Goal: Task Accomplishment & Management: Complete application form

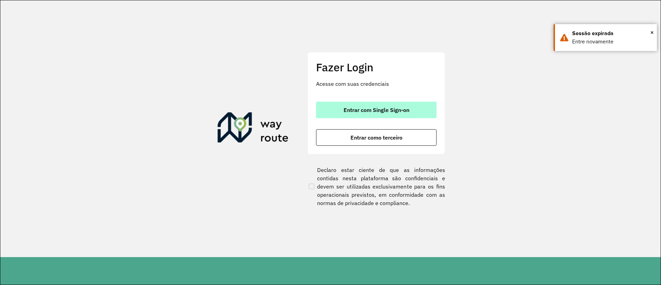
click at [373, 107] on span "Entrar com Single Sign-on" at bounding box center [377, 110] width 66 height 6
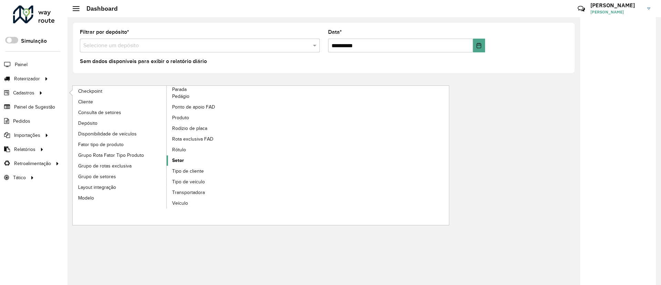
click at [183, 162] on span "Setor" at bounding box center [178, 160] width 12 height 7
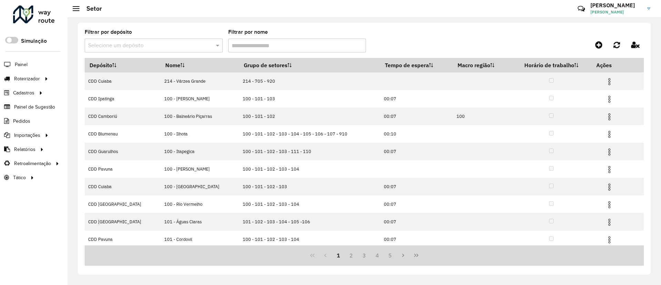
click at [138, 47] on input "text" at bounding box center [146, 46] width 117 height 8
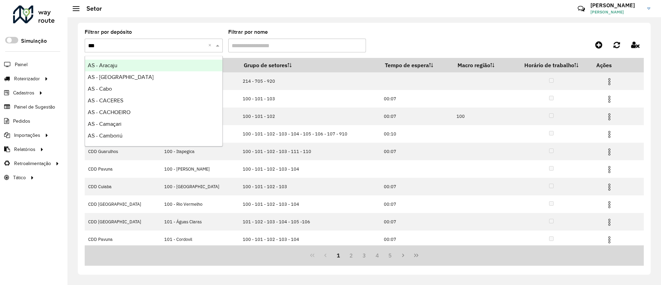
type input "****"
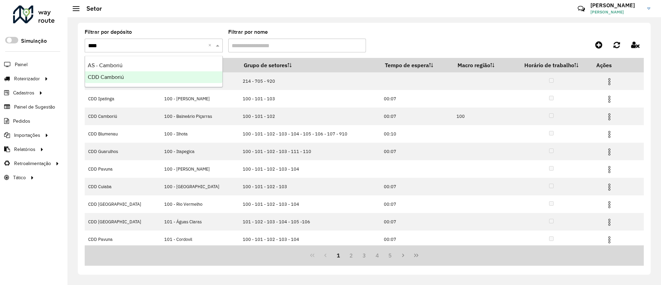
click at [133, 78] on div "CDD Camboriú" at bounding box center [153, 77] width 137 height 12
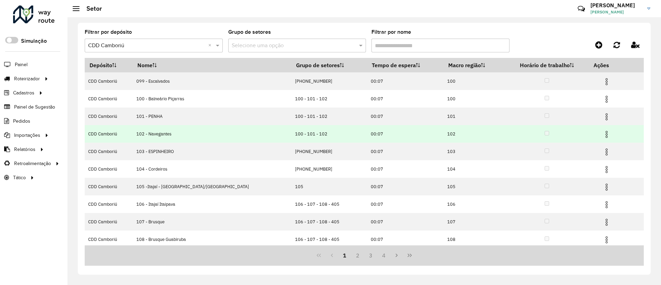
click at [586, 134] on img at bounding box center [607, 134] width 8 height 8
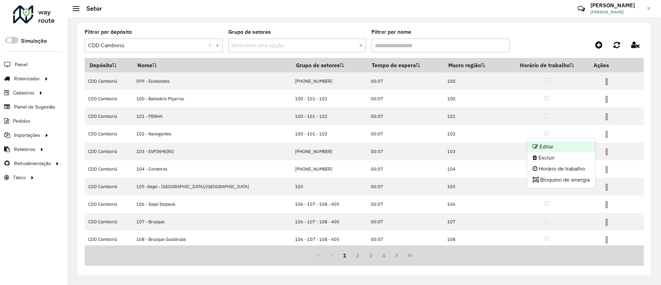
click at [571, 146] on li "Editar" at bounding box center [561, 146] width 68 height 11
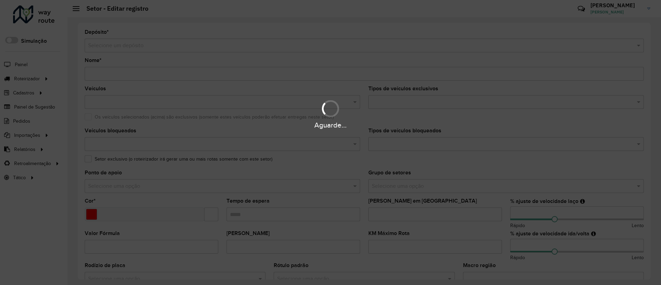
type input "**********"
type input "*******"
type input "*****"
type input "**"
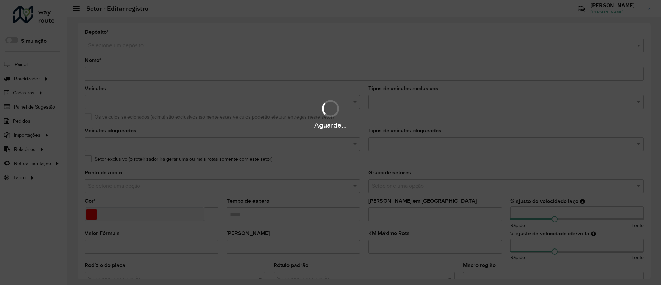
type input "***"
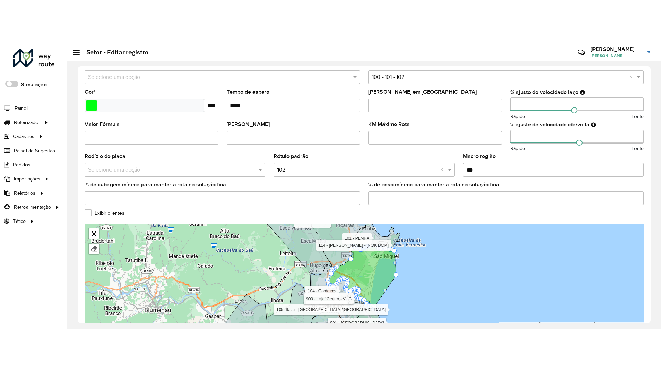
scroll to position [188, 0]
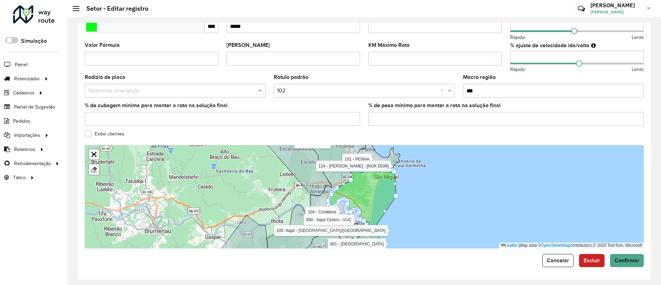
drag, startPoint x: 93, startPoint y: 152, endPoint x: 93, endPoint y: 215, distance: 62.7
click at [94, 152] on link "Abrir mapa em tela cheia" at bounding box center [94, 154] width 10 height 10
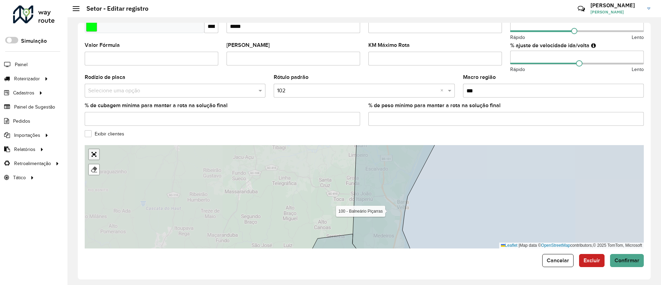
scroll to position [0, 0]
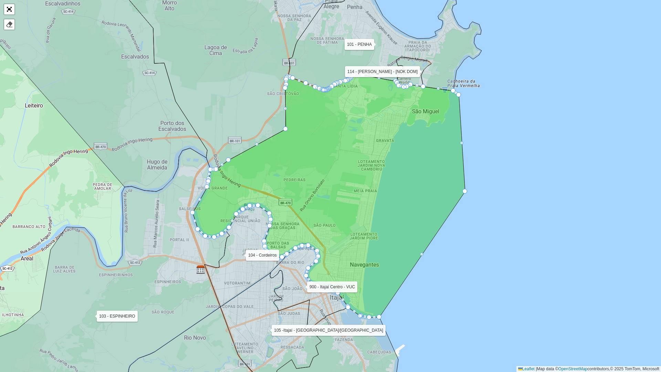
click at [348, 152] on icon at bounding box center [329, 195] width 272 height 244
click at [9, 23] on div at bounding box center [9, 24] width 7 height 7
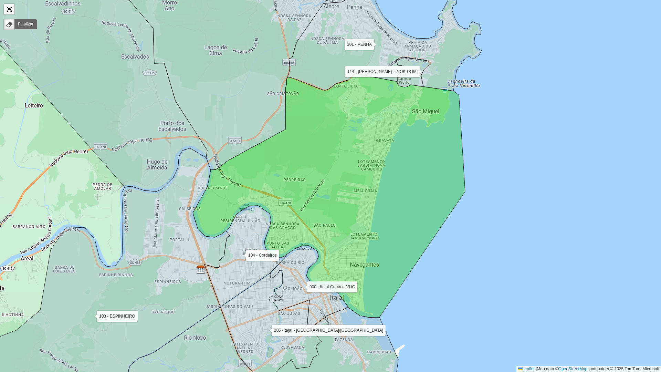
click at [347, 127] on icon at bounding box center [329, 195] width 272 height 244
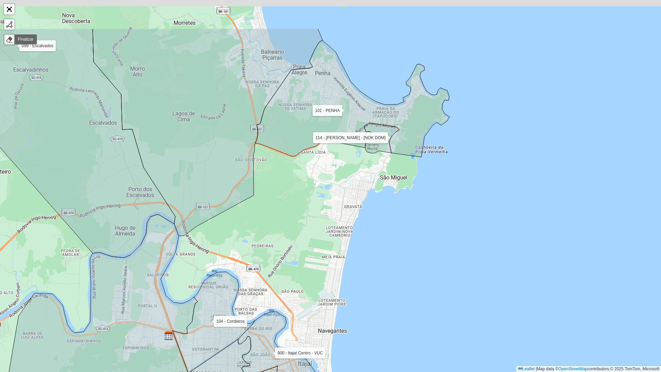
drag, startPoint x: 330, startPoint y: 137, endPoint x: 300, endPoint y: 188, distance: 59.0
click at [300, 188] on div "099 - Escalvados 100 - Balneário Piçarras 101 - PENHA 103 - ESPINHEIRO 104 - Co…" at bounding box center [330, 186] width 661 height 372
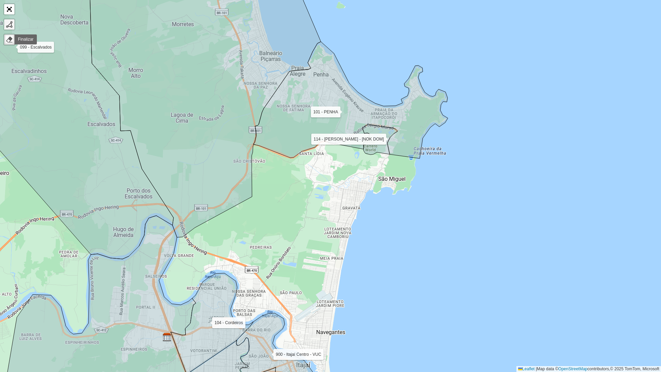
click at [6, 23] on link at bounding box center [9, 24] width 10 height 10
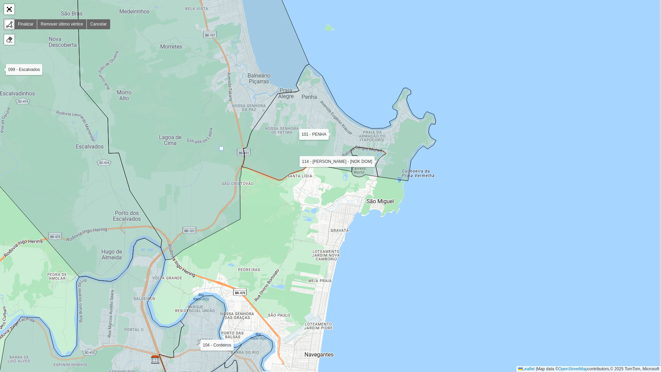
drag, startPoint x: 234, startPoint y: 127, endPoint x: 222, endPoint y: 149, distance: 25.3
click at [221, 149] on icon at bounding box center [191, 122] width 238 height 275
click at [235, 154] on icon at bounding box center [181, 110] width 255 height 297
click at [231, 208] on icon at bounding box center [181, 110] width 255 height 297
click at [353, 244] on div "099 - Escalvados 100 - Balneário Piçarras 101 - PENHA 103 - ESPINHEIRO 104 - Co…" at bounding box center [330, 186] width 661 height 372
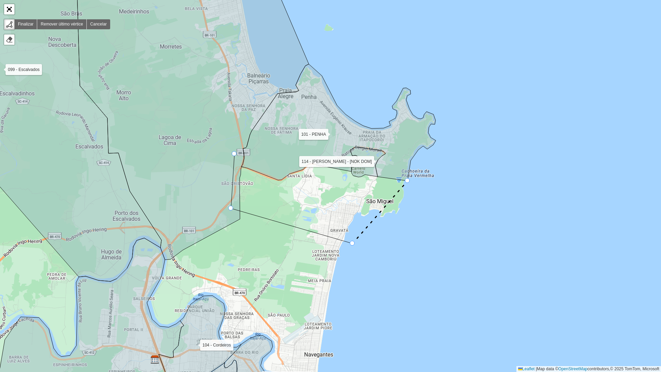
click at [413, 182] on div "099 - Escalvados 100 - Balneário Piçarras 101 - PENHA 103 - ESPINHEIRO 104 - Co…" at bounding box center [330, 186] width 661 height 372
click at [231, 152] on icon at bounding box center [181, 110] width 255 height 297
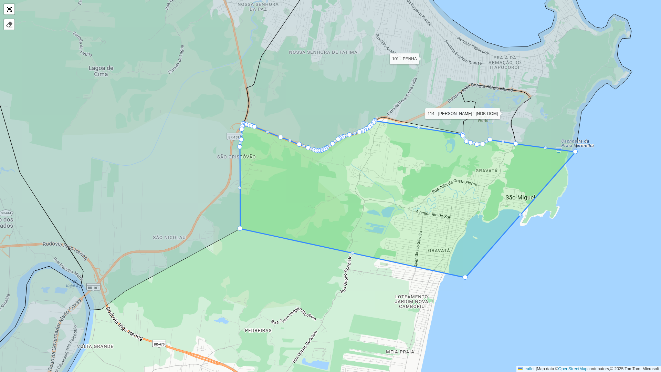
drag, startPoint x: 240, startPoint y: 210, endPoint x: 240, endPoint y: 228, distance: 17.2
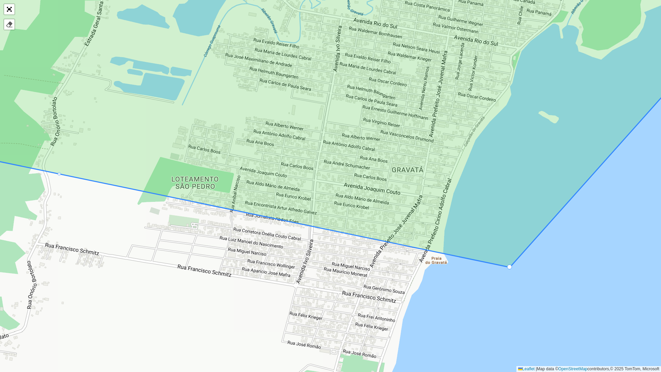
drag, startPoint x: 511, startPoint y: 277, endPoint x: 511, endPoint y: 268, distance: 9.3
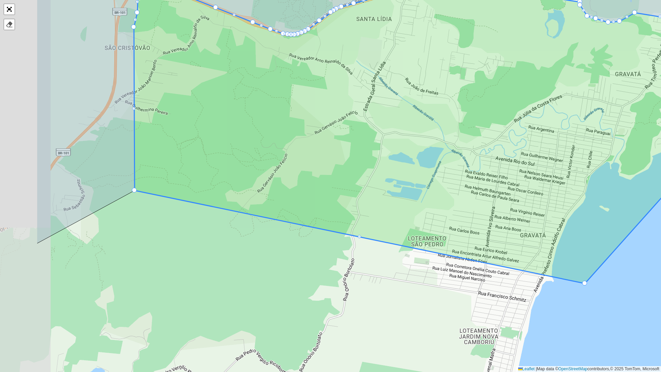
drag, startPoint x: 281, startPoint y: 280, endPoint x: 377, endPoint y: 293, distance: 96.6
click at [377, 253] on div "099 - Escalvados 100 - Balneário Piçarras 101 - PENHA 103 - ESPINHEIRO 104 - Co…" at bounding box center [330, 186] width 661 height 372
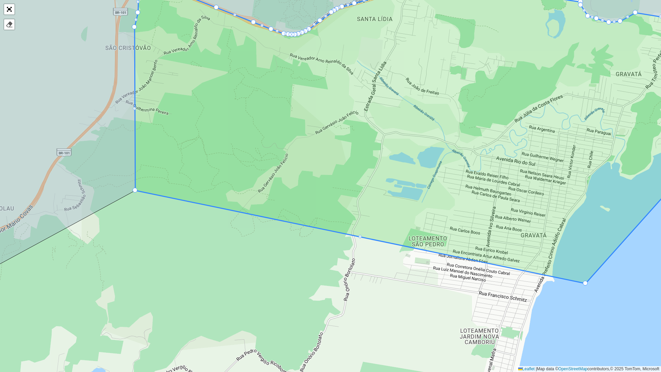
drag, startPoint x: 134, startPoint y: 190, endPoint x: 136, endPoint y: 193, distance: 3.9
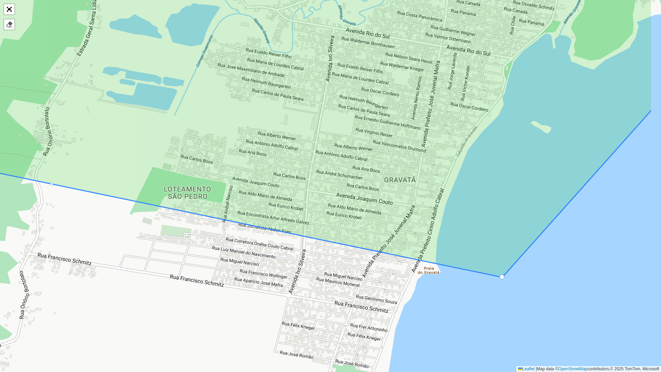
drag, startPoint x: 594, startPoint y: 290, endPoint x: 473, endPoint y: 286, distance: 121.0
click at [473, 253] on div "099 - Escalvados 100 - Balneário Piçarras 101 - PENHA 103 - ESPINHEIRO 104 - Co…" at bounding box center [330, 186] width 661 height 372
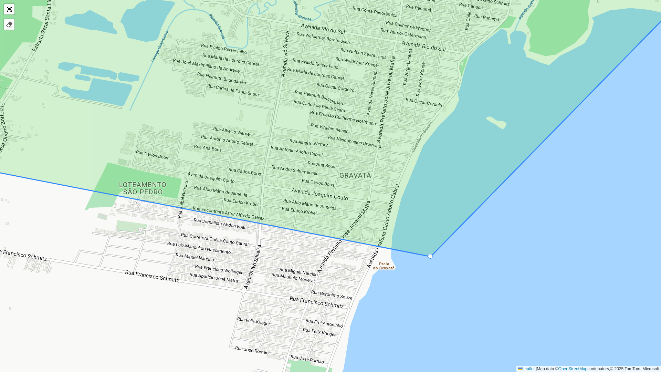
drag, startPoint x: 458, startPoint y: 271, endPoint x: 432, endPoint y: 255, distance: 31.5
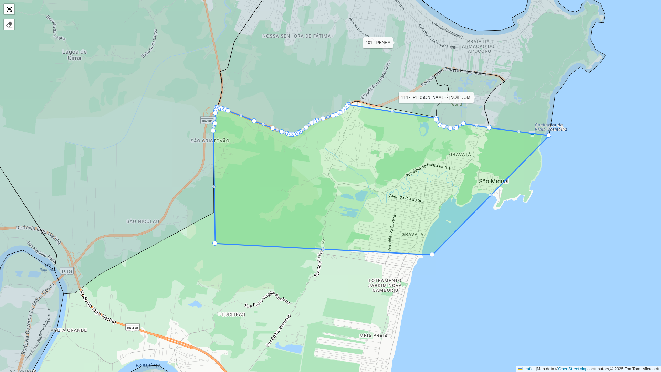
drag, startPoint x: 214, startPoint y: 211, endPoint x: 215, endPoint y: 242, distance: 31.0
click at [213, 186] on div at bounding box center [213, 186] width 3 height 3
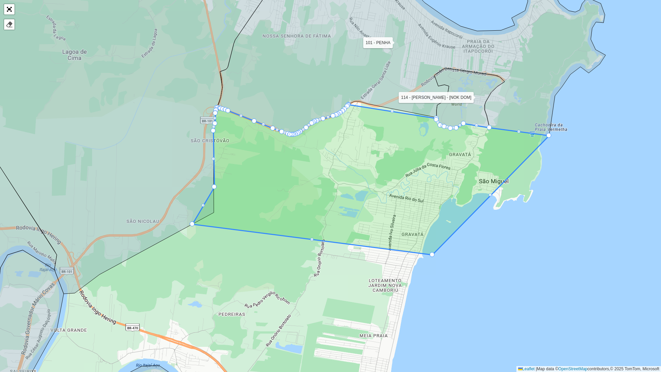
drag, startPoint x: 211, startPoint y: 242, endPoint x: 193, endPoint y: 225, distance: 25.4
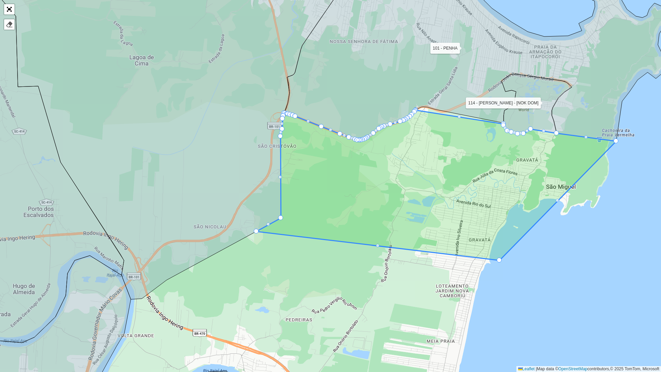
drag, startPoint x: 260, startPoint y: 229, endPoint x: 256, endPoint y: 230, distance: 3.9
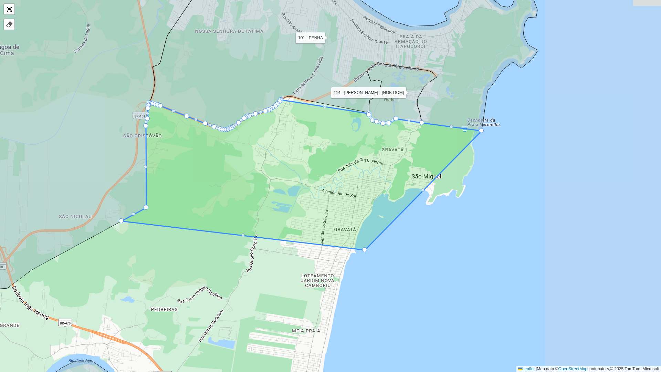
drag, startPoint x: 520, startPoint y: 271, endPoint x: 385, endPoint y: 261, distance: 135.1
click at [385, 253] on div "099 - Escalvados 100 - Balneário Piçarras 101 - PENHA 103 - ESPINHEIRO 104 - Co…" at bounding box center [330, 186] width 661 height 372
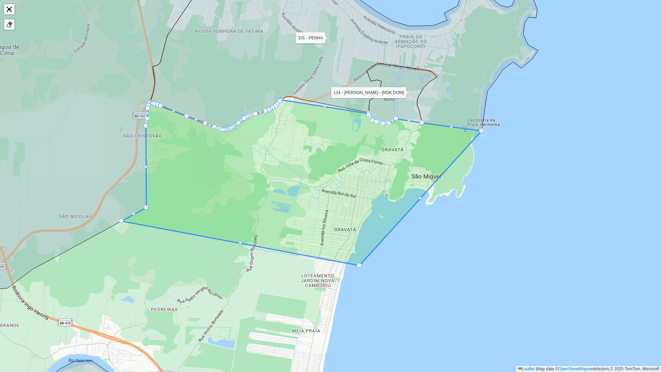
drag, startPoint x: 364, startPoint y: 250, endPoint x: 359, endPoint y: 266, distance: 16.4
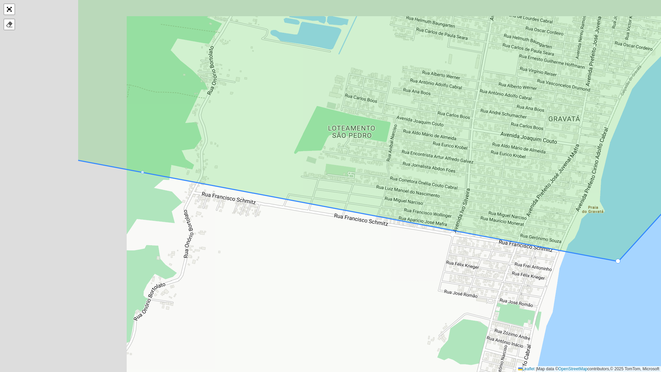
drag, startPoint x: 203, startPoint y: 235, endPoint x: 397, endPoint y: 259, distance: 195.4
click at [397, 253] on div "099 - Escalvados 100 - Balneário Piçarras 101 - PENHA 103 - ESPINHEIRO 104 - Co…" at bounding box center [330, 186] width 661 height 372
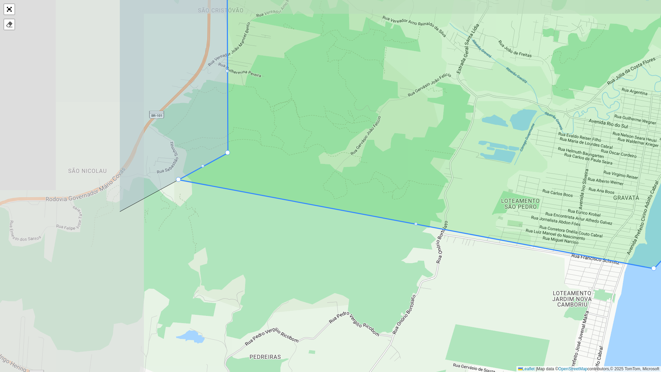
drag, startPoint x: 220, startPoint y: 256, endPoint x: 381, endPoint y: 271, distance: 161.2
click at [381, 253] on div "099 - Escalvados 100 - Balneário Piçarras 101 - PENHA 103 - ESPINHEIRO 104 - Co…" at bounding box center [330, 186] width 661 height 372
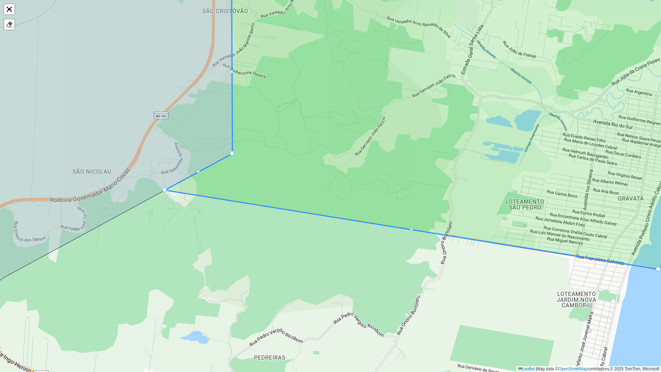
drag, startPoint x: 182, startPoint y: 182, endPoint x: 165, endPoint y: 195, distance: 21.3
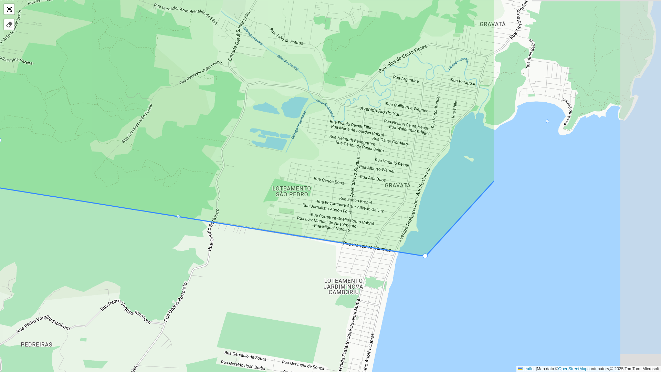
drag, startPoint x: 494, startPoint y: 256, endPoint x: 284, endPoint y: 243, distance: 209.4
click at [260, 243] on div "099 - Escalvados 100 - Balneário Piçarras 101 - PENHA 103 - ESPINHEIRO 104 - Co…" at bounding box center [330, 186] width 661 height 372
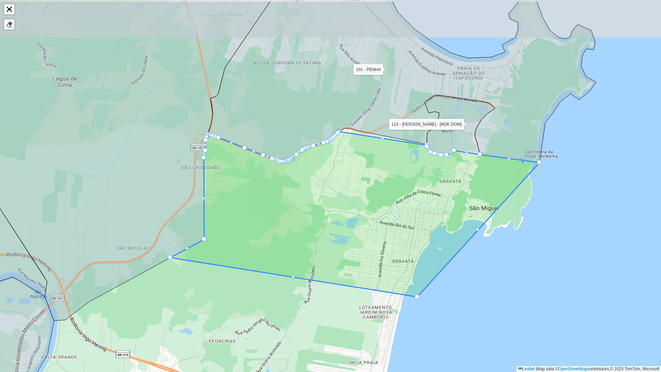
drag, startPoint x: 355, startPoint y: 133, endPoint x: 336, endPoint y: 239, distance: 107.6
click at [336, 239] on icon at bounding box center [354, 214] width 369 height 165
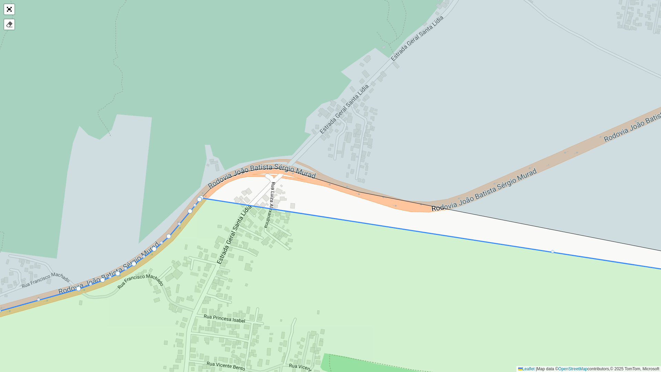
click at [553, 251] on div at bounding box center [552, 251] width 3 height 3
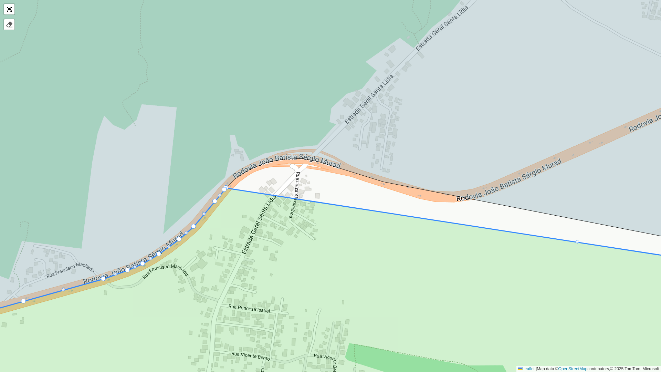
drag, startPoint x: 200, startPoint y: 195, endPoint x: 225, endPoint y: 185, distance: 26.7
click at [225, 185] on icon at bounding box center [355, 136] width 794 height 369
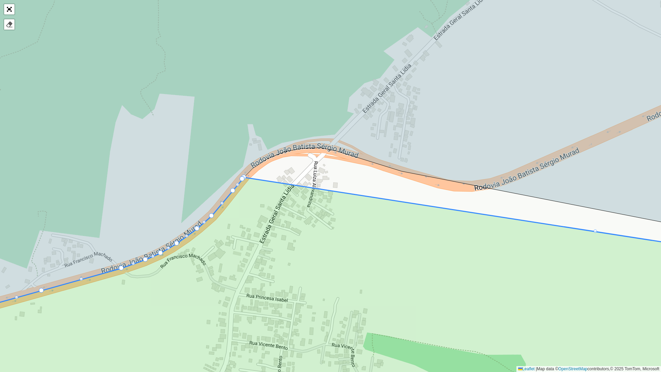
drag, startPoint x: 228, startPoint y: 185, endPoint x: 246, endPoint y: 175, distance: 20.9
click at [246, 175] on icon at bounding box center [348, 138] width 794 height 373
drag, startPoint x: 242, startPoint y: 179, endPoint x: 245, endPoint y: 193, distance: 14.5
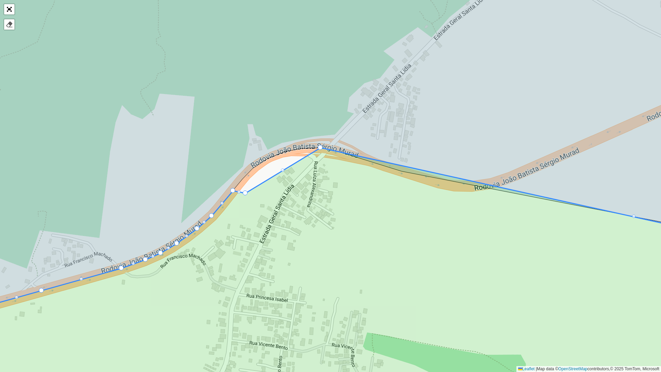
drag, startPoint x: 244, startPoint y: 177, endPoint x: 322, endPoint y: 152, distance: 81.6
click at [282, 170] on div at bounding box center [282, 169] width 3 height 3
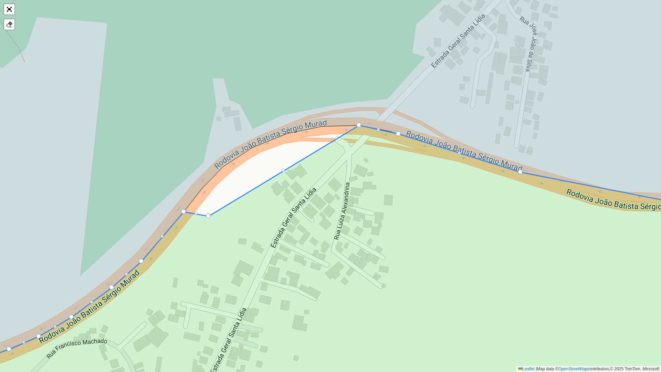
click at [284, 170] on div at bounding box center [283, 170] width 3 height 3
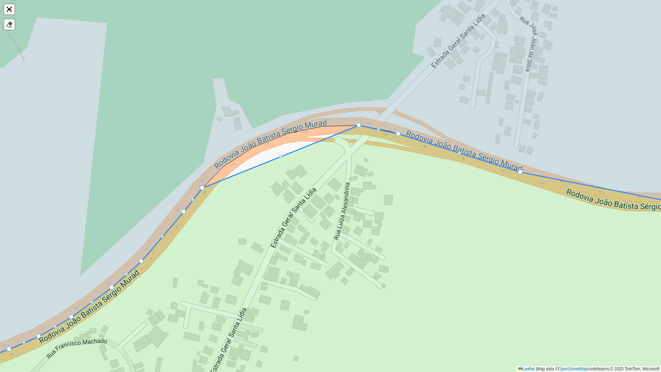
drag, startPoint x: 208, startPoint y: 215, endPoint x: 199, endPoint y: 186, distance: 30.3
click at [281, 155] on div at bounding box center [280, 156] width 3 height 3
click at [280, 156] on div at bounding box center [280, 156] width 3 height 3
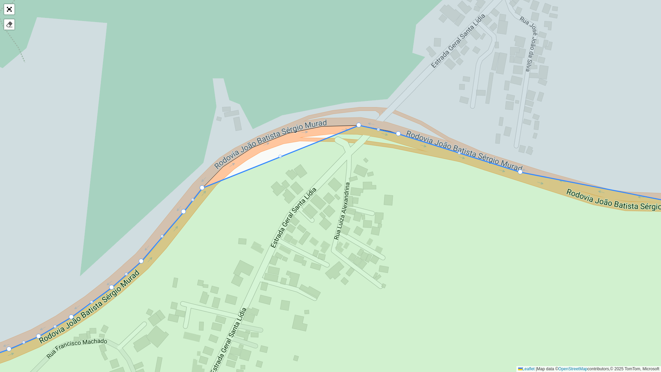
click at [279, 157] on div at bounding box center [280, 156] width 3 height 3
click at [193, 199] on div at bounding box center [192, 199] width 3 height 3
click at [193, 198] on div at bounding box center [192, 199] width 3 height 3
drag, startPoint x: 398, startPoint y: 132, endPoint x: 390, endPoint y: 131, distance: 7.9
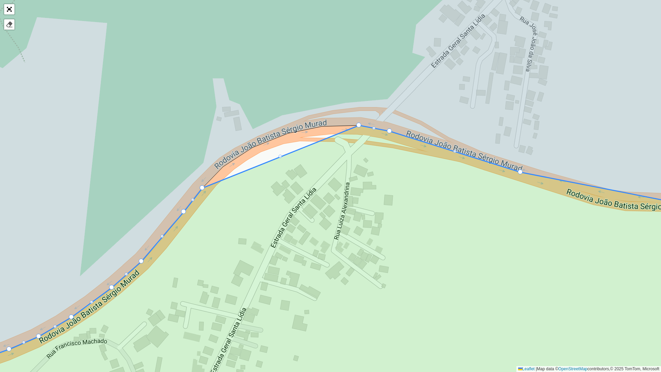
click at [373, 126] on div at bounding box center [373, 127] width 3 height 3
click at [374, 128] on div at bounding box center [373, 127] width 3 height 3
click at [455, 151] on div at bounding box center [454, 150] width 3 height 3
drag, startPoint x: 389, startPoint y: 129, endPoint x: 348, endPoint y: 150, distance: 46.5
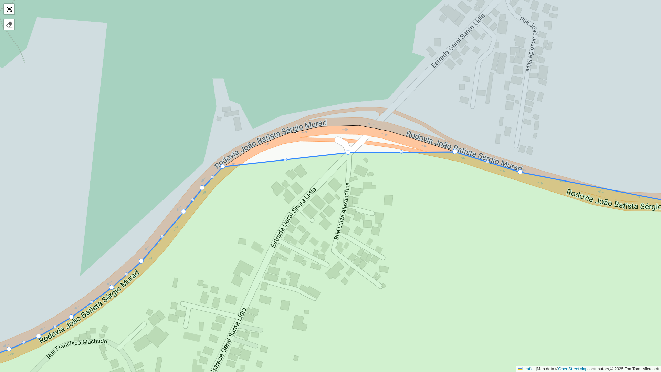
drag, startPoint x: 359, startPoint y: 124, endPoint x: 222, endPoint y: 169, distance: 143.5
click at [285, 160] on div at bounding box center [285, 159] width 3 height 3
drag, startPoint x: 285, startPoint y: 159, endPoint x: 252, endPoint y: 150, distance: 34.3
click at [300, 150] on div at bounding box center [300, 149] width 3 height 3
drag, startPoint x: 300, startPoint y: 150, endPoint x: 284, endPoint y: 137, distance: 20.5
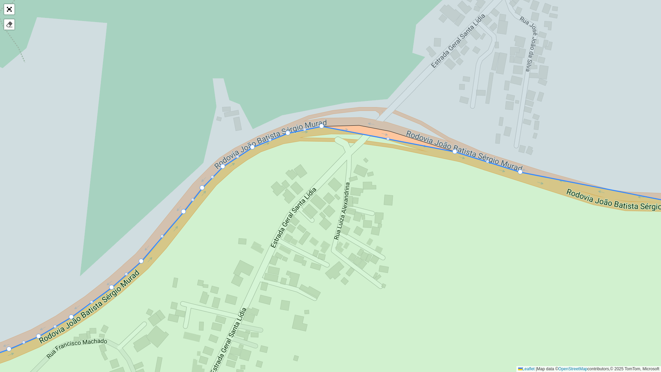
drag, startPoint x: 349, startPoint y: 152, endPoint x: 318, endPoint y: 127, distance: 39.4
click at [386, 141] on icon at bounding box center [331, 268] width 796 height 284
click at [389, 137] on div at bounding box center [387, 138] width 3 height 3
click at [389, 139] on div at bounding box center [387, 138] width 3 height 3
click at [387, 139] on div at bounding box center [387, 138] width 3 height 3
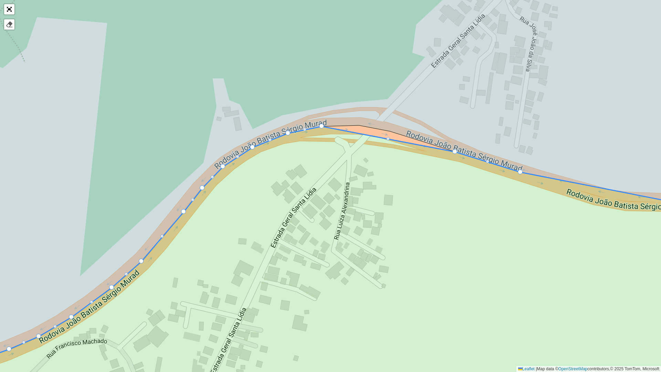
click at [488, 162] on div at bounding box center [487, 161] width 3 height 3
drag, startPoint x: 454, startPoint y: 151, endPoint x: 360, endPoint y: 129, distance: 96.7
drag, startPoint x: 487, startPoint y: 162, endPoint x: 386, endPoint y: 134, distance: 105.1
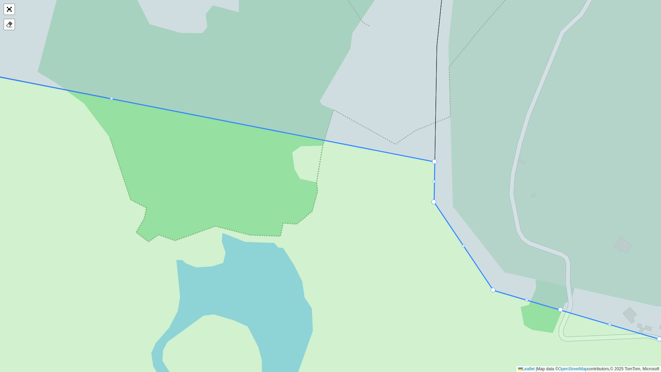
drag, startPoint x: 435, startPoint y: 175, endPoint x: 435, endPoint y: 164, distance: 11.0
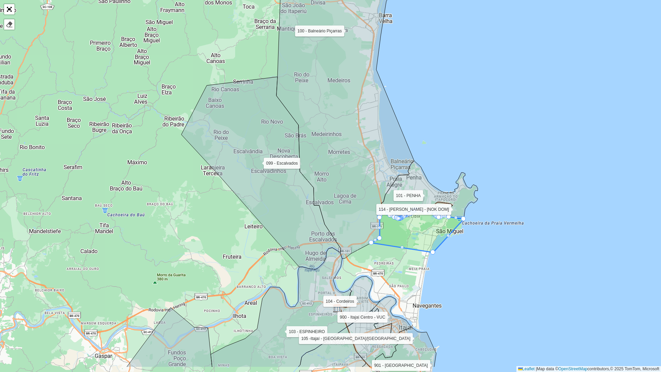
drag, startPoint x: 467, startPoint y: 310, endPoint x: 461, endPoint y: 261, distance: 49.3
click at [461, 253] on div "099 - Escalvados 100 - Balneário Piçarras 101 - PENHA 103 - ESPINHEIRO 104 - Co…" at bounding box center [330, 186] width 661 height 372
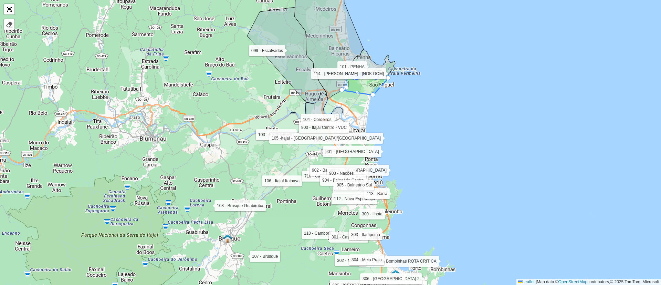
scroll to position [188, 0]
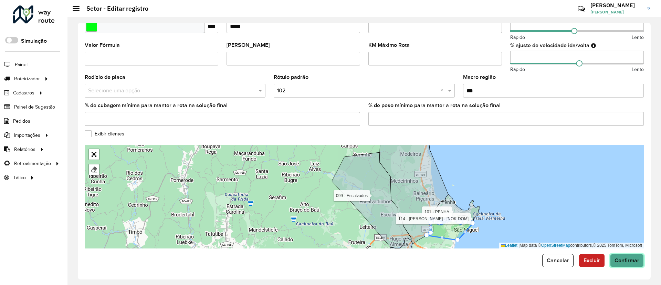
click at [586, 253] on span "Confirmar" at bounding box center [627, 260] width 25 height 6
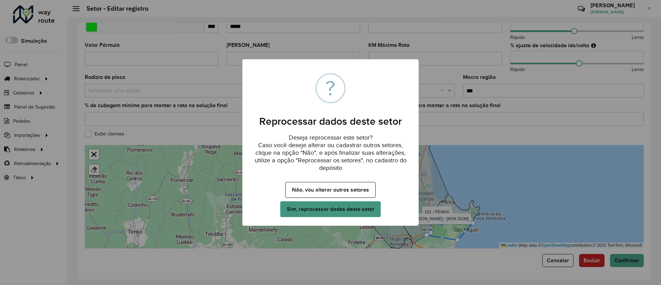
click at [340, 208] on button "Sim, reprocessar dados deste setor" at bounding box center [330, 209] width 101 height 16
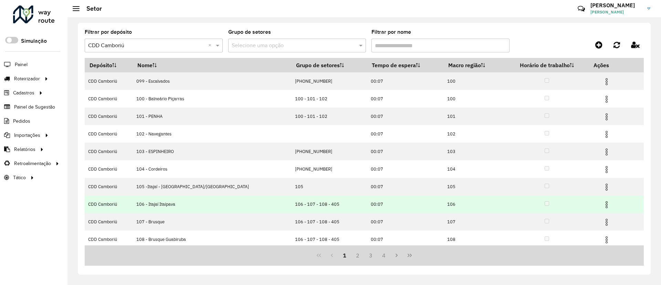
scroll to position [38, 0]
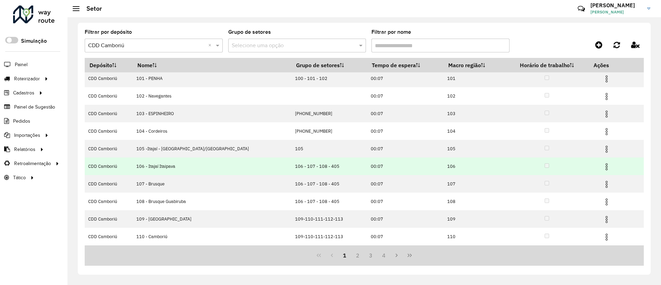
click at [586, 165] on img at bounding box center [607, 167] width 8 height 8
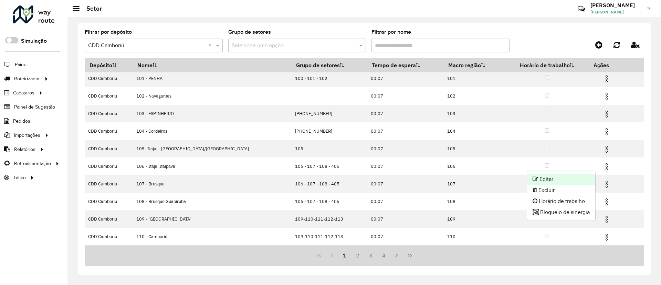
click at [555, 178] on li "Editar" at bounding box center [561, 179] width 68 height 11
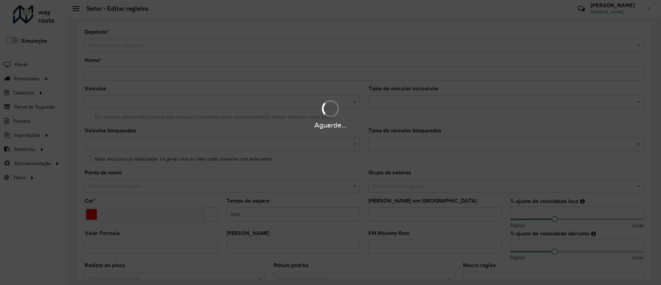
type input "**********"
type input "*******"
type input "*****"
type input "**"
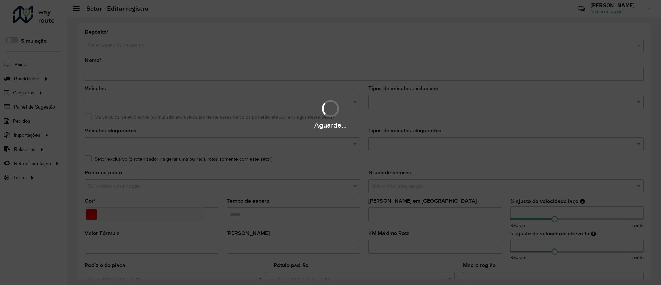
type input "***"
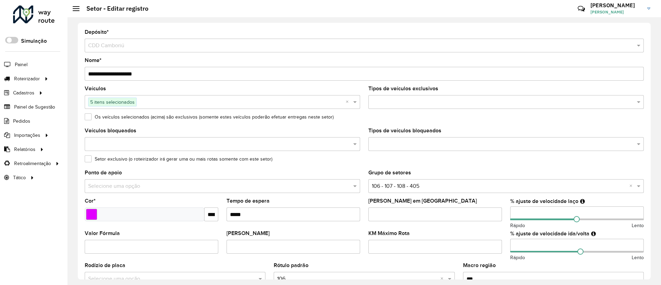
drag, startPoint x: 95, startPoint y: 72, endPoint x: 86, endPoint y: 73, distance: 8.7
click at [86, 73] on input "**********" at bounding box center [364, 74] width 559 height 14
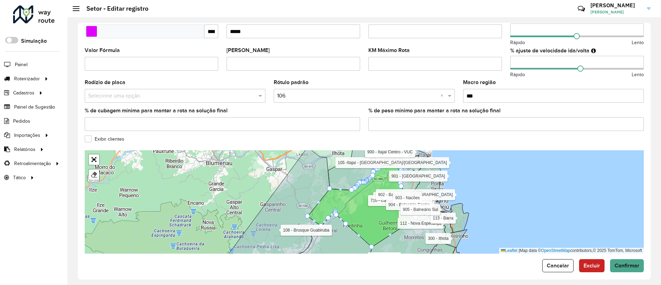
scroll to position [188, 0]
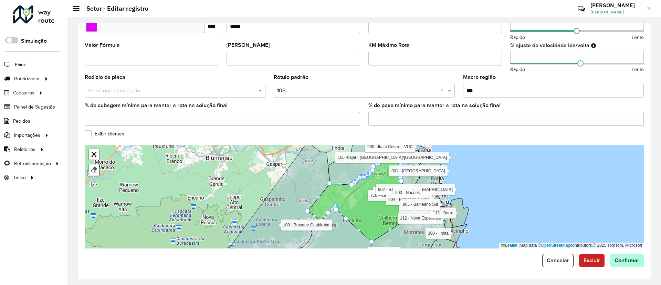
type input "**********"
click at [586, 253] on span "Confirmar" at bounding box center [627, 260] width 25 height 6
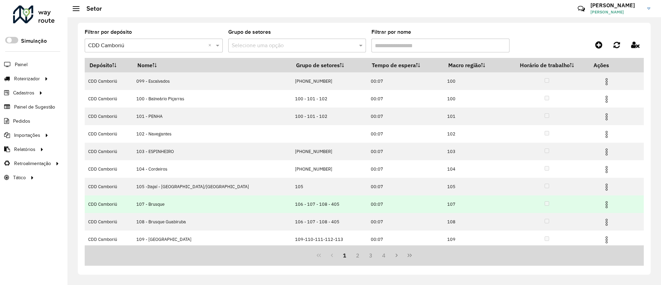
click at [586, 206] on img at bounding box center [607, 204] width 8 height 8
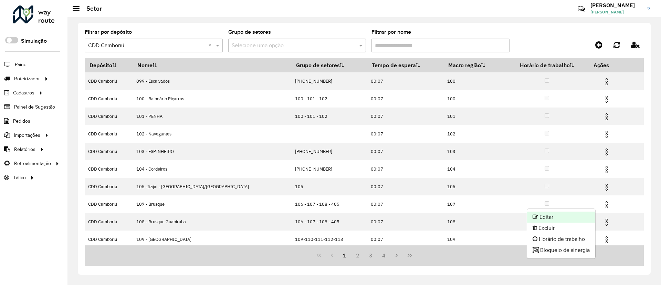
click at [572, 217] on li "Editar" at bounding box center [561, 216] width 68 height 11
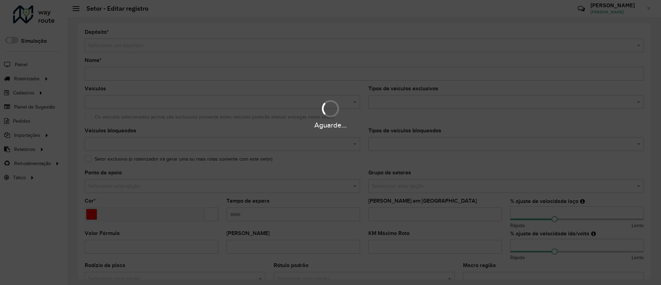
type input "**********"
type input "*******"
type input "*****"
type input "**"
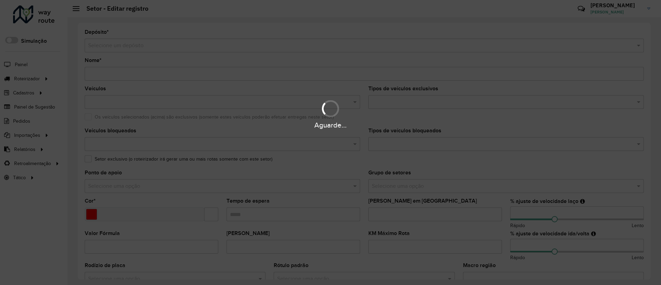
type input "***"
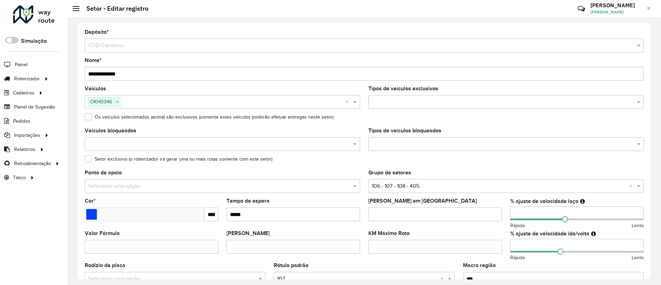
drag, startPoint x: 96, startPoint y: 71, endPoint x: 84, endPoint y: 73, distance: 11.5
click at [84, 73] on div "**********" at bounding box center [364, 151] width 573 height 257
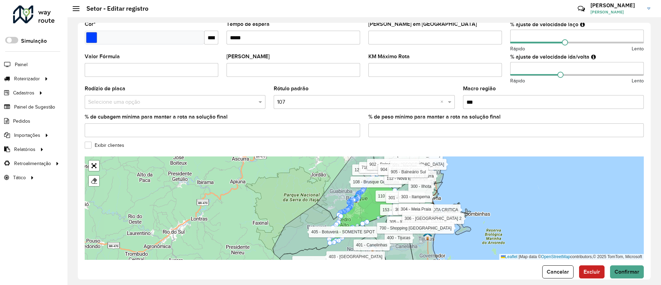
scroll to position [188, 0]
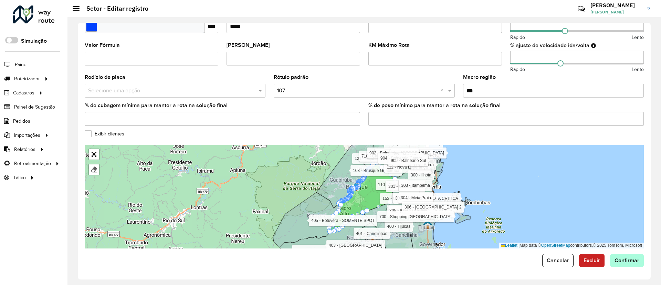
type input "**********"
click at [586, 253] on span "Confirmar" at bounding box center [627, 260] width 25 height 6
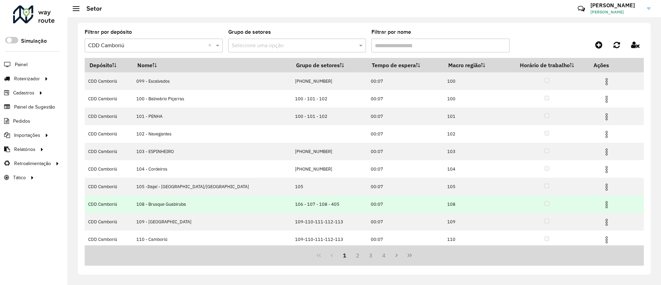
click at [586, 205] on img at bounding box center [607, 204] width 8 height 8
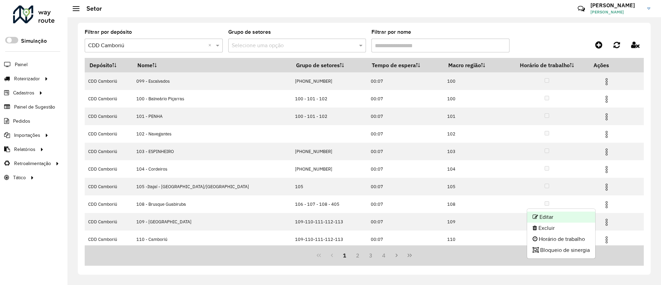
click at [567, 218] on li "Editar" at bounding box center [561, 216] width 68 height 11
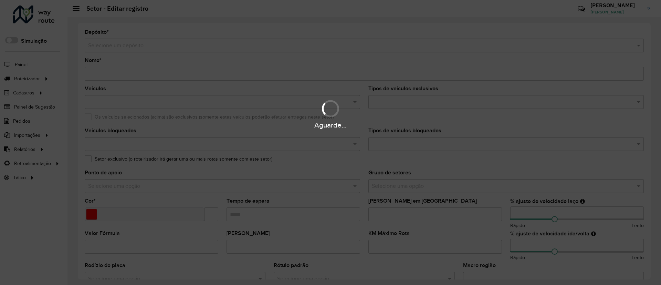
type input "**********"
type input "*******"
type input "*****"
type input "**"
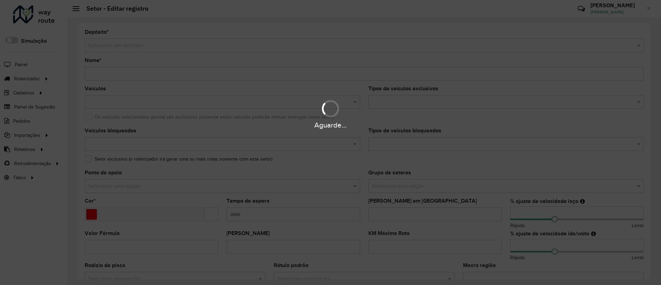
type input "***"
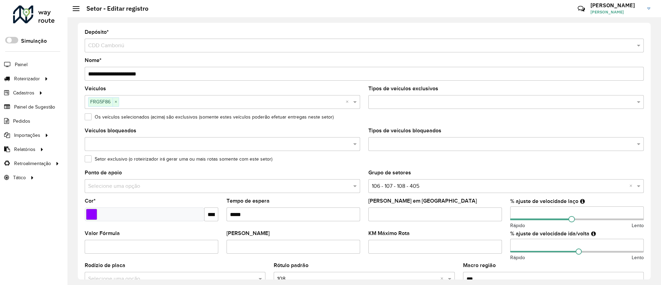
drag, startPoint x: 97, startPoint y: 73, endPoint x: 85, endPoint y: 73, distance: 11.4
click at [85, 73] on input "**********" at bounding box center [364, 74] width 559 height 14
type input "**********"
click at [369, 118] on div "Os veículos selecionados (acima) são exclusivos (somente estes veículos poderão…" at bounding box center [364, 118] width 559 height 8
click at [578, 167] on formly-field "Setor exclusivo (o roteirizador irá gerar uma ou mais rotas somente com este se…" at bounding box center [365, 163] width 568 height 14
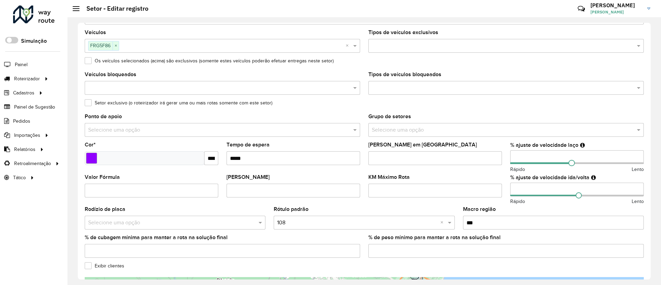
scroll to position [188, 0]
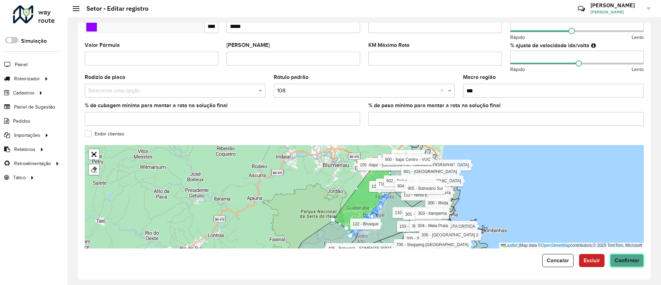
click at [586, 253] on button "Confirmar" at bounding box center [627, 260] width 34 height 13
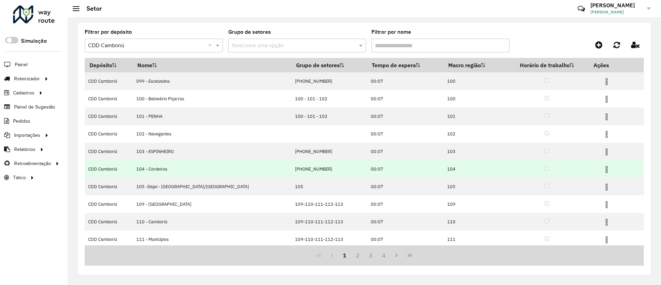
scroll to position [38, 0]
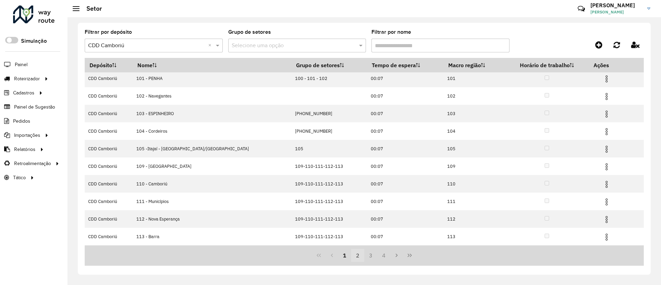
click at [355, 253] on button "2" at bounding box center [357, 255] width 13 height 13
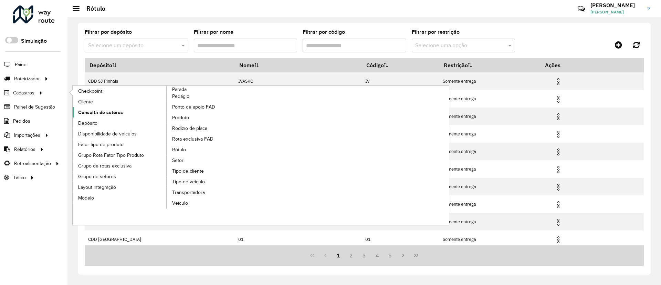
drag, startPoint x: 96, startPoint y: 109, endPoint x: 101, endPoint y: 110, distance: 4.6
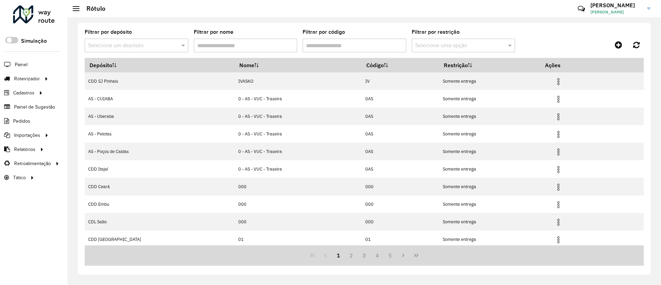
click at [163, 46] on input "text" at bounding box center [129, 46] width 83 height 8
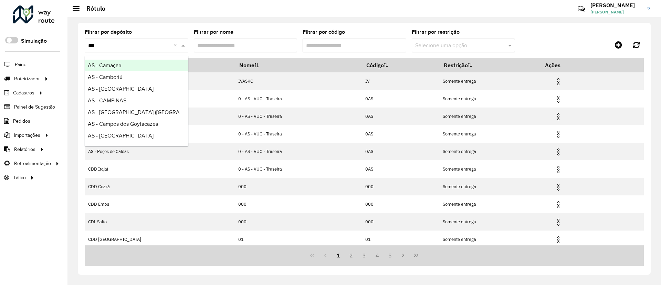
type input "****"
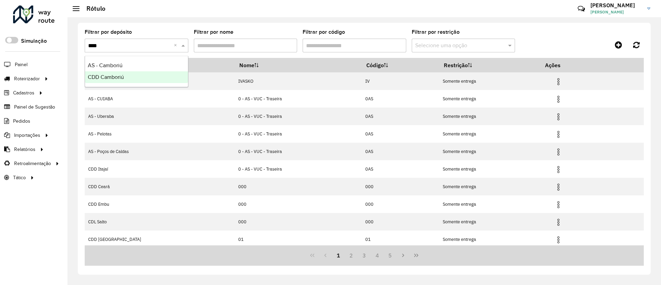
click at [149, 75] on div "CDD Camboriú" at bounding box center [136, 77] width 103 height 12
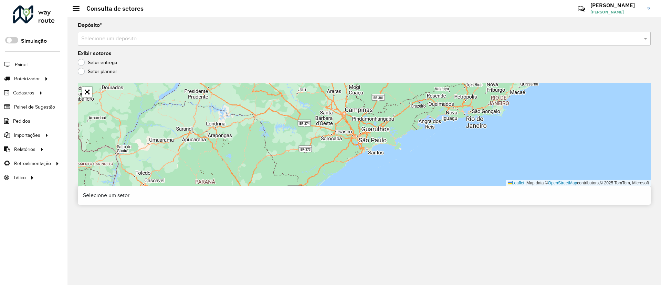
click at [129, 39] on input "text" at bounding box center [357, 39] width 552 height 8
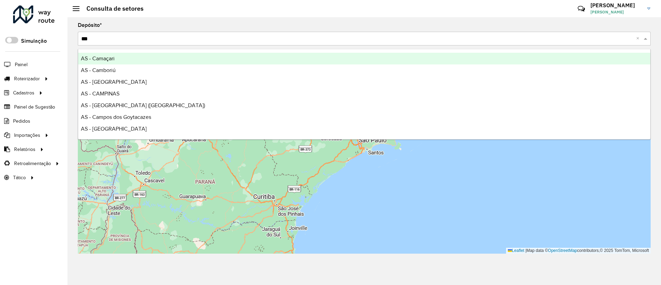
type input "****"
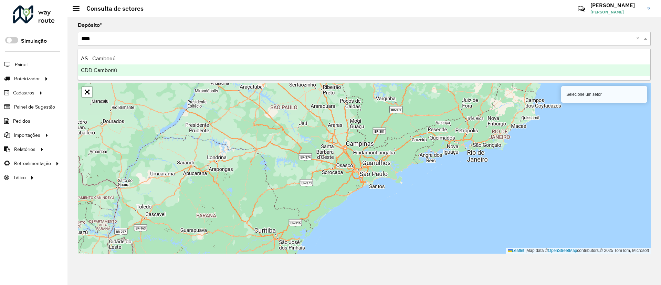
click at [112, 70] on span "CDD Camboriú" at bounding box center [99, 70] width 36 height 6
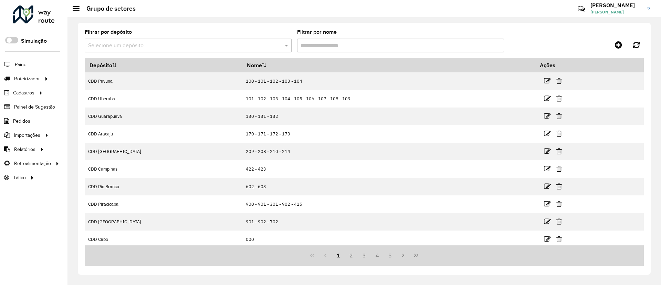
click at [207, 44] on input "text" at bounding box center [181, 46] width 186 height 8
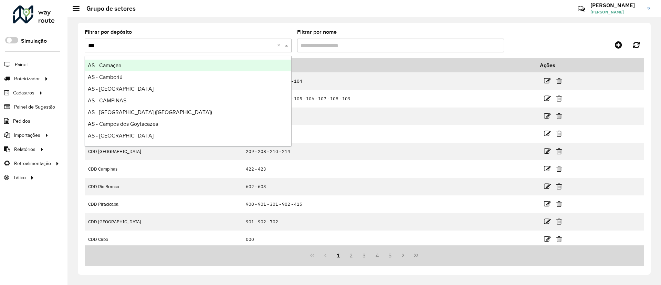
type input "****"
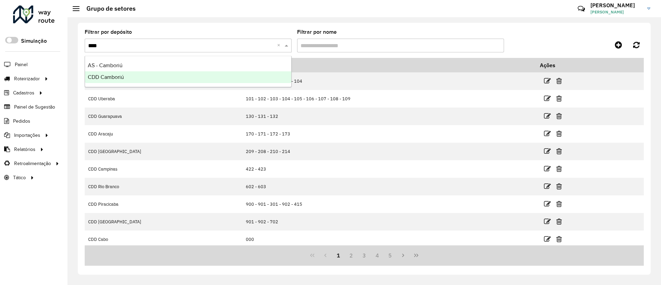
click at [186, 77] on div "CDD Camboriú" at bounding box center [188, 77] width 206 height 12
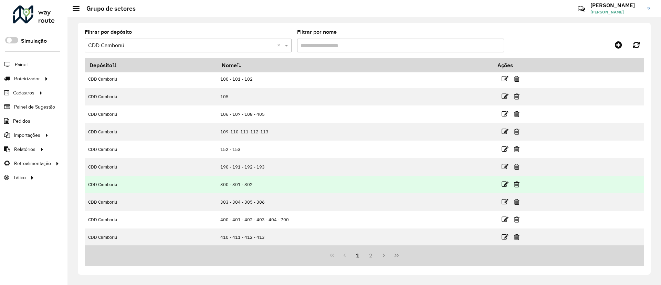
scroll to position [38, 0]
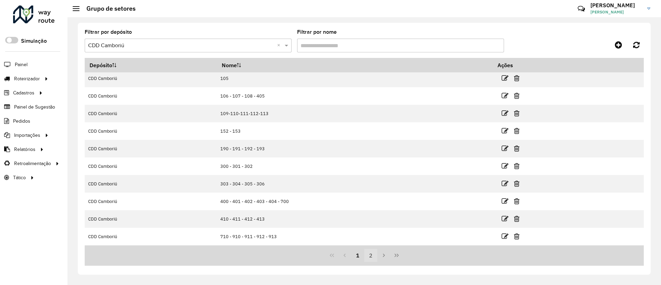
click at [372, 259] on button "2" at bounding box center [370, 255] width 13 height 13
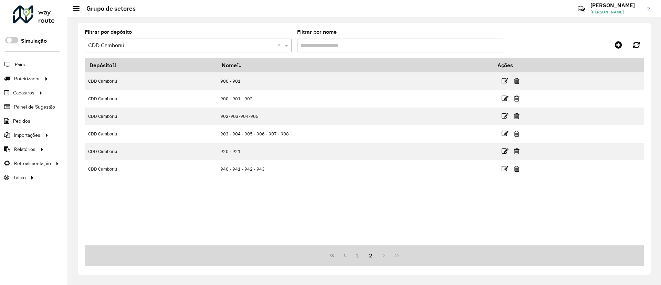
scroll to position [0, 0]
click at [361, 258] on button "1" at bounding box center [357, 255] width 13 height 13
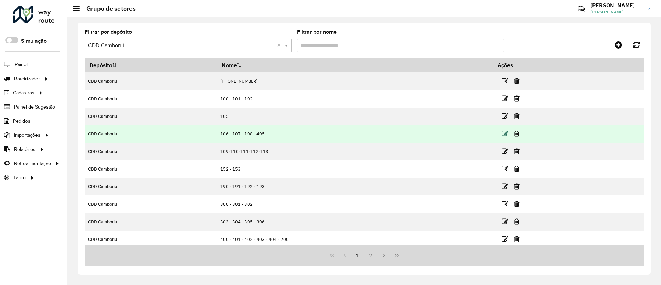
click at [502, 134] on icon at bounding box center [505, 133] width 7 height 7
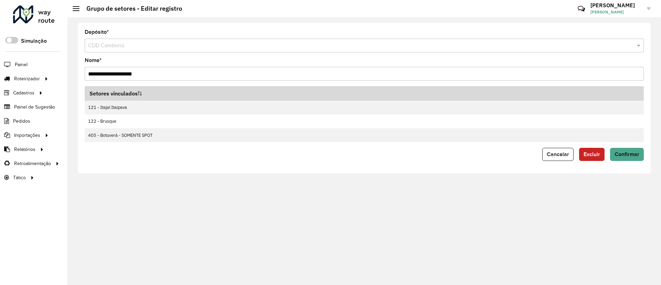
drag, startPoint x: 96, startPoint y: 74, endPoint x: 91, endPoint y: 74, distance: 5.2
click at [91, 74] on input "**********" at bounding box center [364, 74] width 559 height 14
drag, startPoint x: 108, startPoint y: 74, endPoint x: 102, endPoint y: 74, distance: 6.5
click at [102, 74] on input "**********" at bounding box center [364, 74] width 559 height 14
drag, startPoint x: 119, startPoint y: 75, endPoint x: 114, endPoint y: 77, distance: 5.8
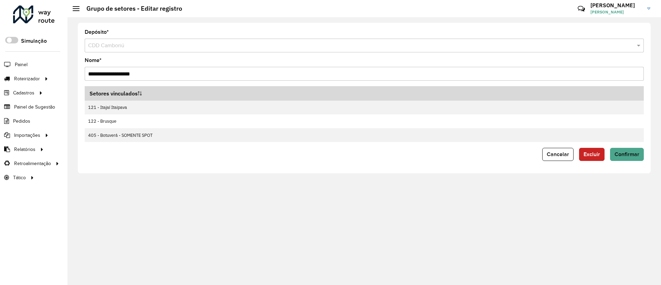
click at [114, 77] on input "**********" at bounding box center [364, 74] width 559 height 14
click at [170, 75] on input "**********" at bounding box center [364, 74] width 559 height 14
type input "**********"
click at [623, 154] on span "Confirmar" at bounding box center [627, 154] width 25 height 6
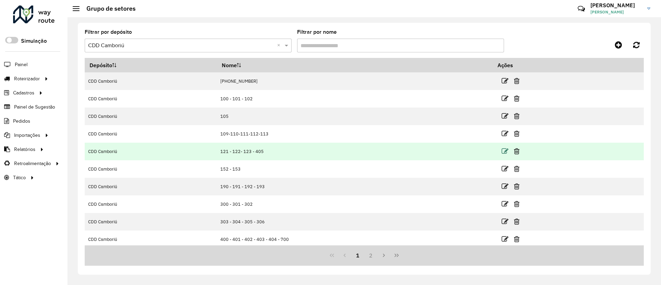
click at [503, 149] on icon at bounding box center [505, 151] width 7 height 7
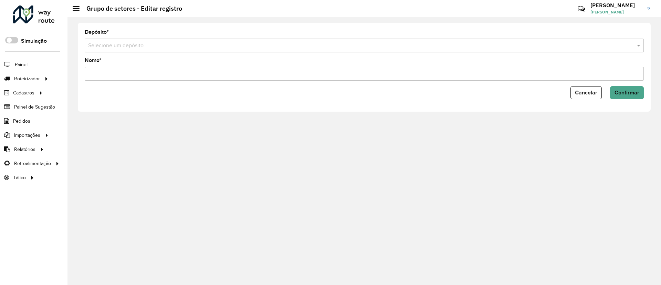
type input "**********"
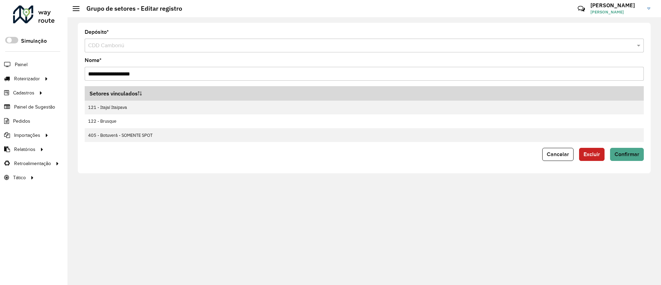
click at [171, 70] on input "**********" at bounding box center [364, 74] width 559 height 14
click at [558, 153] on span "Cancelar" at bounding box center [558, 154] width 22 height 6
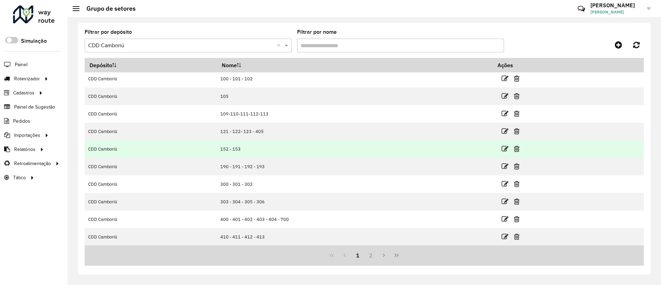
scroll to position [38, 0]
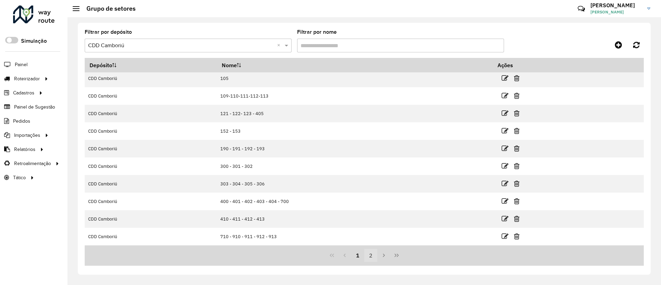
click at [370, 253] on button "2" at bounding box center [370, 255] width 13 height 13
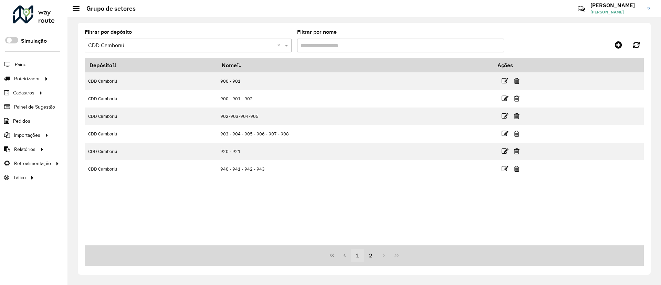
click at [358, 255] on button "1" at bounding box center [357, 255] width 13 height 13
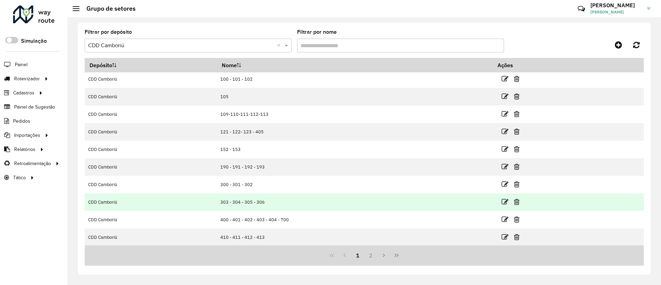
scroll to position [38, 0]
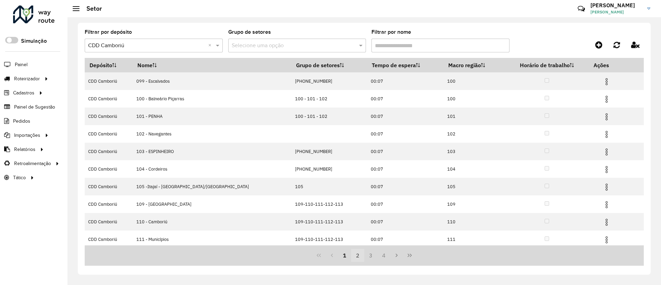
click at [359, 257] on button "2" at bounding box center [357, 255] width 13 height 13
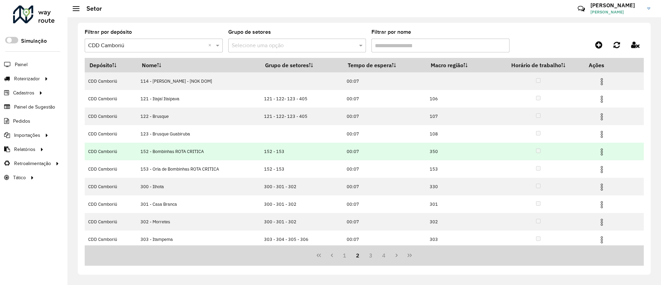
scroll to position [38, 0]
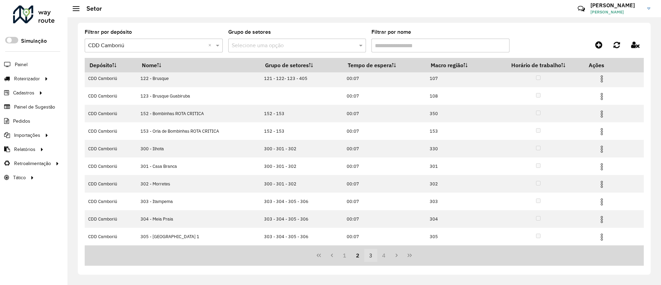
click at [369, 257] on button "3" at bounding box center [370, 255] width 13 height 13
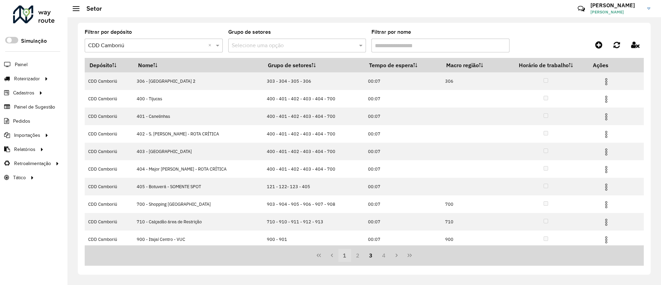
click at [345, 257] on button "1" at bounding box center [345, 255] width 13 height 13
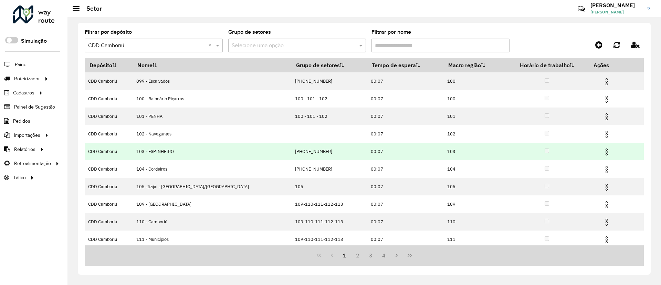
click at [603, 149] on img at bounding box center [607, 152] width 8 height 8
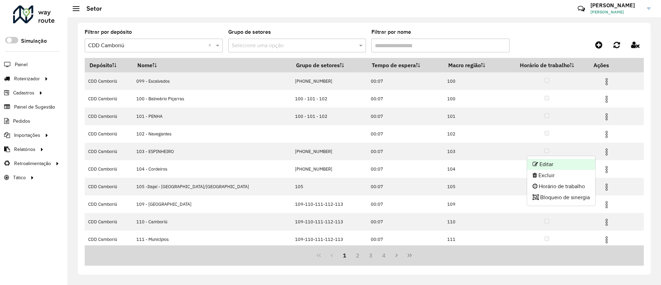
click at [545, 164] on li "Editar" at bounding box center [561, 164] width 68 height 11
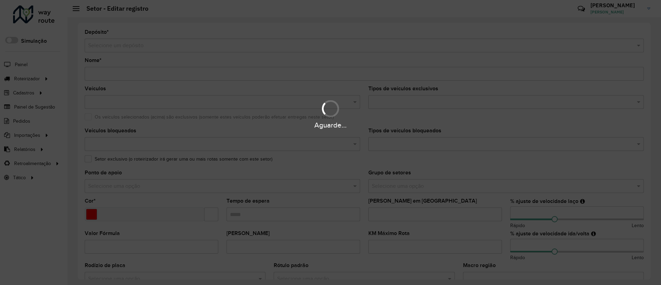
type input "**********"
type input "*******"
type input "*****"
type input "**"
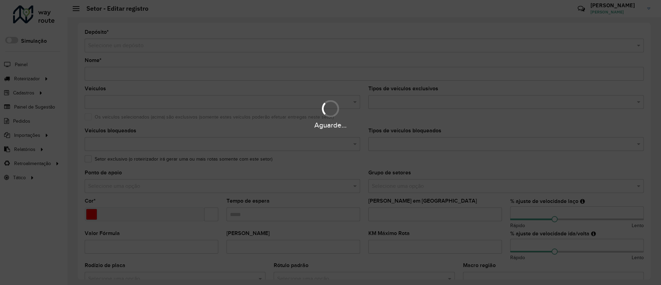
type input "***"
click at [94, 74] on hb-app "Aguarde... Pop-up bloqueado! Seu navegador bloqueou automáticamente a abertura …" at bounding box center [330, 142] width 661 height 285
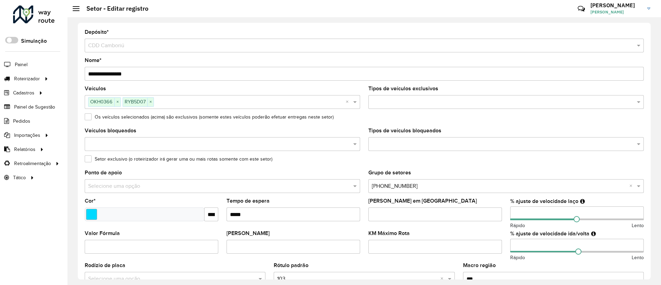
click at [97, 73] on hb-app "Aguarde... Pop-up bloqueado! Seu navegador bloqueou automáticamente a abertura …" at bounding box center [330, 142] width 661 height 285
drag, startPoint x: 97, startPoint y: 73, endPoint x: 94, endPoint y: 74, distance: 3.6
click at [94, 74] on input "**********" at bounding box center [364, 74] width 559 height 14
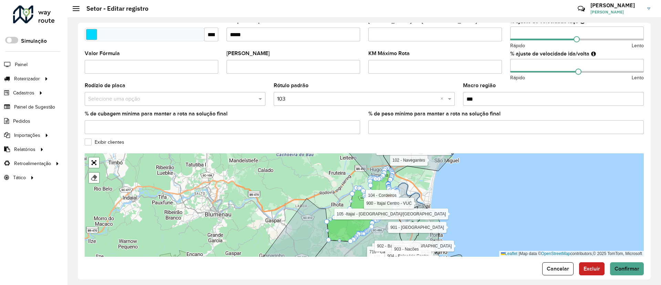
scroll to position [188, 0]
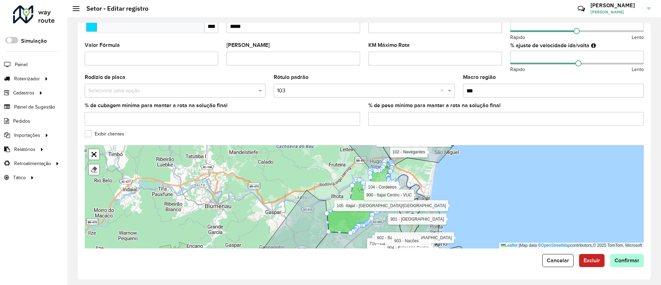
type input "**********"
click at [626, 265] on button "Confirmar" at bounding box center [627, 260] width 34 height 13
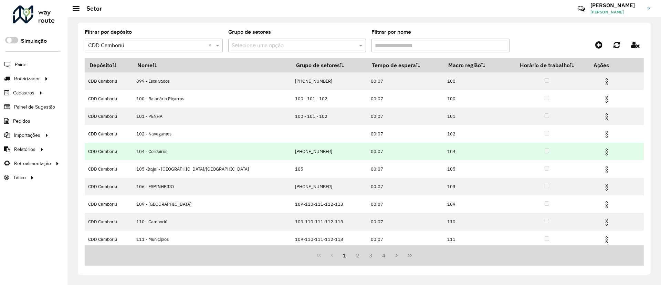
click at [603, 153] on img at bounding box center [607, 152] width 8 height 8
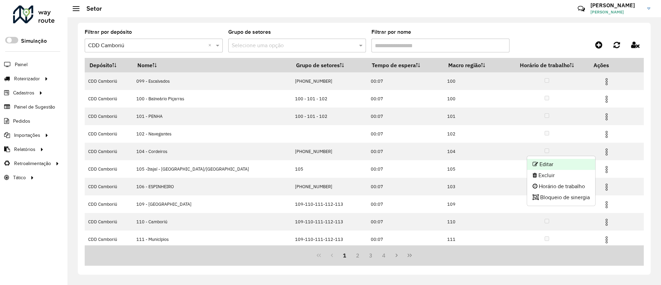
click at [557, 163] on li "Editar" at bounding box center [561, 164] width 68 height 11
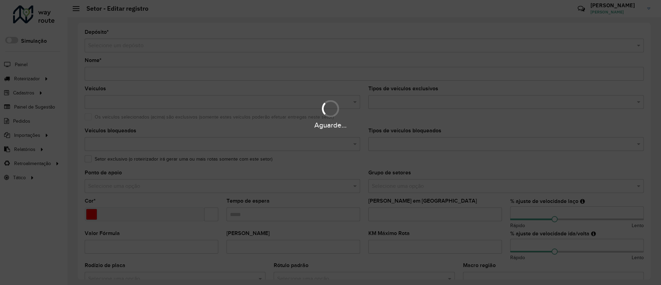
type input "**********"
type input "*******"
type input "*****"
type input "**"
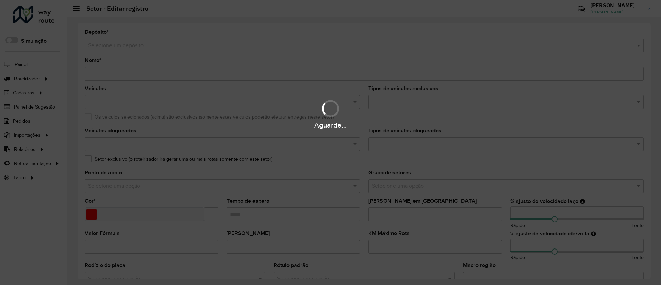
type input "***"
click at [97, 74] on div "Aguarde..." at bounding box center [330, 142] width 661 height 285
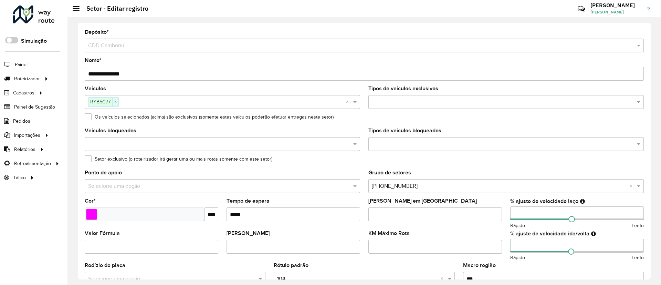
drag, startPoint x: 97, startPoint y: 72, endPoint x: 94, endPoint y: 74, distance: 4.2
click at [94, 74] on input "**********" at bounding box center [364, 74] width 559 height 14
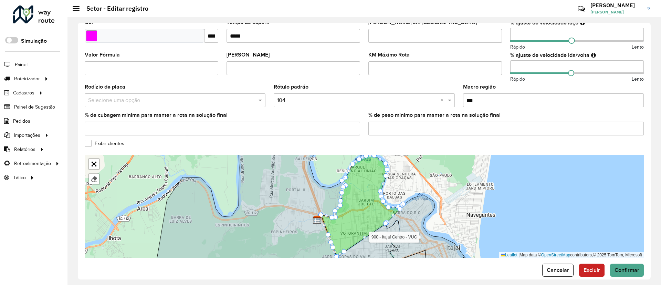
scroll to position [188, 0]
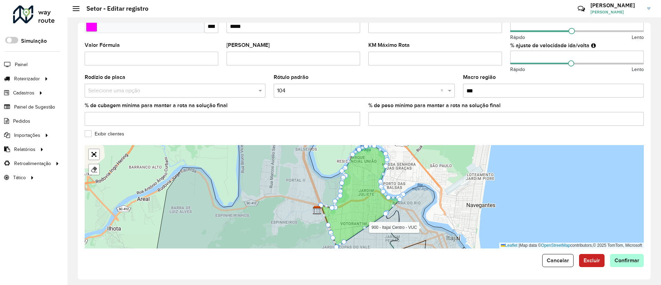
type input "**********"
click at [623, 258] on span "Confirmar" at bounding box center [627, 260] width 25 height 6
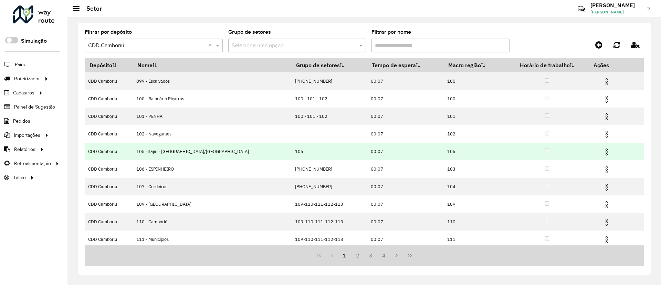
click at [603, 154] on img at bounding box center [607, 152] width 8 height 8
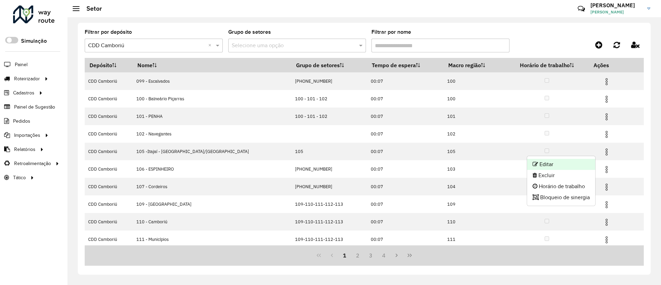
click at [543, 163] on li "Editar" at bounding box center [561, 164] width 68 height 11
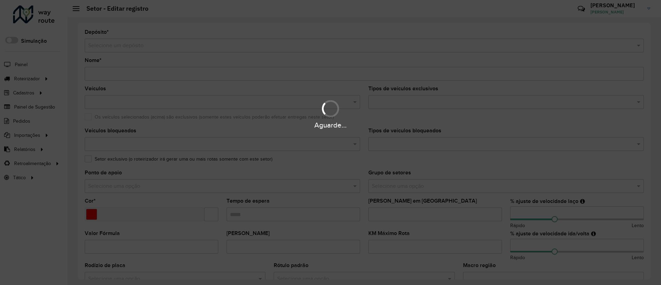
type input "**********"
type input "*******"
type input "*****"
type input "**"
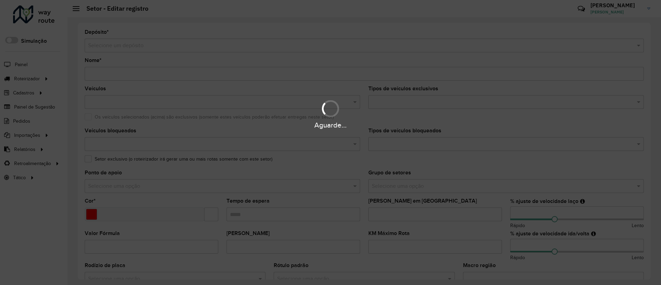
type input "***"
click at [96, 74] on div "Aguarde..." at bounding box center [330, 142] width 661 height 285
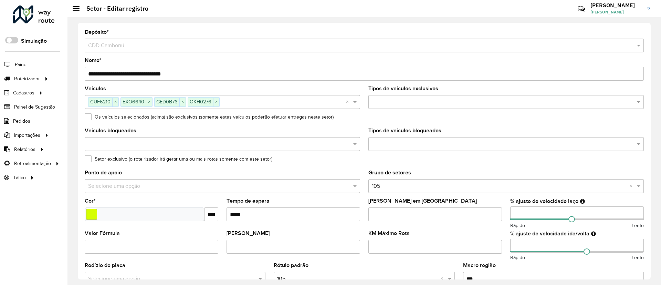
click at [99, 72] on input "**********" at bounding box center [364, 74] width 559 height 14
click at [93, 76] on input "**********" at bounding box center [364, 74] width 559 height 14
type input "**********"
click at [373, 118] on div "Os veículos selecionados (acima) são exclusivos (somente estes veículos poderão…" at bounding box center [364, 118] width 559 height 8
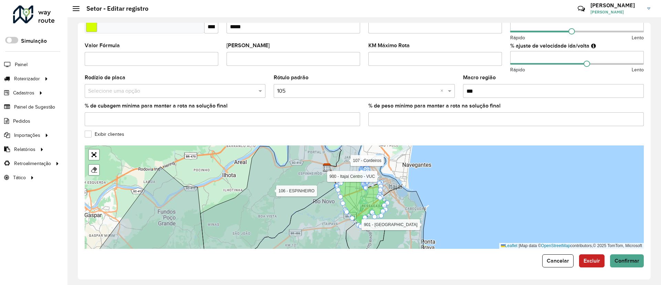
scroll to position [188, 0]
click at [626, 269] on div "**********" at bounding box center [364, 151] width 573 height 257
click at [620, 262] on span "Confirmar" at bounding box center [627, 260] width 25 height 6
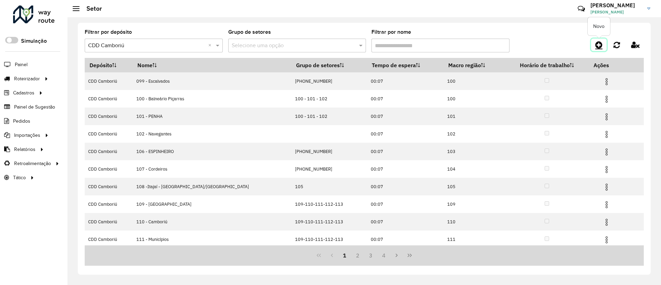
click at [600, 45] on icon at bounding box center [598, 45] width 7 height 8
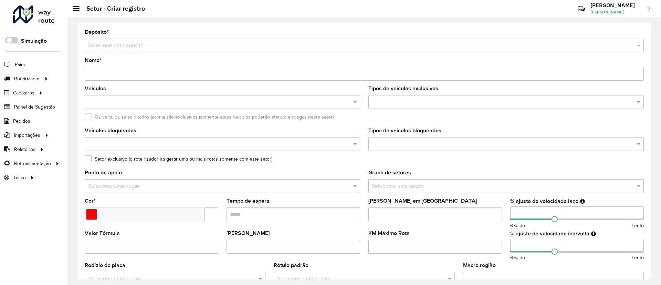
click at [224, 45] on input "text" at bounding box center [357, 46] width 539 height 8
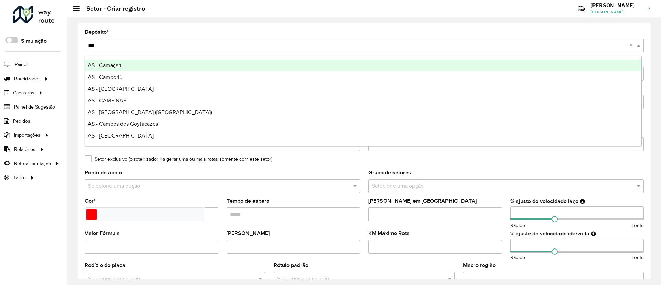
type input "****"
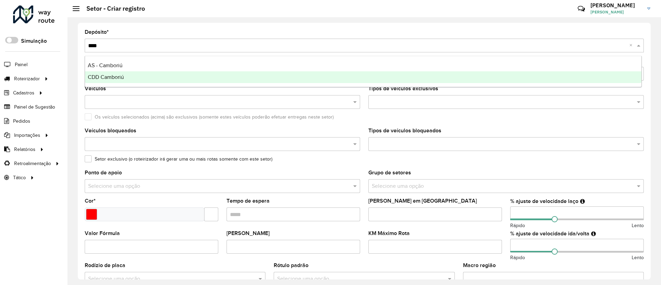
click at [199, 75] on div "CDD Camboriú" at bounding box center [363, 77] width 557 height 12
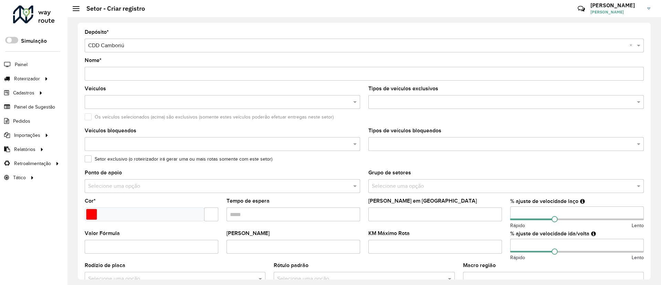
click at [190, 74] on input "Nome *" at bounding box center [364, 74] width 559 height 14
type input "**********"
click at [395, 99] on input "text" at bounding box center [502, 102] width 265 height 8
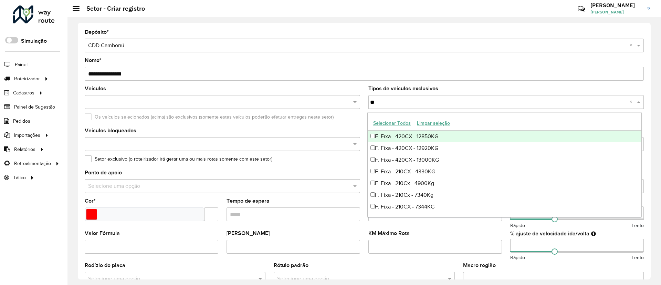
type input "*"
click at [282, 102] on input "text" at bounding box center [218, 102] width 265 height 8
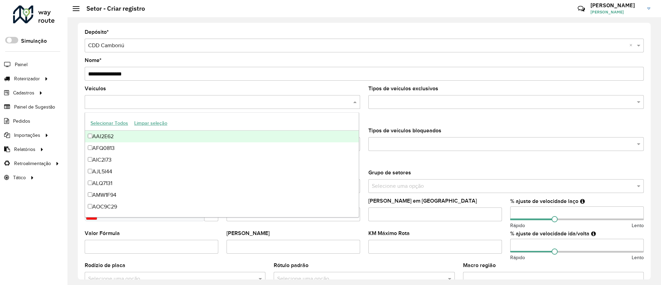
paste input "*******"
type input "*******"
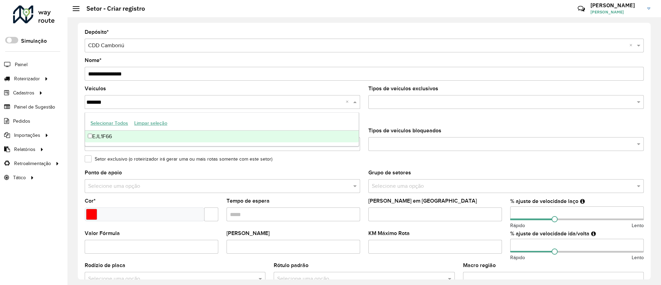
click at [271, 136] on div "EJL1F66" at bounding box center [222, 137] width 274 height 12
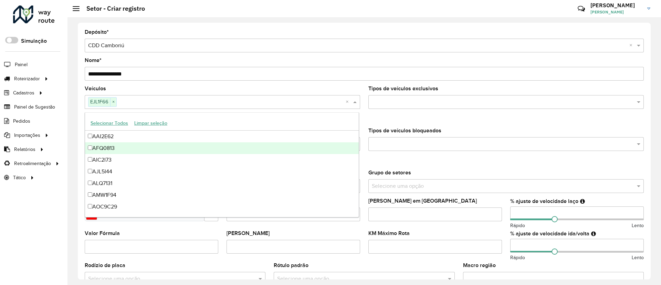
click at [370, 160] on div "Setor exclusivo (o roteirizador irá gerar uma ou mais rotas somente com este se…" at bounding box center [364, 160] width 559 height 8
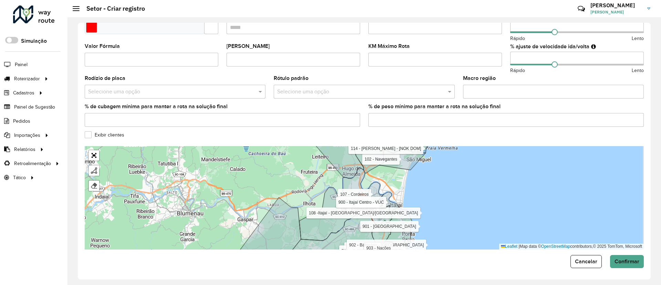
scroll to position [188, 0]
click at [333, 90] on input "text" at bounding box center [357, 91] width 160 height 8
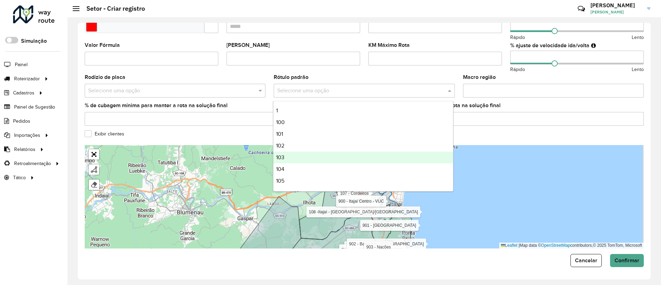
click at [300, 158] on div "103" at bounding box center [362, 158] width 179 height 12
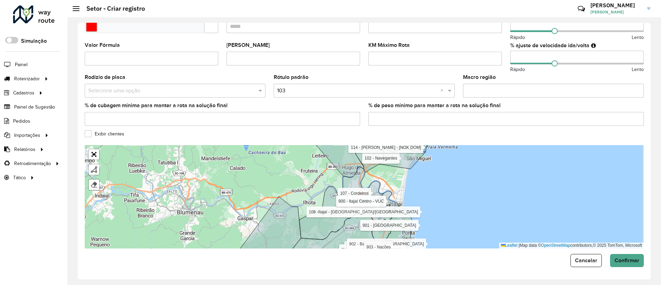
click at [336, 135] on div "Exibir clientes" at bounding box center [364, 135] width 559 height 8
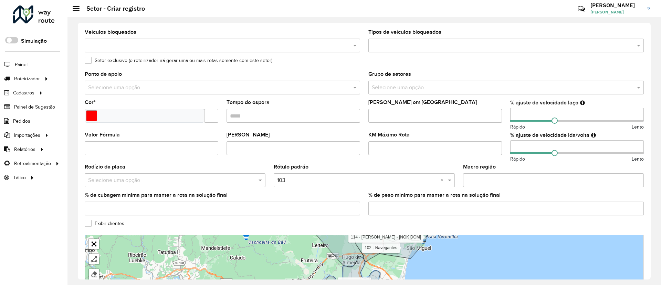
scroll to position [85, 0]
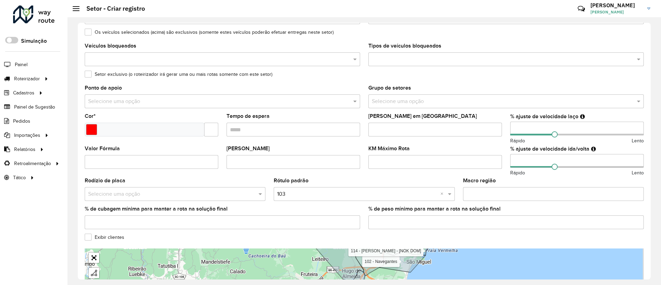
click at [536, 129] on input "number" at bounding box center [577, 129] width 134 height 14
type input "**"
click at [532, 153] on div "% ajuste de velocidade ida/volta Rápido Lento" at bounding box center [577, 161] width 134 height 31
click at [532, 158] on input "number" at bounding box center [577, 161] width 134 height 14
type input "**"
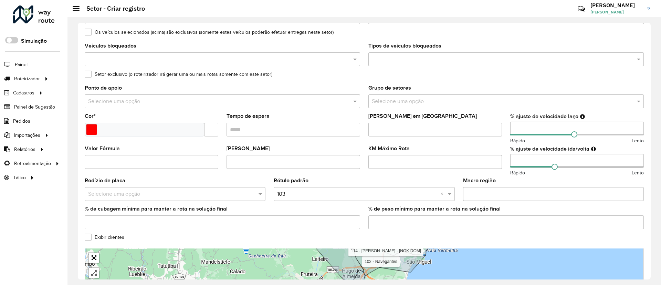
click at [525, 183] on div "Macro região" at bounding box center [553, 189] width 181 height 23
click at [278, 129] on input "Tempo de espera" at bounding box center [294, 130] width 134 height 14
type input "*****"
click at [356, 86] on div "Ponto de apoio Selecione uma opção" at bounding box center [223, 96] width 276 height 23
click at [213, 131] on input "text" at bounding box center [211, 130] width 14 height 14
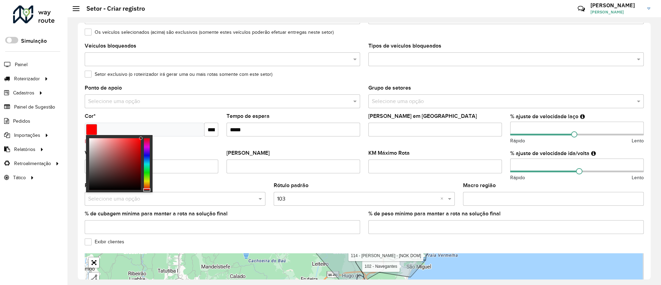
click at [147, 167] on div at bounding box center [147, 164] width 6 height 52
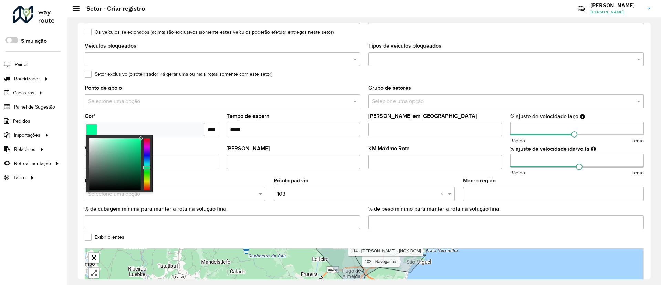
type input "*******"
click at [148, 163] on div at bounding box center [147, 164] width 6 height 52
click at [357, 209] on div "% de cubagem mínima para manter a rota na solução final" at bounding box center [223, 217] width 276 height 23
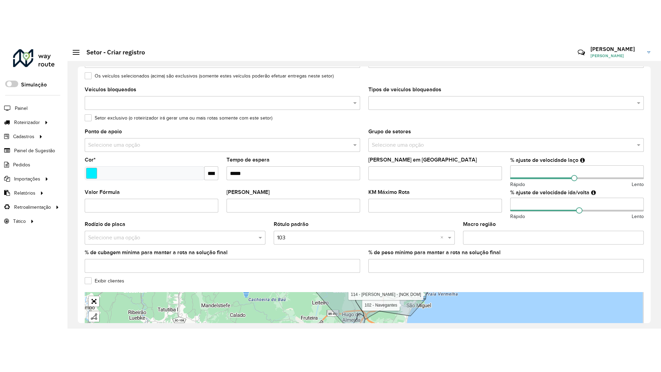
scroll to position [188, 0]
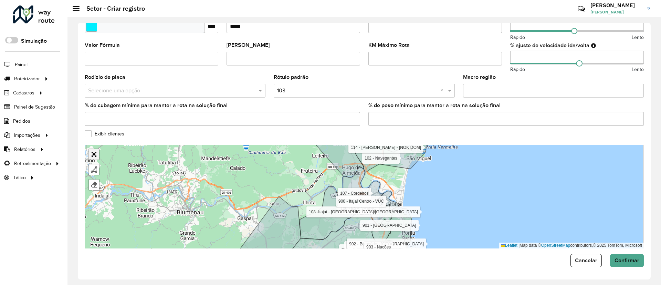
click at [96, 154] on link "Abrir mapa em tela cheia" at bounding box center [94, 154] width 10 height 10
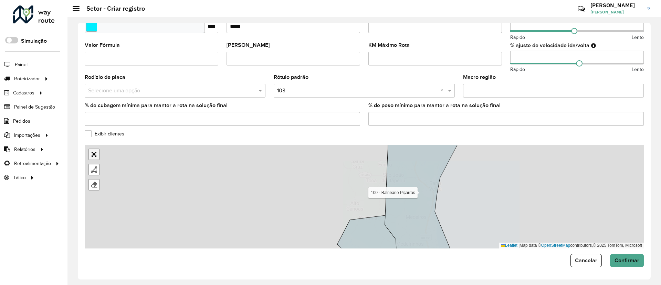
scroll to position [0, 0]
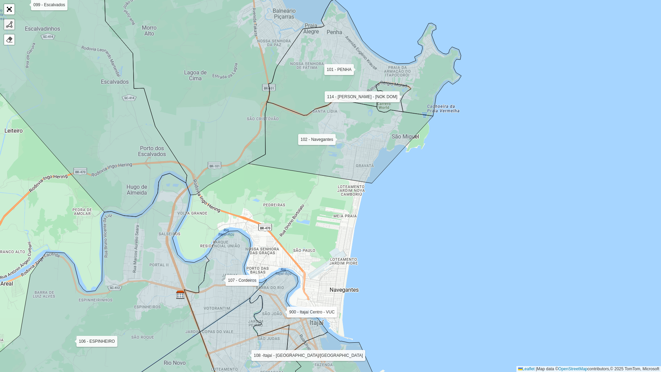
click at [9, 22] on div at bounding box center [9, 24] width 7 height 7
click at [248, 162] on icon at bounding box center [219, 78] width 231 height 232
click at [287, 231] on icon at bounding box center [268, 197] width 38 height 68
click at [306, 273] on div "099 - Escalvados 100 - Balneário Piçarras 101 - PENHA 102 - Navegantes 106 - ES…" at bounding box center [330, 186] width 661 height 372
click at [352, 280] on div "099 - Escalvados 100 - Balneário Piçarras 101 - PENHA 102 - Navegantes 106 - ES…" at bounding box center [330, 186] width 661 height 372
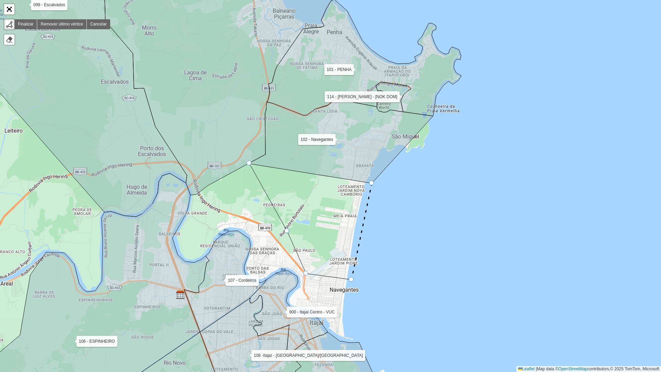
click at [372, 184] on icon at bounding box center [362, 231] width 20 height 96
click at [249, 163] on div at bounding box center [249, 162] width 5 height 5
click at [250, 162] on div at bounding box center [248, 162] width 3 height 3
click at [9, 23] on div at bounding box center [9, 24] width 7 height 7
click at [27, 26] on link "Finalizar" at bounding box center [25, 24] width 22 height 10
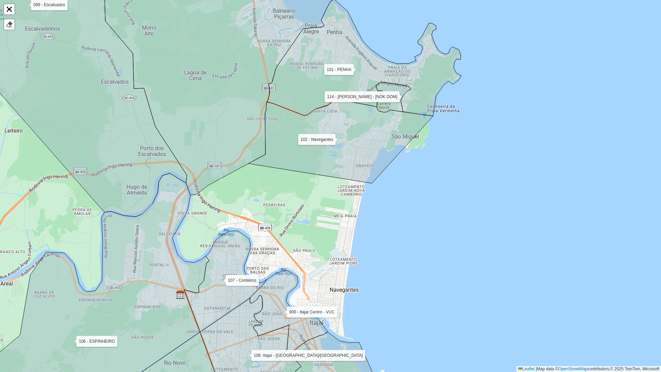
click at [293, 193] on div "099 - Escalvados 100 - Balneário Piçarras 101 - PENHA 102 - Navegantes 106 - ES…" at bounding box center [330, 186] width 661 height 372
click at [7, 23] on div at bounding box center [9, 24] width 7 height 7
click at [7, 5] on link "Abrir mapa em tela cheia" at bounding box center [9, 9] width 10 height 10
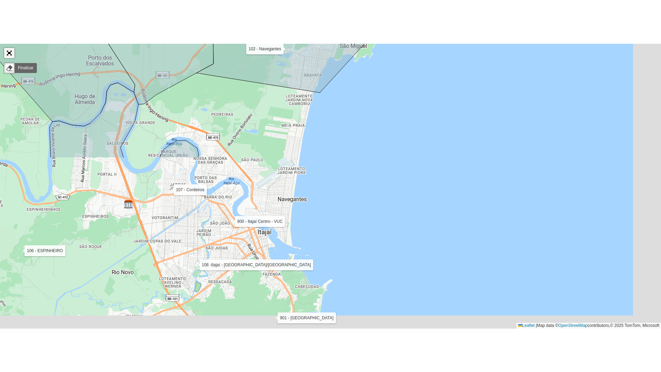
scroll to position [188, 0]
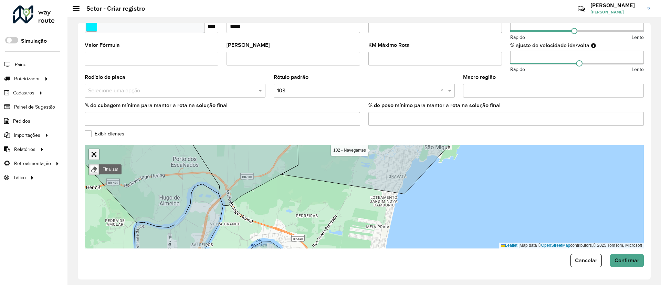
click at [94, 152] on link "Abrir mapa em tela cheia" at bounding box center [94, 154] width 10 height 10
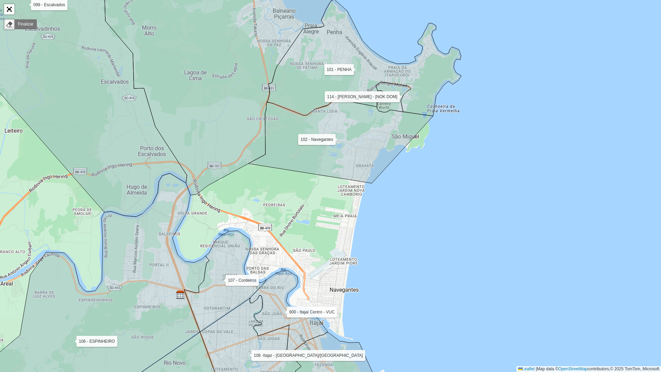
click at [30, 26] on link "Finalizar" at bounding box center [25, 24] width 22 height 10
click at [9, 25] on div at bounding box center [9, 24] width 7 height 7
click at [277, 185] on div "099 - Escalvados 100 - Balneário Piçarras 101 - PENHA 102 - Navegantes 106 - ES…" at bounding box center [330, 186] width 661 height 372
drag, startPoint x: 312, startPoint y: 206, endPoint x: 268, endPoint y: 191, distance: 46.5
click at [312, 206] on div "099 - Escalvados 100 - Balneário Piçarras 101 - PENHA 102 - Navegantes 106 - ES…" at bounding box center [330, 186] width 661 height 372
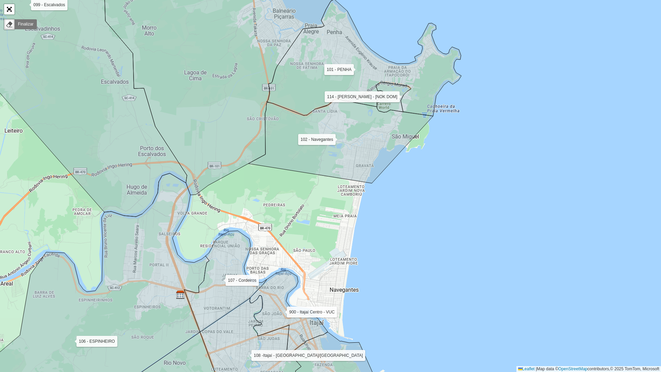
click at [28, 24] on link "Finalizar" at bounding box center [25, 24] width 22 height 10
click at [5, 25] on link at bounding box center [9, 24] width 10 height 10
click at [8, 24] on div at bounding box center [9, 24] width 7 height 7
click at [27, 24] on icon at bounding box center [60, 89] width 253 height 254
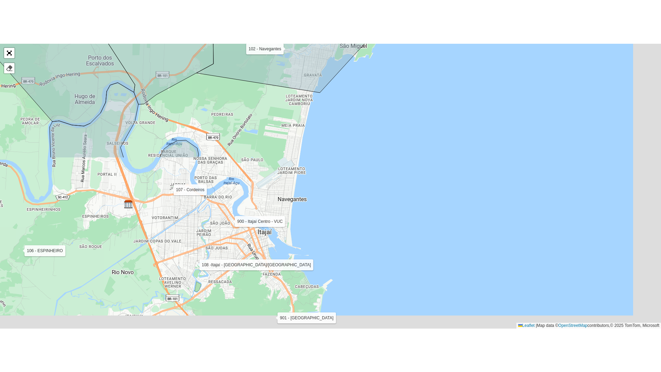
scroll to position [188, 0]
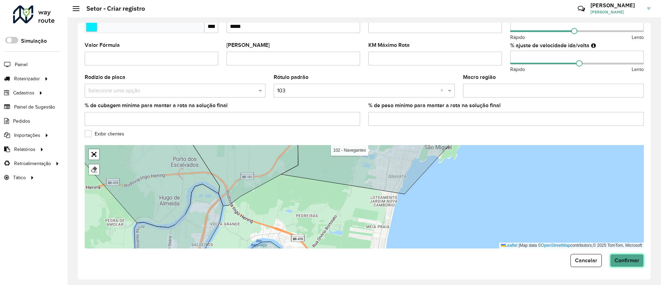
click at [622, 257] on span "Confirmar" at bounding box center [627, 260] width 25 height 6
click at [95, 152] on link "Abrir mapa em tela cheia" at bounding box center [94, 154] width 10 height 10
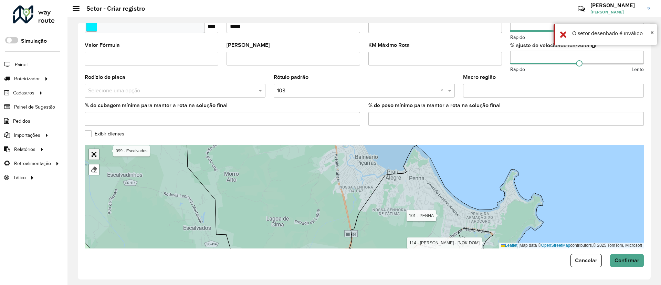
scroll to position [0, 0]
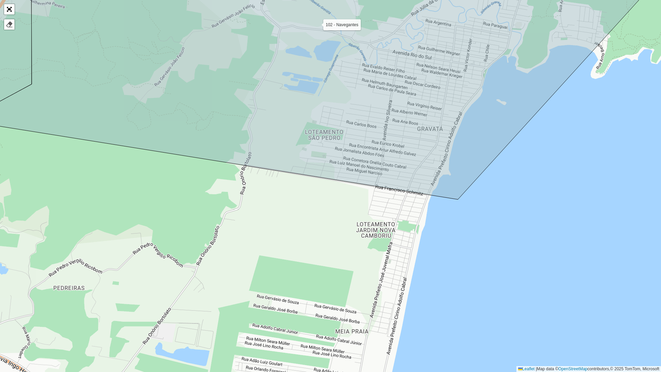
drag, startPoint x: 391, startPoint y: 210, endPoint x: 449, endPoint y: 192, distance: 61.0
click at [449, 192] on div "099 - Escalvados 100 - Balneário Piçarras 101 - PENHA 102 - Navegantes 106 - ES…" at bounding box center [330, 186] width 661 height 372
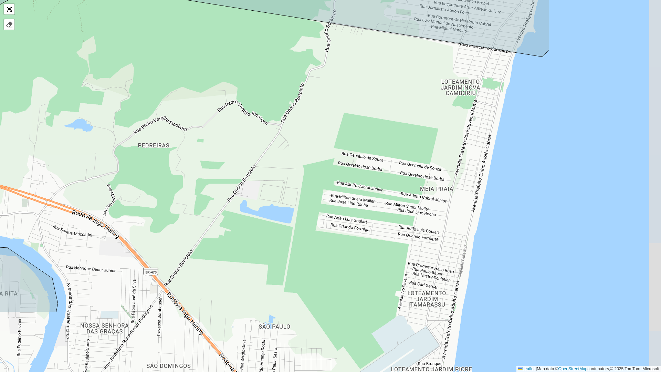
drag, startPoint x: 388, startPoint y: 221, endPoint x: 210, endPoint y: 123, distance: 203.0
click at [210, 123] on div "099 - Escalvados 100 - Balneário Piçarras 101 - PENHA 102 - Navegantes 106 - ES…" at bounding box center [330, 186] width 661 height 372
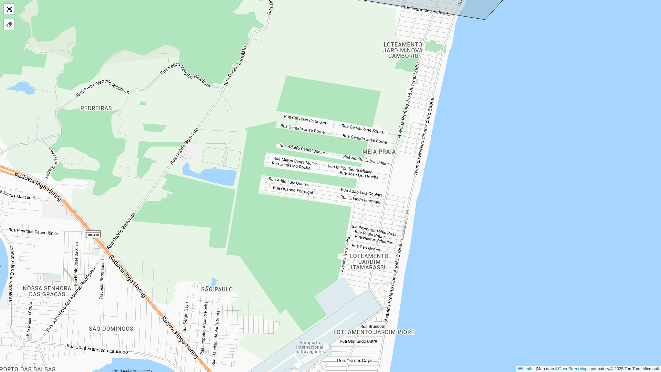
drag, startPoint x: 309, startPoint y: 194, endPoint x: 251, endPoint y: 157, distance: 68.5
click at [251, 157] on div "099 - Escalvados 100 - Balneário Piçarras 101 - PENHA 102 - Navegantes 106 - ES…" at bounding box center [330, 186] width 661 height 372
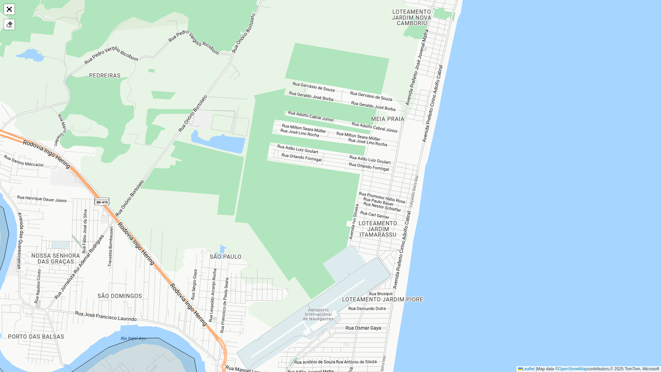
drag, startPoint x: 251, startPoint y: 157, endPoint x: 260, endPoint y: 124, distance: 33.8
click at [260, 124] on div "099 - Escalvados 100 - Balneário Piçarras 101 - PENHA 102 - Navegantes 106 - ES…" at bounding box center [330, 186] width 661 height 372
click at [8, 23] on div at bounding box center [9, 24] width 7 height 7
click at [11, 23] on div at bounding box center [9, 24] width 7 height 7
click at [9, 26] on div at bounding box center [9, 24] width 7 height 7
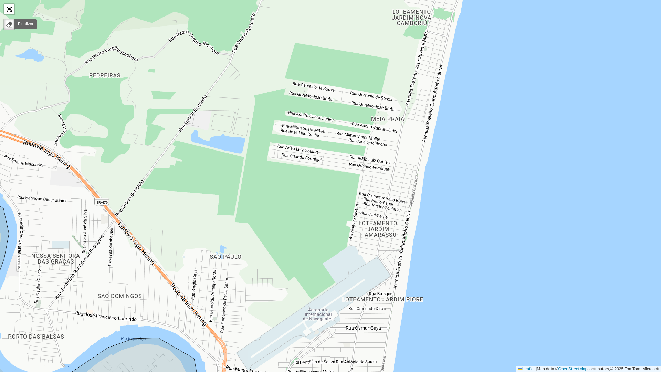
click at [185, 146] on div "099 - Escalvados 100 - Balneário Piçarras 101 - PENHA 102 - Navegantes 106 - ES…" at bounding box center [330, 186] width 661 height 372
click at [188, 218] on div "099 - Escalvados 100 - Balneário Piçarras 101 - PENHA 102 - Navegantes 106 - ES…" at bounding box center [330, 186] width 661 height 372
click at [273, 255] on div "099 - Escalvados 100 - Balneário Piçarras 101 - PENHA 102 - Navegantes 106 - ES…" at bounding box center [330, 186] width 661 height 372
click at [25, 24] on link "Finalizar" at bounding box center [25, 24] width 22 height 10
click at [215, 209] on div "099 - Escalvados 100 - Balneário Piçarras 101 - PENHA 102 - Navegantes 106 - ES…" at bounding box center [330, 186] width 661 height 372
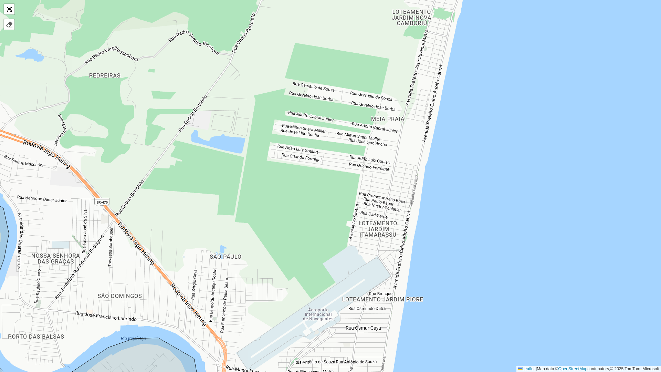
click at [175, 178] on div "099 - Escalvados 100 - Balneário Piçarras 101 - PENHA 102 - Navegantes 106 - ES…" at bounding box center [330, 186] width 661 height 372
drag, startPoint x: 183, startPoint y: 162, endPoint x: 146, endPoint y: 140, distance: 42.6
click at [146, 140] on div "099 - Escalvados 100 - Balneário Piçarras 101 - PENHA 102 - Navegantes 106 - ES…" at bounding box center [330, 186] width 661 height 372
click at [9, 27] on div at bounding box center [9, 24] width 7 height 7
click at [24, 24] on link "Finalizar" at bounding box center [25, 24] width 22 height 10
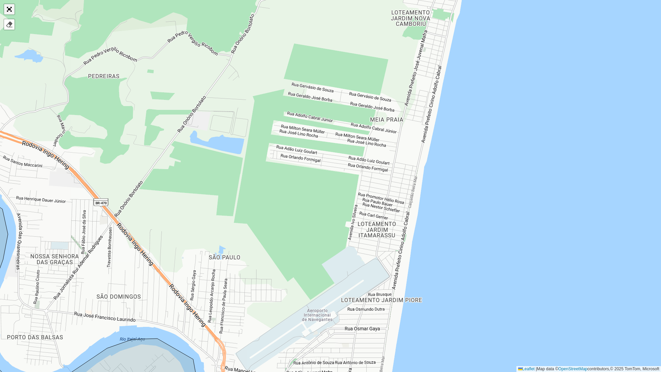
click at [5, 10] on link "Abrir mapa em tela cheia" at bounding box center [9, 9] width 10 height 10
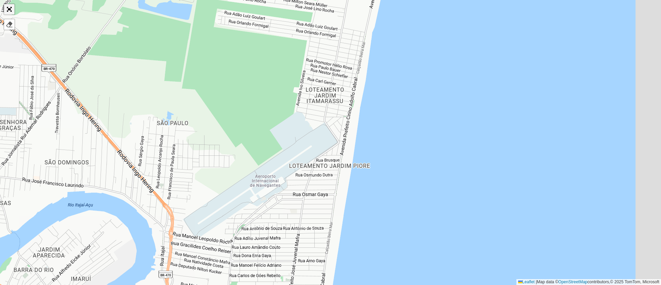
scroll to position [188, 0]
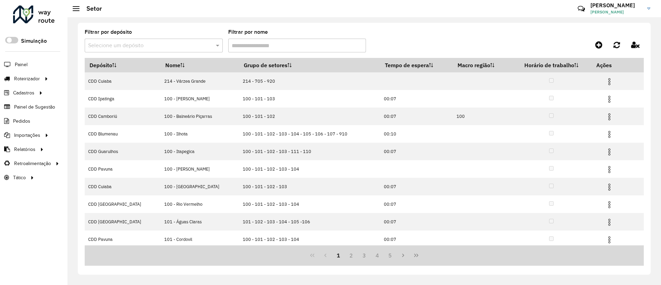
click at [161, 46] on input "text" at bounding box center [146, 46] width 117 height 8
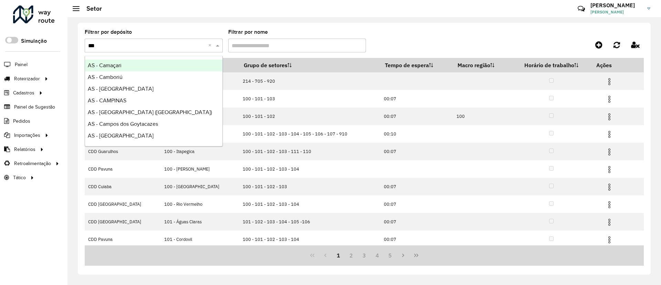
type input "****"
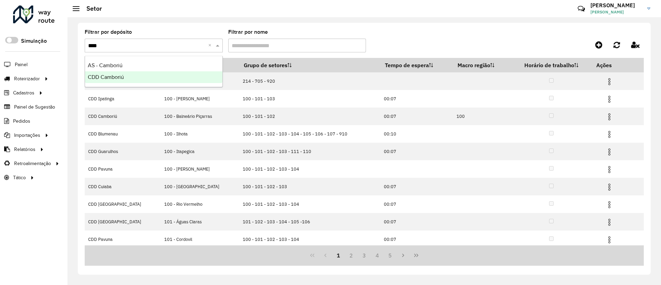
click at [159, 76] on div "CDD Camboriú" at bounding box center [153, 77] width 137 height 12
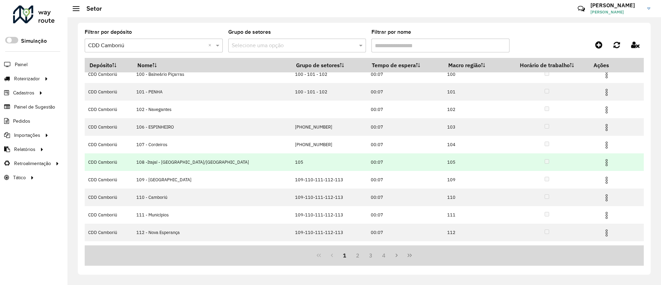
scroll to position [38, 0]
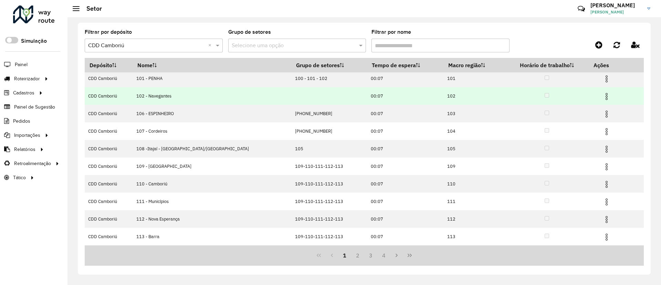
click at [603, 96] on img at bounding box center [607, 96] width 8 height 8
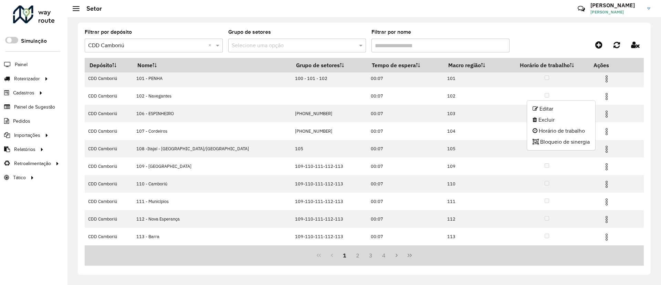
drag, startPoint x: 565, startPoint y: 106, endPoint x: 371, endPoint y: 22, distance: 211.9
click at [564, 106] on li "Editar" at bounding box center [561, 108] width 68 height 11
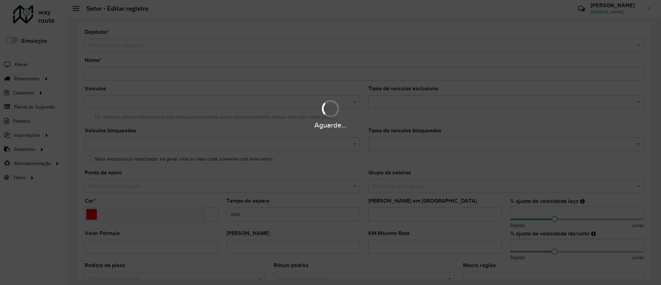
type input "**********"
type input "*******"
type input "*****"
type input "**"
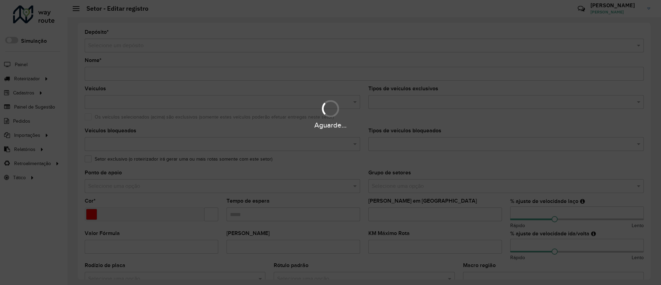
type input "***"
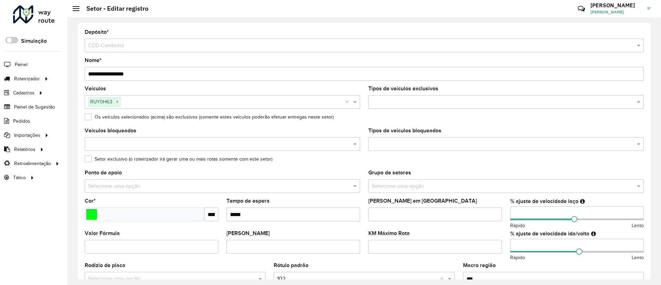
drag, startPoint x: 134, startPoint y: 71, endPoint x: 103, endPoint y: 72, distance: 31.0
click at [103, 72] on input "**********" at bounding box center [364, 74] width 559 height 14
type input "**********"
click at [143, 101] on input "text" at bounding box center [233, 102] width 225 height 8
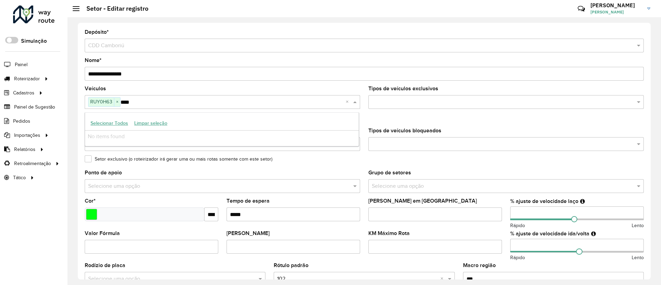
drag, startPoint x: 149, startPoint y: 100, endPoint x: 123, endPoint y: 102, distance: 26.2
click at [123, 102] on input "***" at bounding box center [233, 102] width 225 height 8
type input "*"
paste input "*******"
type input "*******"
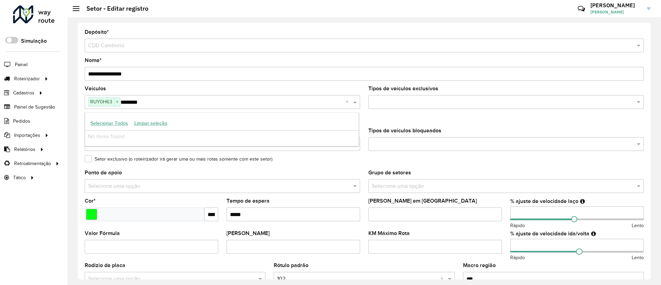
click at [362, 116] on div "Os veículos selecionados (acima) são exclusivos (somente estes veículos poderão…" at bounding box center [364, 118] width 559 height 8
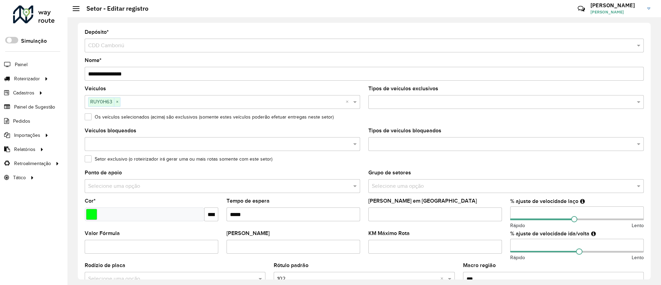
click at [164, 104] on input "text" at bounding box center [233, 102] width 225 height 8
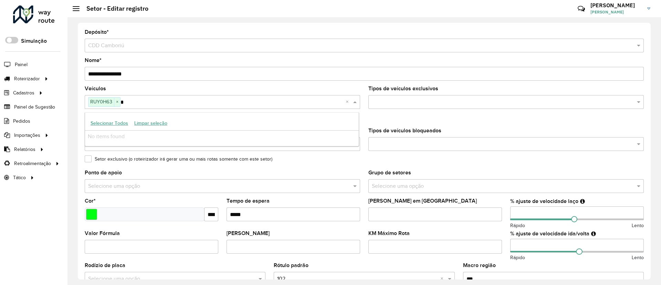
click at [179, 102] on input "text" at bounding box center [233, 102] width 225 height 8
type input "*"
click at [372, 159] on div "Setor exclusivo (o roteirizador irá gerar uma ou mais rotas somente com este se…" at bounding box center [364, 160] width 559 height 8
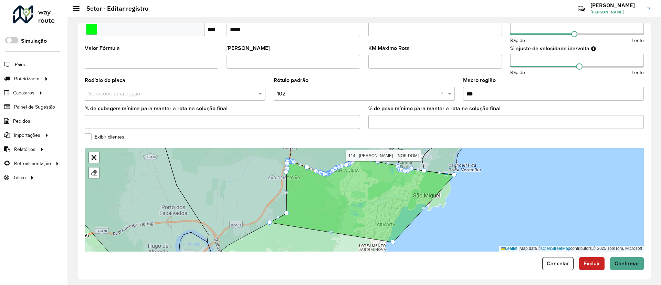
scroll to position [188, 0]
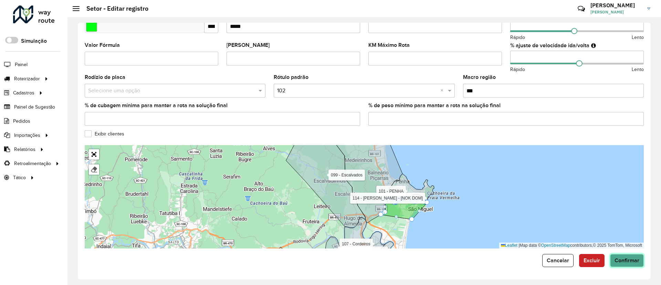
click at [622, 256] on button "Confirmar" at bounding box center [627, 260] width 34 height 13
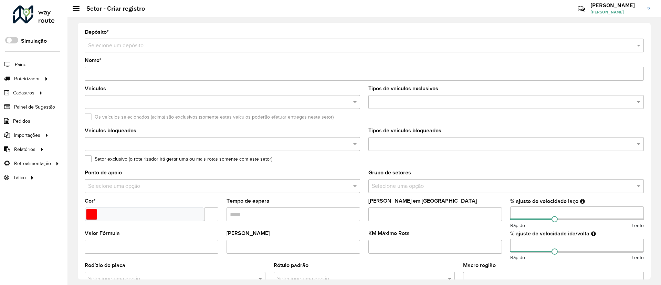
click at [263, 46] on input "text" at bounding box center [357, 46] width 539 height 8
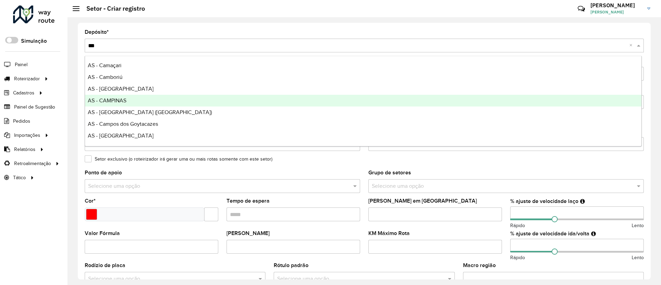
type input "****"
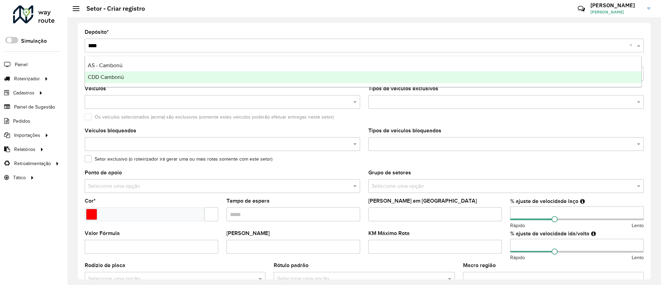
click at [187, 78] on div "CDD Camboriú" at bounding box center [363, 77] width 557 height 12
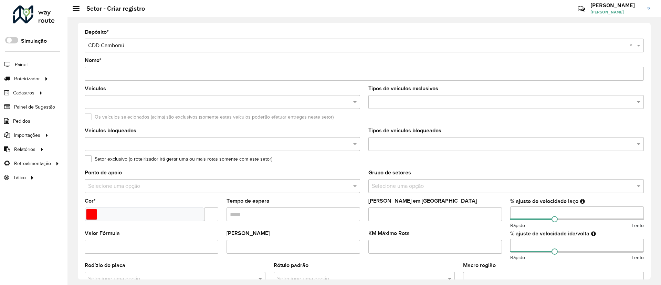
click at [173, 76] on input "Nome *" at bounding box center [364, 74] width 559 height 14
type input "**********"
click at [165, 100] on input "text" at bounding box center [218, 102] width 265 height 8
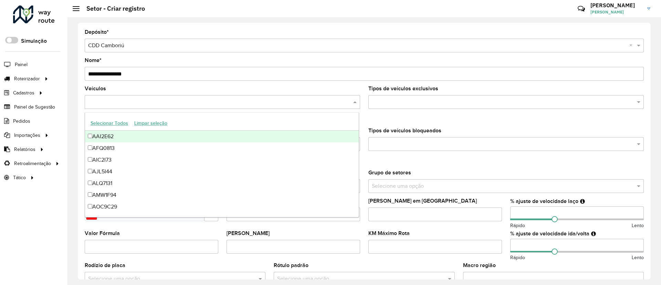
click at [367, 119] on div "Os veículos selecionados (acima) são exclusivos (somente estes veículos poderão…" at bounding box center [364, 118] width 559 height 8
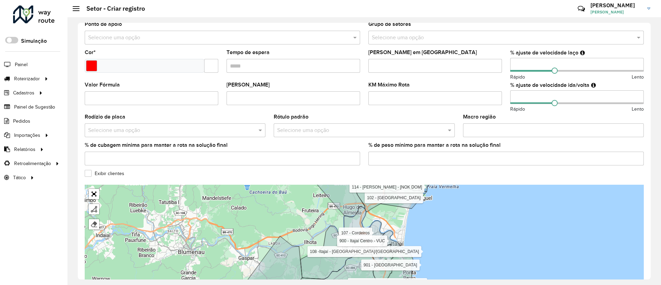
scroll to position [155, 0]
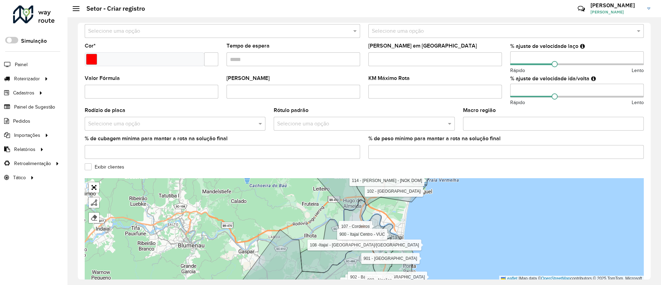
click at [539, 58] on input "number" at bounding box center [577, 58] width 134 height 14
type input "**"
click at [525, 90] on input "number" at bounding box center [577, 91] width 134 height 14
type input "**"
click at [245, 56] on input "Tempo de espera" at bounding box center [294, 59] width 134 height 14
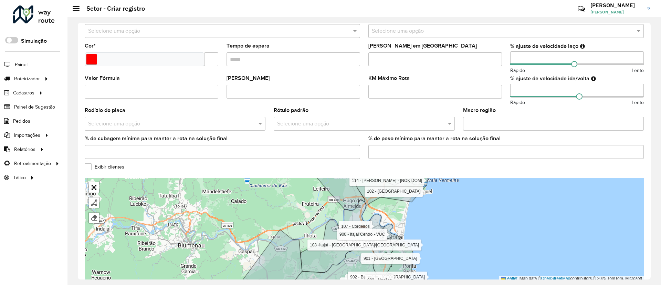
type input "*****"
click at [218, 59] on formly-field "Cor *" at bounding box center [152, 59] width 142 height 32
click at [213, 62] on input "text" at bounding box center [211, 59] width 14 height 14
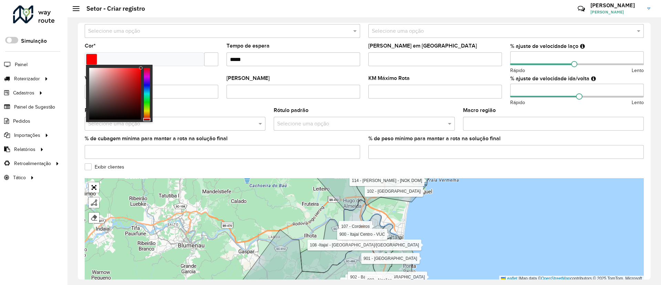
type input "*******"
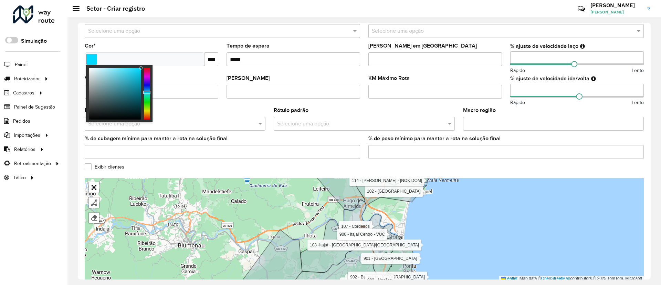
click at [148, 92] on div at bounding box center [147, 94] width 6 height 52
click at [263, 140] on div "% de cubagem mínima para manter a rota na solução final" at bounding box center [223, 147] width 276 height 23
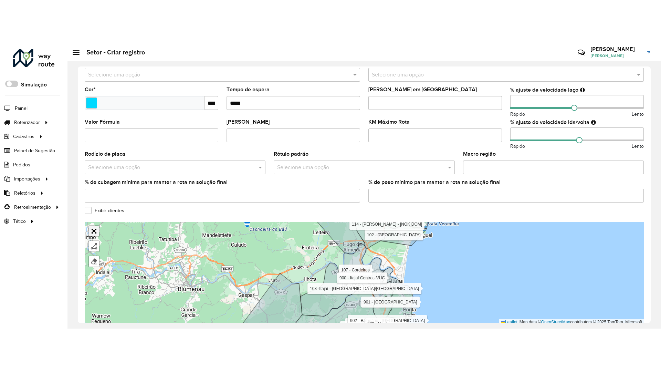
scroll to position [157, 0]
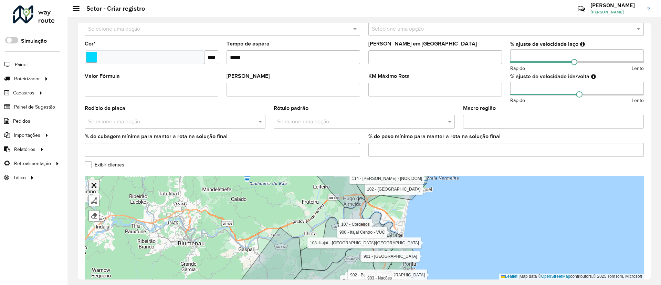
click at [92, 188] on link "Abrir mapa em tela cheia" at bounding box center [94, 185] width 10 height 10
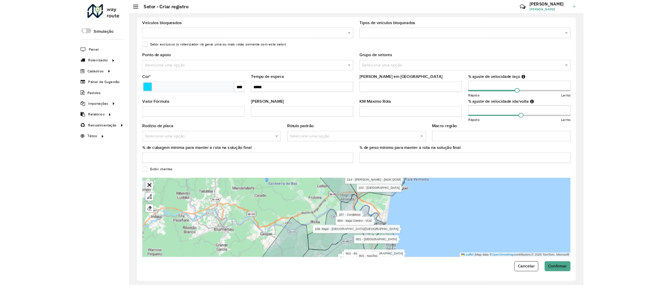
scroll to position [0, 0]
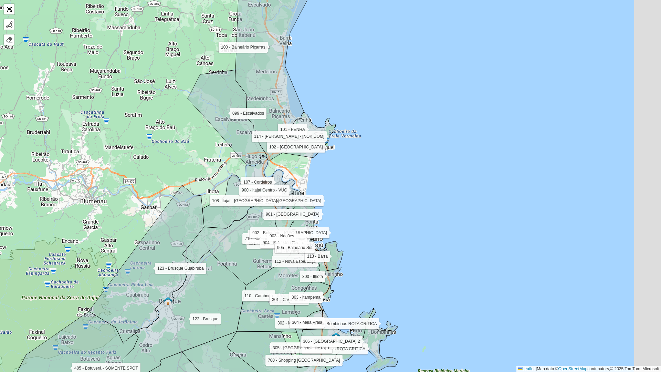
drag, startPoint x: 371, startPoint y: 130, endPoint x: 355, endPoint y: 130, distance: 15.2
click at [355, 130] on div "099 - Escalvados 100 - Balneário Piçarras 101 - PENHA 102 - [GEOGRAPHIC_DATA] 1…" at bounding box center [330, 186] width 661 height 372
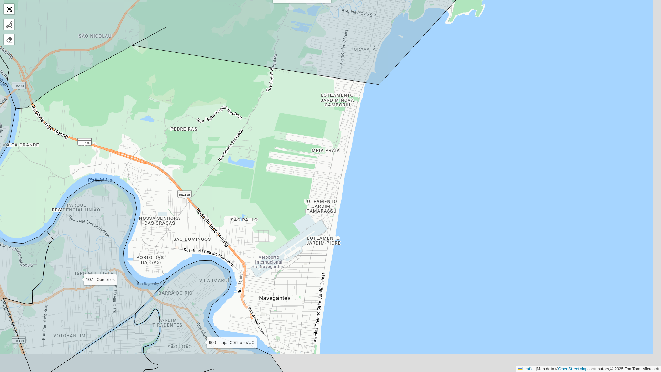
drag, startPoint x: 316, startPoint y: 176, endPoint x: 266, endPoint y: 138, distance: 62.6
click at [270, 136] on div "099 - Escalvados 100 - Balneário Piçarras 101 - PENHA 102 - [GEOGRAPHIC_DATA] 1…" at bounding box center [330, 186] width 661 height 372
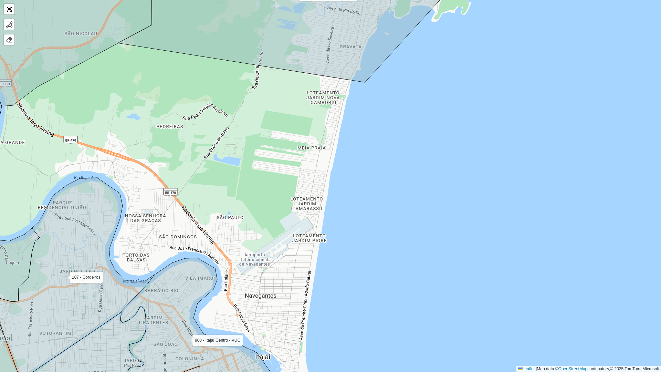
drag, startPoint x: 266, startPoint y: 138, endPoint x: 230, endPoint y: 139, distance: 35.8
click at [230, 139] on div "099 - Escalvados 100 - Balneário Piçarras 101 - PENHA 102 - [GEOGRAPHIC_DATA] 1…" at bounding box center [330, 186] width 661 height 372
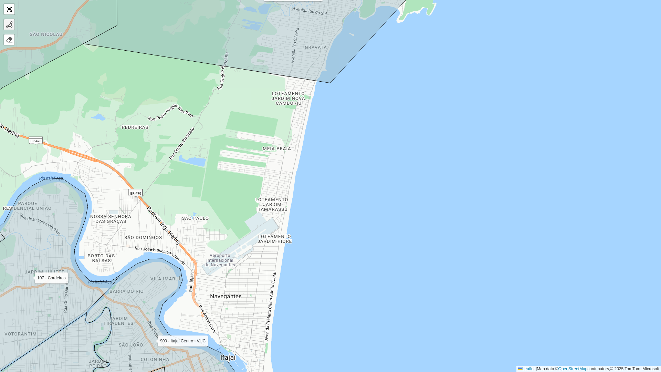
drag, startPoint x: 11, startPoint y: 23, endPoint x: 47, endPoint y: 48, distance: 43.9
click at [10, 23] on div at bounding box center [9, 24] width 7 height 7
click at [225, 67] on div "099 - Escalvados 100 - Balneário Piçarras 101 - PENHA 102 - [GEOGRAPHIC_DATA] 1…" at bounding box center [330, 186] width 661 height 372
click at [221, 81] on icon at bounding box center [222, 73] width 3 height 14
drag, startPoint x: 214, startPoint y: 88, endPoint x: 212, endPoint y: 95, distance: 7.1
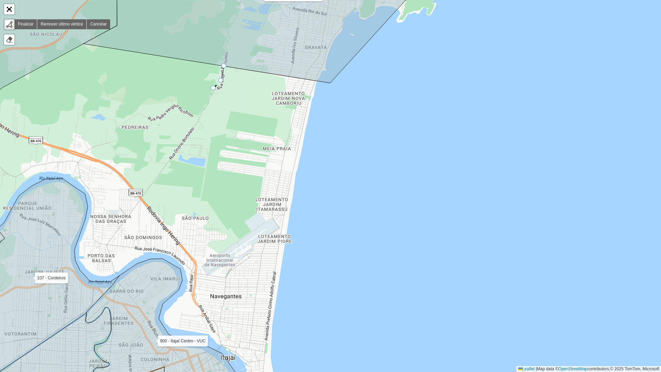
click at [214, 90] on div "099 - Escalvados 100 - Balneário Piçarras 101 - PENHA 102 - [GEOGRAPHIC_DATA] 1…" at bounding box center [330, 186] width 661 height 372
drag, startPoint x: 206, startPoint y: 107, endPoint x: 200, endPoint y: 116, distance: 10.9
click at [206, 107] on icon at bounding box center [213, 94] width 15 height 25
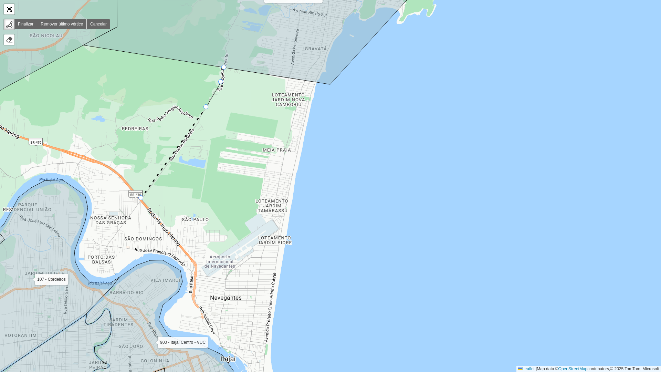
click at [141, 198] on icon at bounding box center [173, 152] width 65 height 91
click at [199, 264] on div "099 - Escalvados 100 - Balneário Piçarras 101 - PENHA 102 - [GEOGRAPHIC_DATA] 1…" at bounding box center [330, 186] width 661 height 372
click at [301, 273] on div "099 - Escalvados 100 - Balneário Piçarras 101 - PENHA 102 - [GEOGRAPHIC_DATA] 1…" at bounding box center [330, 186] width 661 height 372
click at [334, 86] on div "099 - Escalvados 100 - Balneário Piçarras 101 - PENHA 102 - [GEOGRAPHIC_DATA] 1…" at bounding box center [330, 186] width 661 height 372
click at [225, 64] on icon at bounding box center [262, 23] width 358 height 122
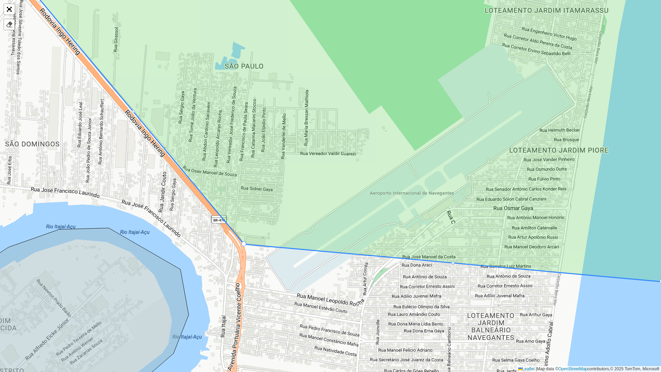
drag, startPoint x: 255, startPoint y: 241, endPoint x: 244, endPoint y: 242, distance: 10.7
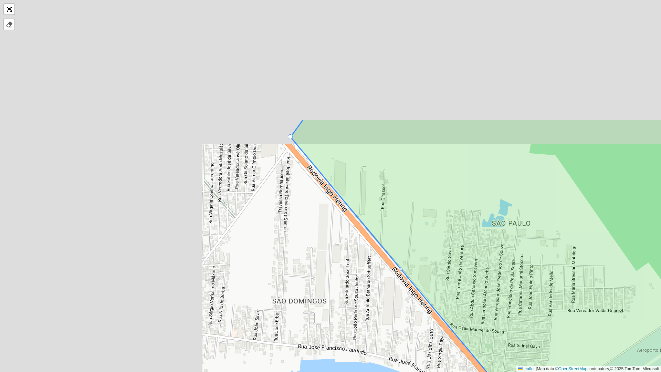
drag, startPoint x: 217, startPoint y: 136, endPoint x: 496, endPoint y: 300, distance: 323.3
click at [496, 284] on icon at bounding box center [635, 279] width 689 height 320
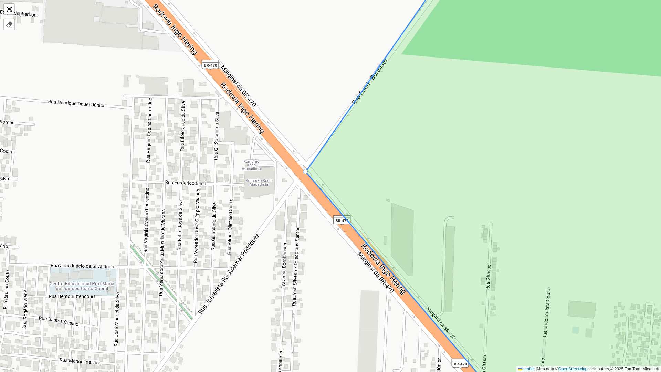
drag, startPoint x: 302, startPoint y: 156, endPoint x: 305, endPoint y: 170, distance: 14.7
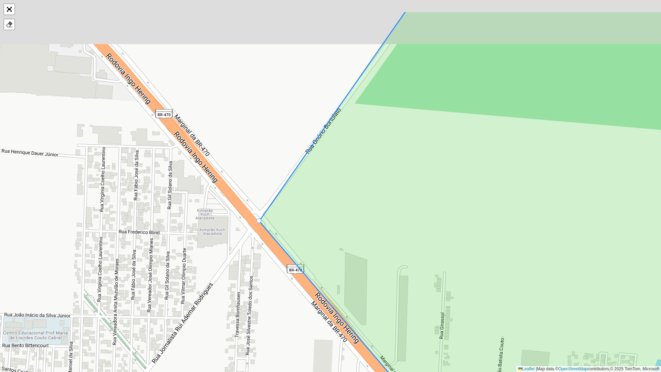
drag, startPoint x: 416, startPoint y: 120, endPoint x: 271, endPoint y: 248, distance: 194.0
click at [259, 256] on icon at bounding box center [470, 235] width 423 height 448
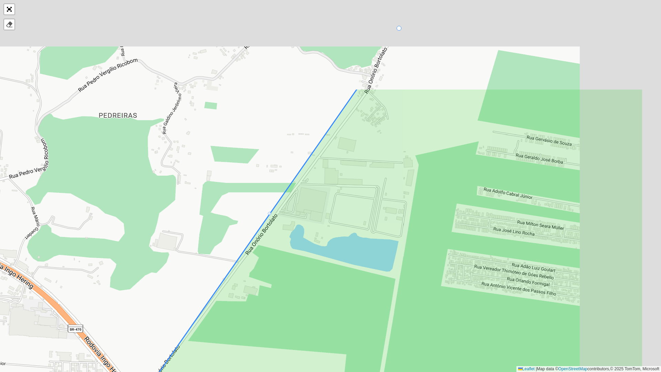
drag, startPoint x: 374, startPoint y: 124, endPoint x: 304, endPoint y: 239, distance: 134.8
click at [277, 266] on icon at bounding box center [391, 313] width 503 height 448
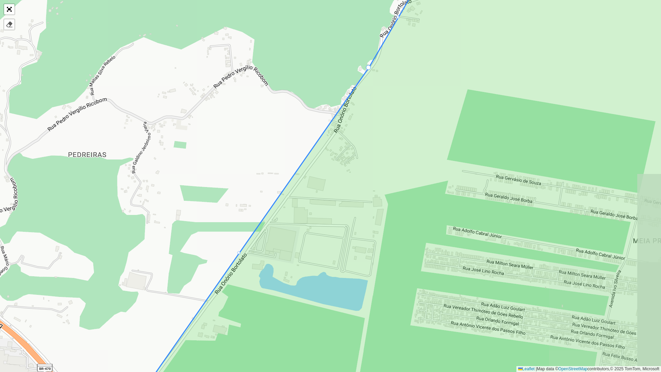
drag, startPoint x: 377, startPoint y: 155, endPoint x: 286, endPoint y: 260, distance: 139.6
click at [284, 263] on icon at bounding box center [413, 207] width 598 height 448
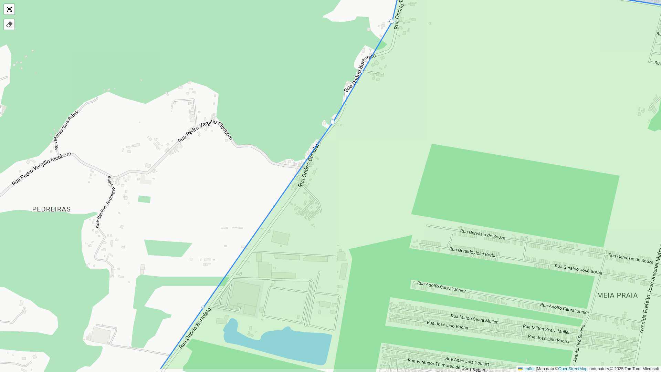
drag, startPoint x: 318, startPoint y: 190, endPoint x: 388, endPoint y: 99, distance: 114.2
click at [388, 99] on icon at bounding box center [467, 167] width 614 height 406
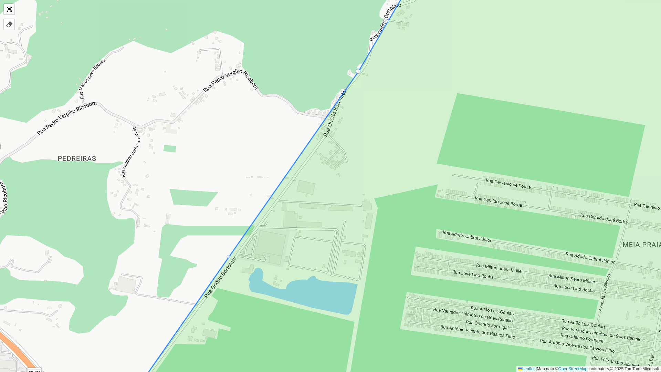
click at [229, 256] on div at bounding box center [228, 256] width 3 height 3
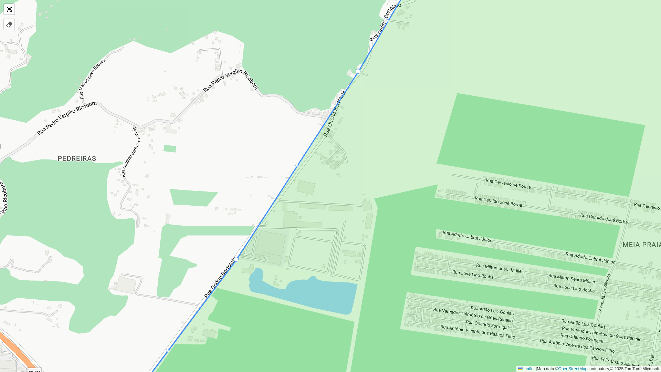
drag, startPoint x: 229, startPoint y: 256, endPoint x: 237, endPoint y: 258, distance: 8.6
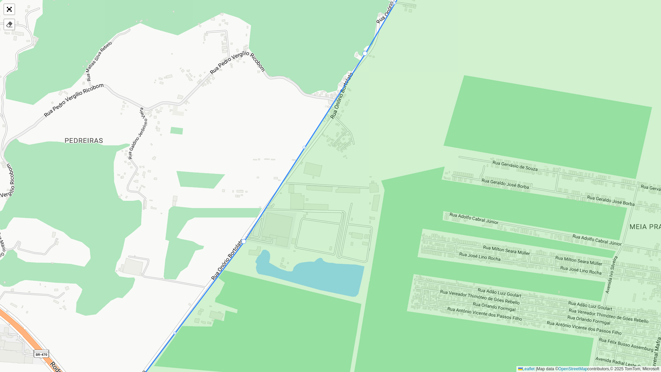
drag, startPoint x: 260, startPoint y: 284, endPoint x: 294, endPoint y: 215, distance: 77.2
click at [294, 215] on icon at bounding box center [433, 168] width 605 height 448
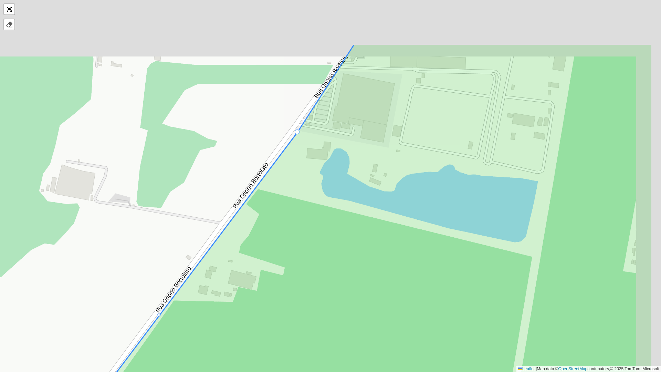
drag, startPoint x: 343, startPoint y: 138, endPoint x: 220, endPoint y: 299, distance: 202.1
click at [219, 284] on icon at bounding box center [339, 268] width 626 height 448
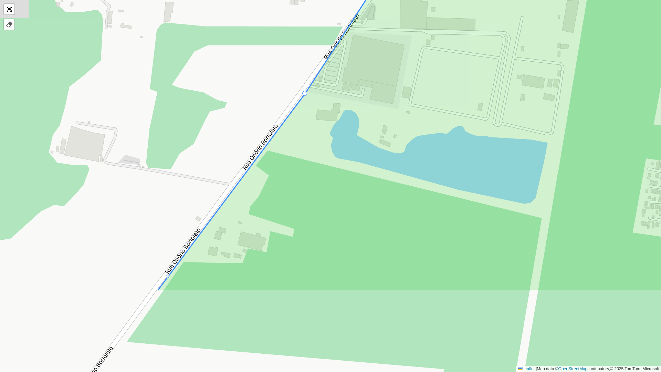
drag, startPoint x: 266, startPoint y: 274, endPoint x: 323, endPoint y: 152, distance: 134.5
click at [323, 152] on icon at bounding box center [472, 67] width 630 height 448
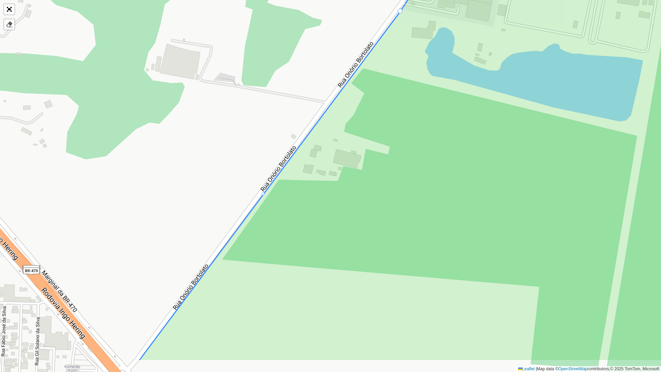
drag, startPoint x: 290, startPoint y: 194, endPoint x: 296, endPoint y: 187, distance: 9.3
click at [296, 187] on icon at bounding box center [473, 137] width 669 height 448
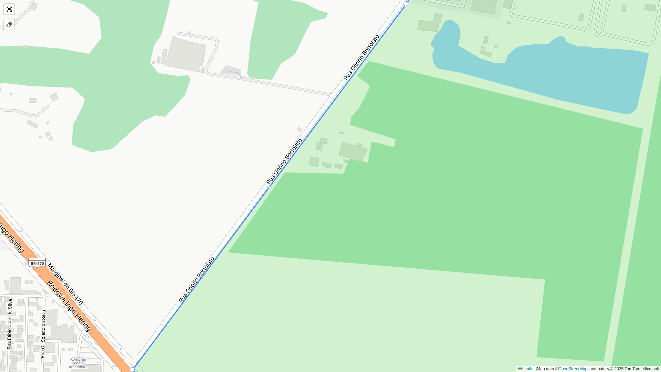
click at [268, 187] on div at bounding box center [268, 186] width 3 height 3
click at [269, 187] on div at bounding box center [268, 186] width 3 height 3
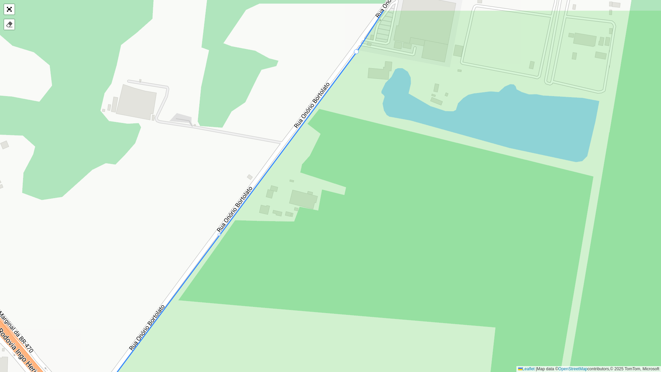
drag, startPoint x: 377, startPoint y: 163, endPoint x: 247, endPoint y: 289, distance: 181.2
click at [241, 284] on icon at bounding box center [381, 234] width 596 height 448
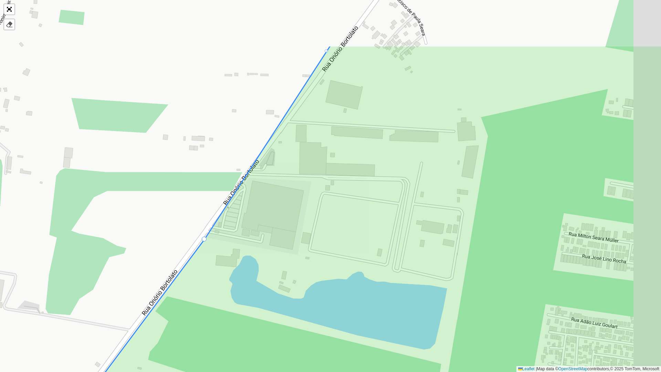
drag, startPoint x: 298, startPoint y: 204, endPoint x: 270, endPoint y: 242, distance: 47.7
click at [274, 243] on icon at bounding box center [344, 269] width 660 height 448
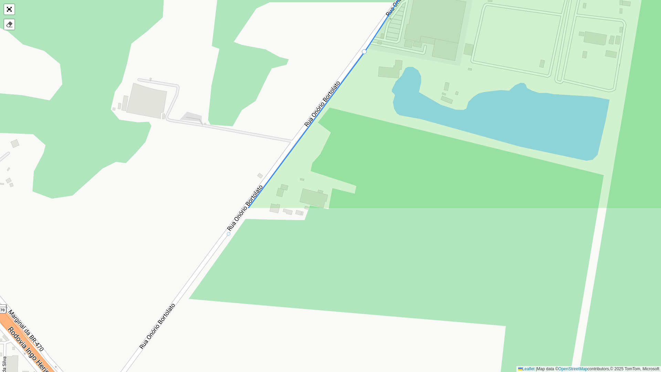
drag, startPoint x: 208, startPoint y: 295, endPoint x: 379, endPoint y: 84, distance: 272.0
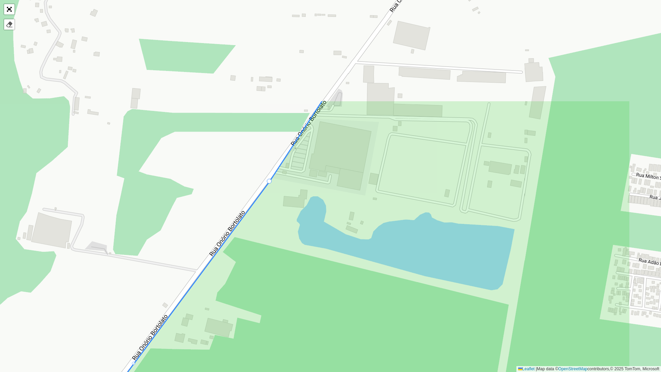
drag, startPoint x: 293, startPoint y: 226, endPoint x: 285, endPoint y: 254, distance: 29.0
click at [271, 271] on icon at bounding box center [314, 324] width 632 height 448
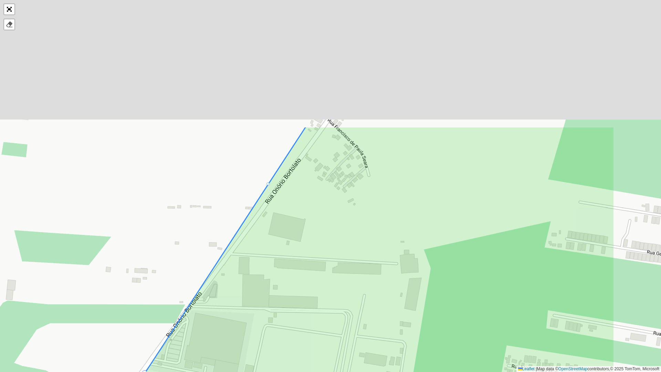
drag, startPoint x: 365, startPoint y: 132, endPoint x: 253, endPoint y: 292, distance: 196.0
click at [253, 284] on icon at bounding box center [305, 350] width 620 height 448
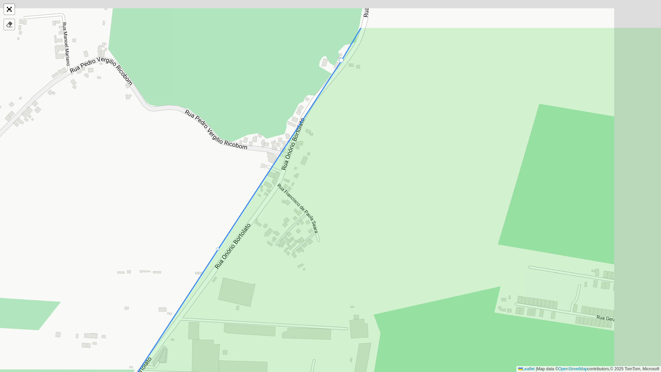
click at [289, 240] on icon at bounding box center [372, 251] width 611 height 448
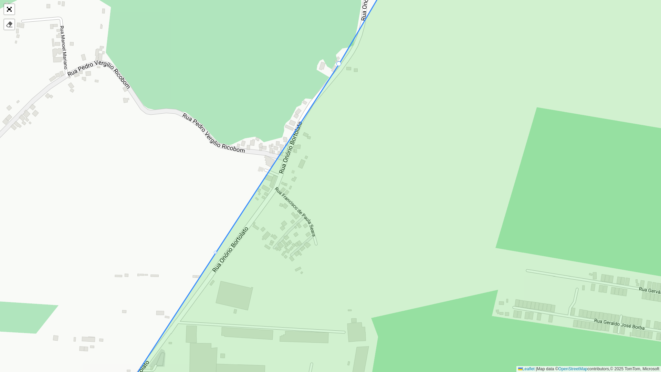
click at [216, 253] on div at bounding box center [215, 252] width 3 height 3
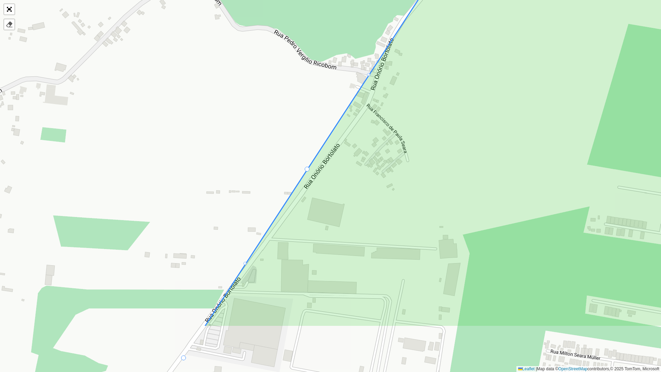
drag, startPoint x: 250, startPoint y: 273, endPoint x: 339, endPoint y: 187, distance: 124.0
click at [339, 187] on icon at bounding box center [512, 102] width 615 height 448
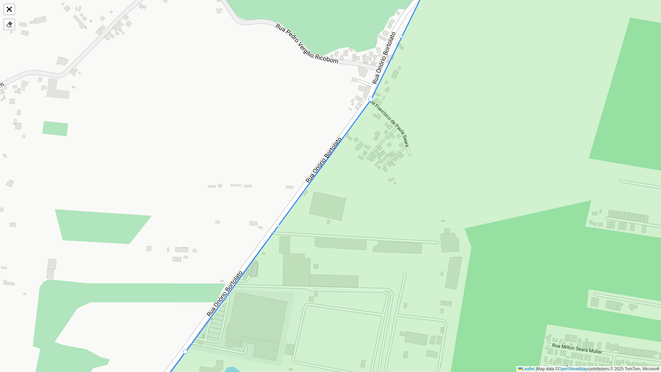
drag, startPoint x: 310, startPoint y: 164, endPoint x: 372, endPoint y: 100, distance: 88.9
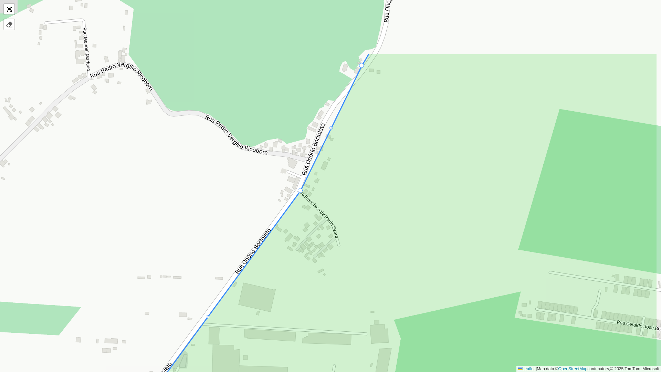
drag, startPoint x: 394, startPoint y: 96, endPoint x: 307, endPoint y: 200, distance: 135.6
click at [316, 193] on icon at bounding box center [365, 277] width 586 height 448
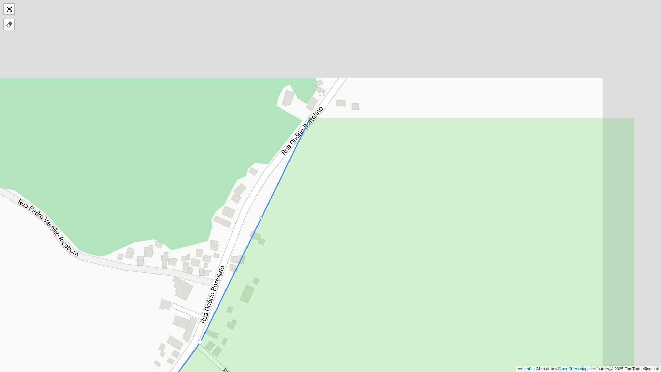
drag, startPoint x: 369, startPoint y: 178, endPoint x: 282, endPoint y: 327, distance: 172.0
click at [282, 284] on icon at bounding box center [335, 341] width 599 height 448
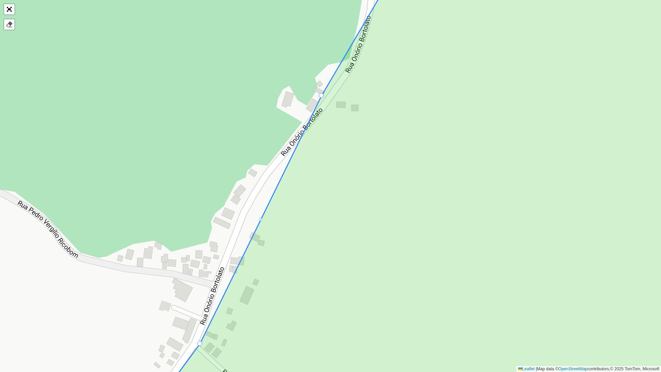
click at [261, 219] on div at bounding box center [260, 219] width 3 height 3
click at [229, 280] on div at bounding box center [229, 281] width 3 height 3
click at [291, 156] on div at bounding box center [290, 157] width 3 height 3
drag, startPoint x: 259, startPoint y: 218, endPoint x: 245, endPoint y: 213, distance: 15.2
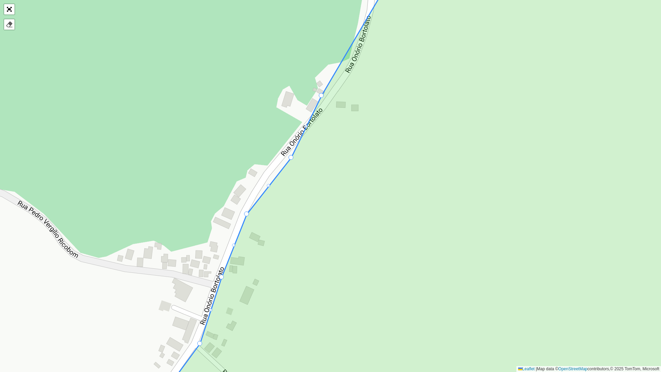
drag, startPoint x: 230, startPoint y: 281, endPoint x: 222, endPoint y: 277, distance: 9.7
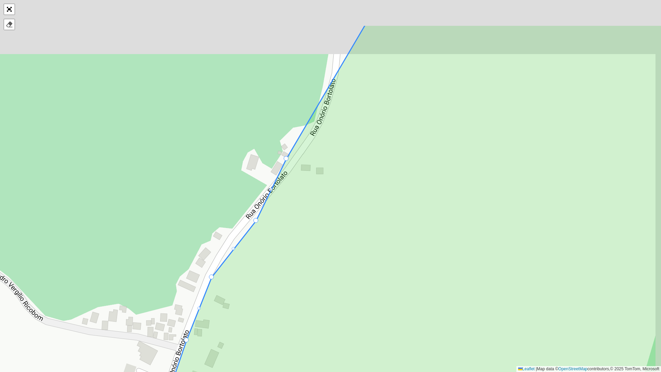
drag, startPoint x: 282, startPoint y: 245, endPoint x: 244, endPoint y: 307, distance: 73.0
click at [243, 284] on icon at bounding box center [404, 249] width 578 height 448
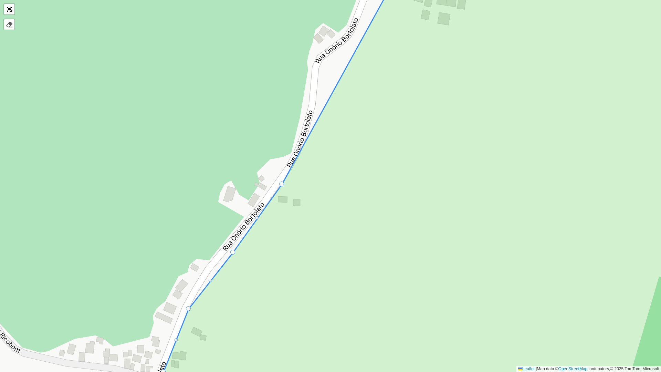
drag, startPoint x: 263, startPoint y: 191, endPoint x: 281, endPoint y: 185, distance: 19.6
drag, startPoint x: 232, startPoint y: 252, endPoint x: 211, endPoint y: 270, distance: 27.9
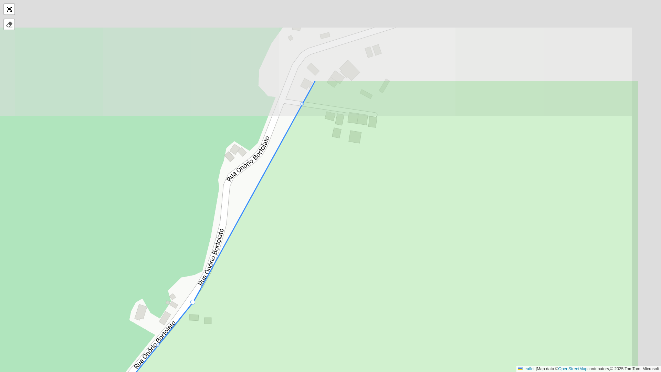
drag, startPoint x: 312, startPoint y: 171, endPoint x: 223, endPoint y: 289, distance: 147.8
click at [223, 284] on icon at bounding box center [351, 304] width 578 height 448
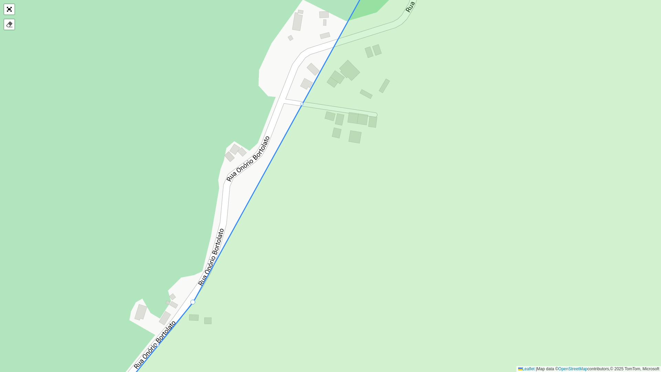
click at [303, 104] on div at bounding box center [301, 103] width 3 height 3
click at [248, 202] on div at bounding box center [247, 202] width 3 height 3
drag, startPoint x: 247, startPoint y: 202, endPoint x: 267, endPoint y: 155, distance: 50.7
click at [229, 230] on div at bounding box center [229, 228] width 3 height 3
click at [249, 192] on div at bounding box center [248, 192] width 3 height 3
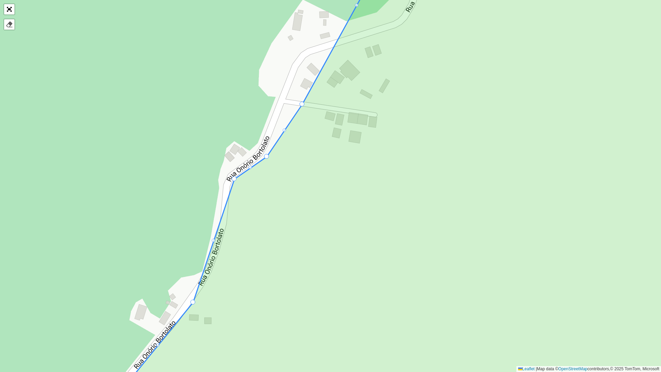
drag, startPoint x: 249, startPoint y: 192, endPoint x: 235, endPoint y: 178, distance: 20.0
click at [214, 239] on div at bounding box center [213, 240] width 3 height 3
click at [213, 241] on div at bounding box center [213, 240] width 3 height 3
click at [234, 179] on div at bounding box center [234, 178] width 5 height 5
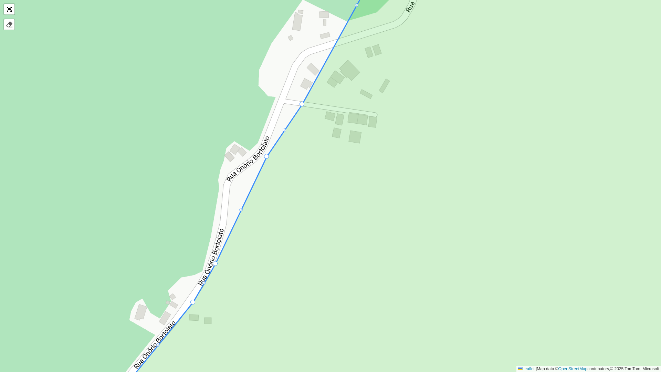
drag, startPoint x: 233, startPoint y: 180, endPoint x: 214, endPoint y: 265, distance: 86.8
click at [241, 210] on div at bounding box center [240, 209] width 3 height 3
drag, startPoint x: 241, startPoint y: 210, endPoint x: 226, endPoint y: 227, distance: 22.5
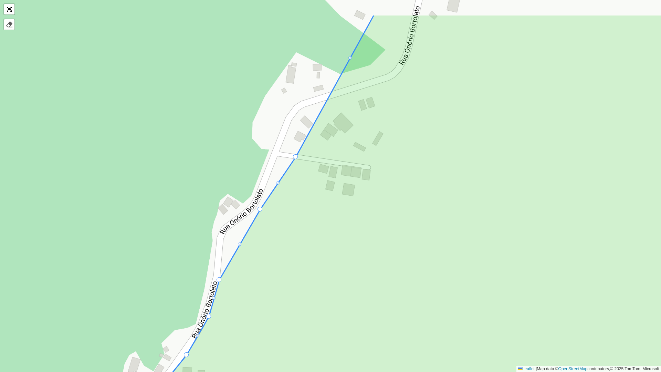
drag, startPoint x: 254, startPoint y: 198, endPoint x: 245, endPoint y: 262, distance: 64.8
click at [245, 262] on icon at bounding box center [412, 238] width 619 height 448
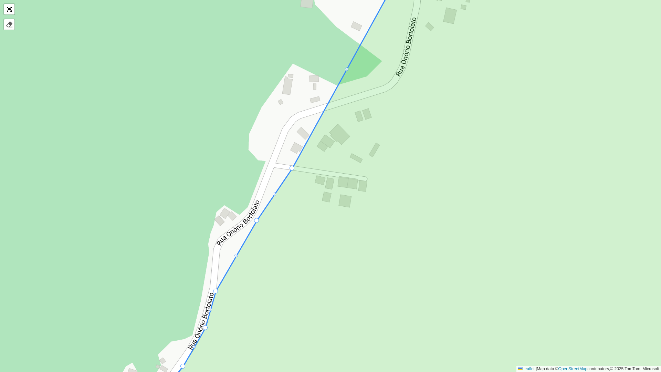
click at [236, 255] on div at bounding box center [236, 255] width 3 height 3
drag, startPoint x: 236, startPoint y: 257, endPoint x: 220, endPoint y: 249, distance: 17.6
click at [238, 234] on div at bounding box center [238, 233] width 3 height 3
drag, startPoint x: 238, startPoint y: 234, endPoint x: 224, endPoint y: 241, distance: 16.2
drag, startPoint x: 256, startPoint y: 220, endPoint x: 248, endPoint y: 223, distance: 8.0
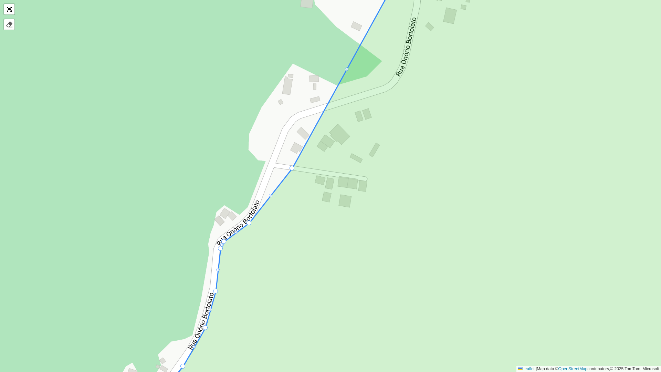
click at [271, 197] on div at bounding box center [270, 195] width 3 height 3
drag, startPoint x: 271, startPoint y: 197, endPoint x: 257, endPoint y: 213, distance: 21.5
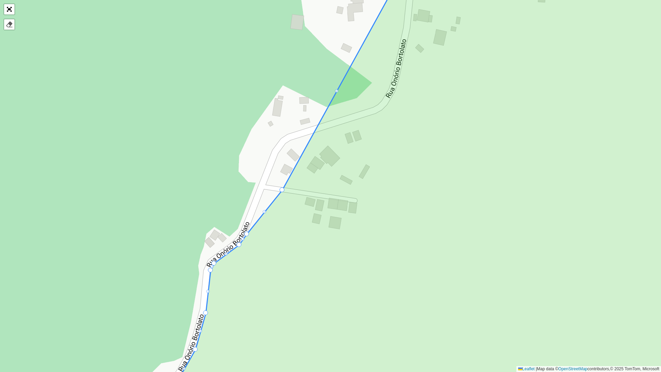
drag, startPoint x: 268, startPoint y: 211, endPoint x: 257, endPoint y: 234, distance: 25.0
click at [257, 234] on icon at bounding box center [427, 207] width 581 height 448
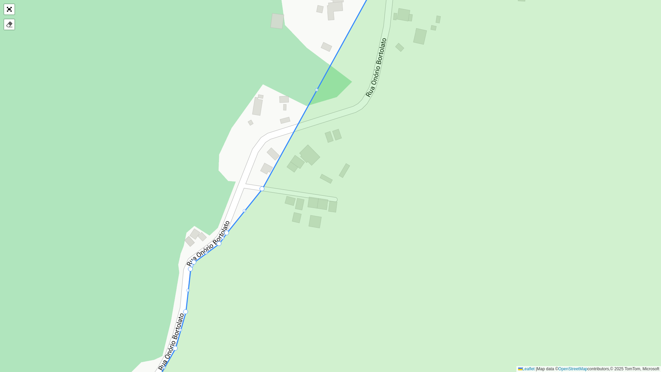
drag, startPoint x: 282, startPoint y: 193, endPoint x: 263, endPoint y: 191, distance: 19.7
click at [263, 191] on icon at bounding box center [422, 184] width 573 height 448
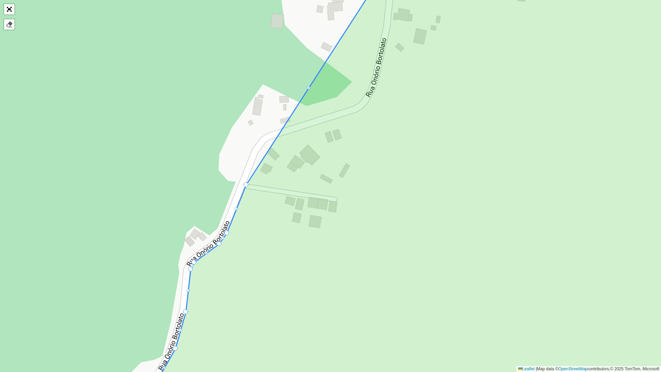
drag, startPoint x: 263, startPoint y: 188, endPoint x: 247, endPoint y: 184, distance: 16.7
drag, startPoint x: 246, startPoint y: 183, endPoint x: 256, endPoint y: 155, distance: 29.4
click at [312, 74] on div at bounding box center [312, 73] width 3 height 3
drag, startPoint x: 312, startPoint y: 74, endPoint x: 265, endPoint y: 142, distance: 82.6
click at [318, 66] on div at bounding box center [318, 65] width 3 height 3
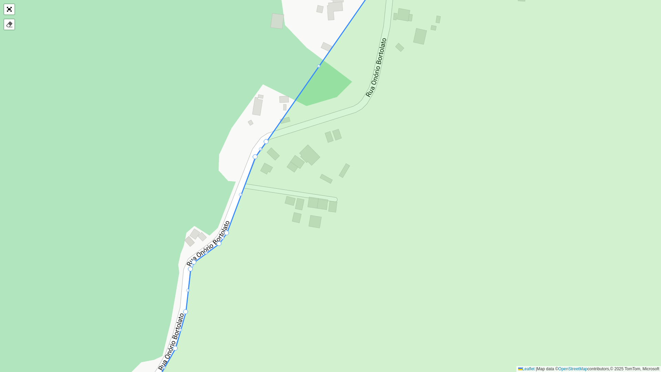
click at [320, 66] on div at bounding box center [318, 65] width 3 height 3
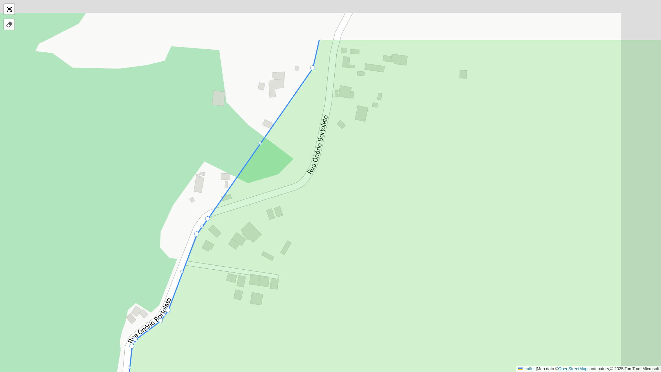
drag, startPoint x: 326, startPoint y: 70, endPoint x: 267, endPoint y: 148, distance: 97.3
click at [267, 148] on icon at bounding box center [373, 263] width 594 height 448
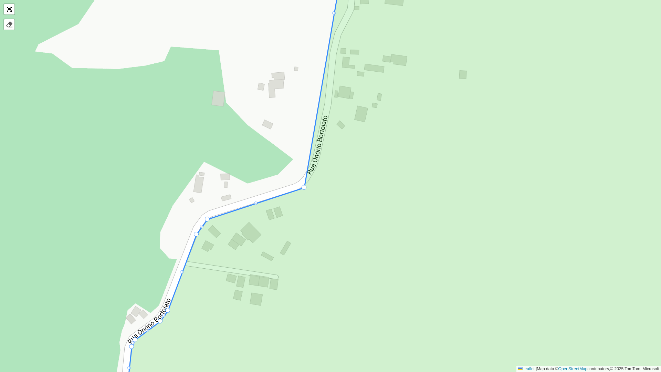
drag, startPoint x: 313, startPoint y: 68, endPoint x: 305, endPoint y: 187, distance: 119.1
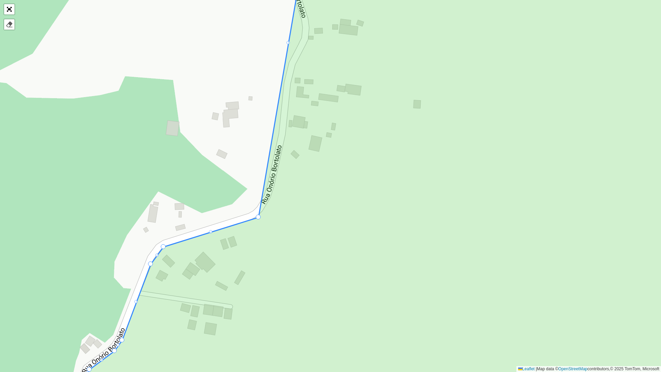
drag, startPoint x: 314, startPoint y: 190, endPoint x: 229, endPoint y: 253, distance: 105.9
click at [229, 253] on icon at bounding box center [378, 215] width 607 height 448
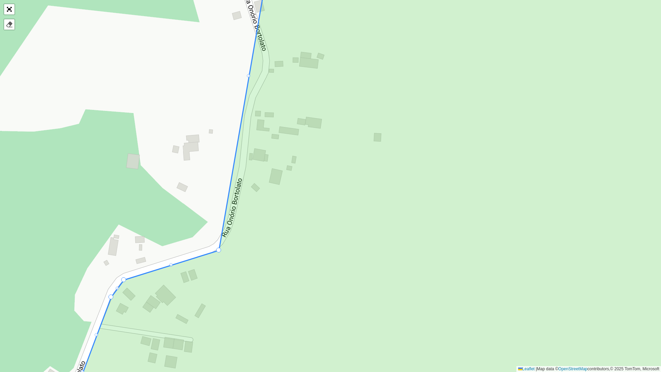
click at [249, 77] on div at bounding box center [248, 75] width 3 height 3
click at [233, 162] on div at bounding box center [233, 162] width 3 height 3
drag, startPoint x: 234, startPoint y: 163, endPoint x: 232, endPoint y: 230, distance: 66.5
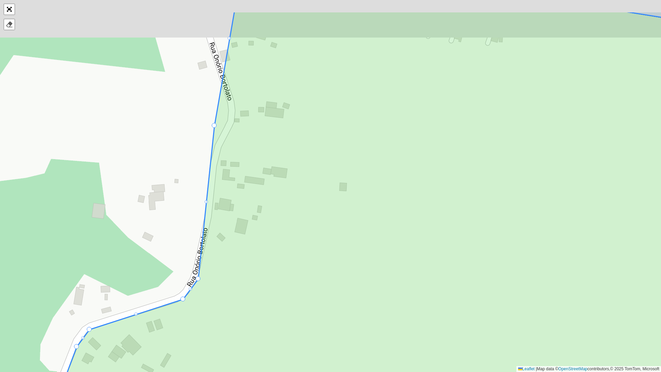
drag, startPoint x: 276, startPoint y: 151, endPoint x: 239, endPoint y: 222, distance: 79.6
click at [239, 222] on icon at bounding box center [353, 235] width 682 height 448
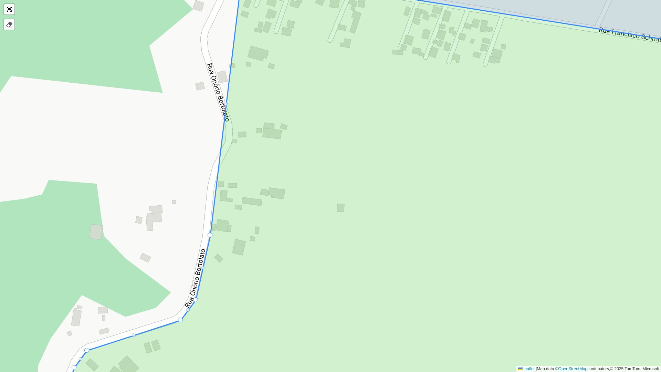
drag, startPoint x: 210, startPoint y: 144, endPoint x: 209, endPoint y: 233, distance: 88.9
click at [226, 103] on div at bounding box center [225, 103] width 3 height 3
click at [227, 103] on div at bounding box center [225, 103] width 3 height 3
click at [226, 105] on div at bounding box center [225, 103] width 3 height 3
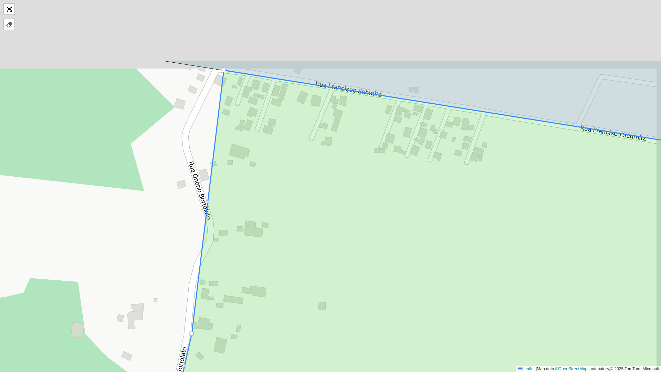
drag, startPoint x: 269, startPoint y: 101, endPoint x: 249, endPoint y: 214, distance: 114.8
click at [248, 218] on icon at bounding box center [375, 289] width 670 height 438
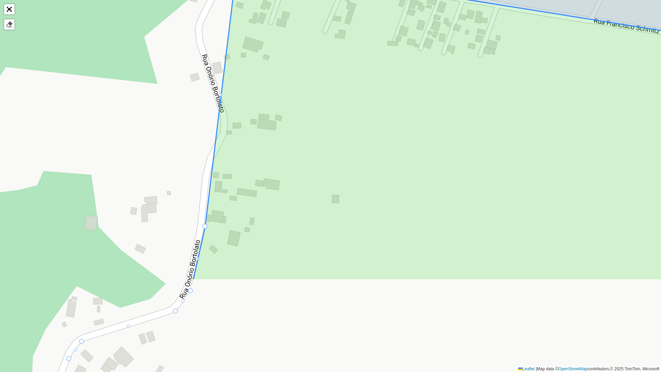
drag, startPoint x: 282, startPoint y: 88, endPoint x: 300, endPoint y: 13, distance: 77.2
click at [301, 7] on icon at bounding box center [468, 121] width 551 height 317
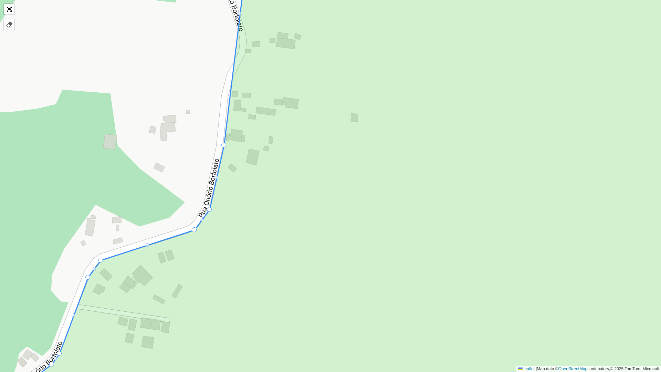
click at [217, 178] on div at bounding box center [216, 177] width 3 height 3
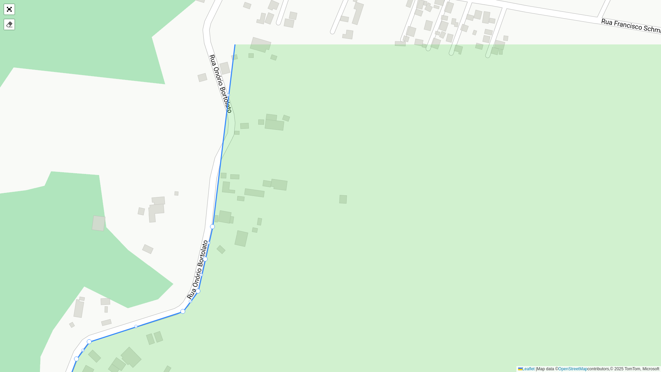
drag, startPoint x: 263, startPoint y: 94, endPoint x: 250, endPoint y: 182, distance: 88.4
click at [251, 187] on icon at bounding box center [363, 267] width 707 height 448
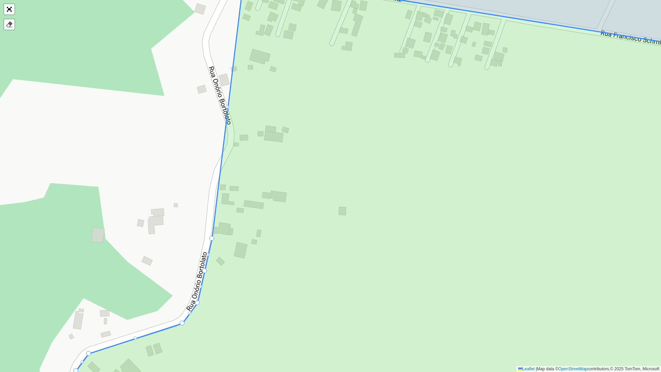
click at [227, 105] on div at bounding box center [227, 106] width 3 height 3
click at [228, 107] on div at bounding box center [227, 106] width 3 height 3
drag, startPoint x: 211, startPoint y: 238, endPoint x: 235, endPoint y: 58, distance: 181.6
click at [220, 164] on div at bounding box center [219, 164] width 3 height 3
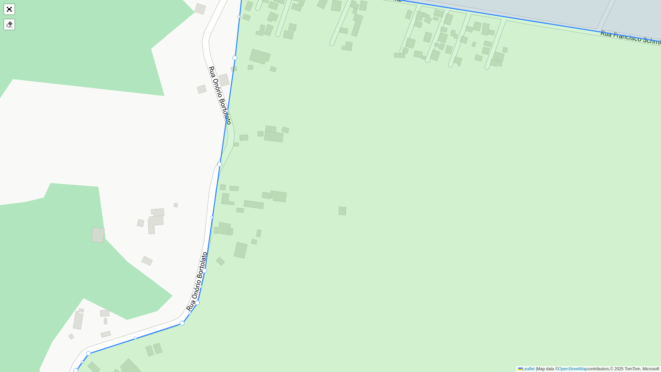
click at [214, 218] on div at bounding box center [211, 217] width 3 height 3
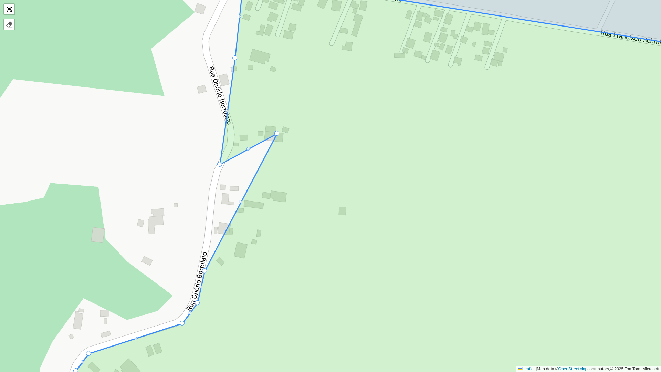
drag, startPoint x: 212, startPoint y: 217, endPoint x: 292, endPoint y: 121, distance: 125.7
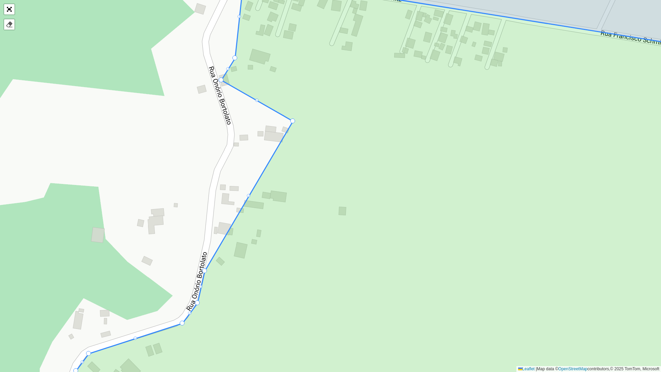
drag, startPoint x: 220, startPoint y: 164, endPoint x: 218, endPoint y: 79, distance: 85.4
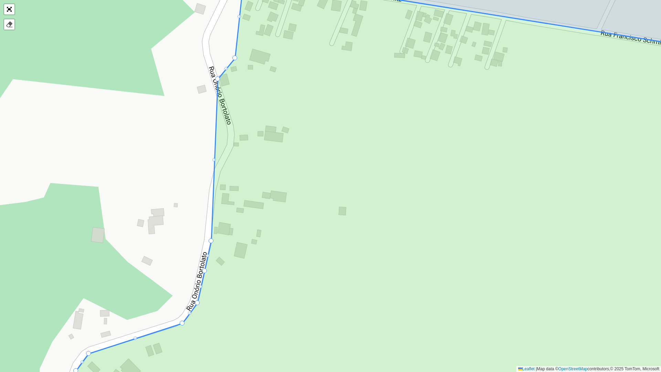
drag, startPoint x: 292, startPoint y: 121, endPoint x: 210, endPoint y: 240, distance: 145.0
click at [214, 160] on div at bounding box center [214, 159] width 3 height 3
drag, startPoint x: 214, startPoint y: 160, endPoint x: 215, endPoint y: 191, distance: 31.4
drag, startPoint x: 217, startPoint y: 135, endPoint x: 224, endPoint y: 164, distance: 30.5
click at [216, 162] on div at bounding box center [215, 163] width 3 height 3
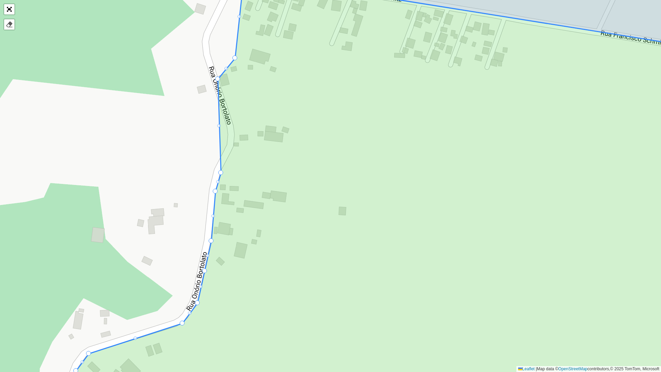
drag, startPoint x: 216, startPoint y: 162, endPoint x: 221, endPoint y: 171, distance: 10.5
click at [220, 125] on div at bounding box center [219, 125] width 3 height 3
drag, startPoint x: 219, startPoint y: 126, endPoint x: 233, endPoint y: 149, distance: 27.3
click at [226, 112] on div at bounding box center [225, 113] width 3 height 3
click at [229, 129] on div at bounding box center [229, 130] width 3 height 3
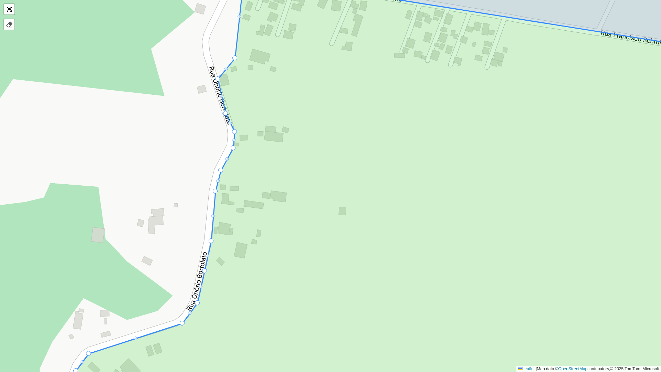
drag, startPoint x: 229, startPoint y: 130, endPoint x: 235, endPoint y: 131, distance: 5.3
drag, startPoint x: 235, startPoint y: 131, endPoint x: 234, endPoint y: 127, distance: 3.9
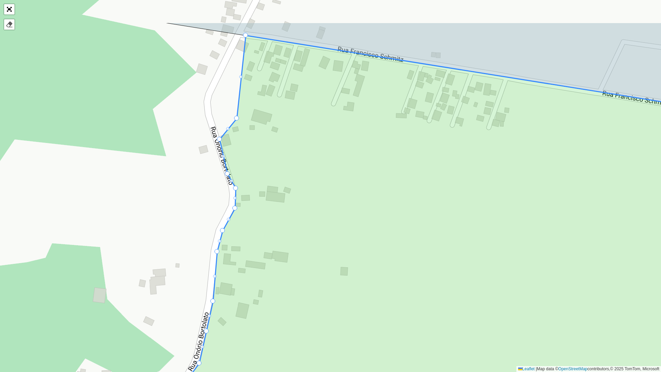
drag, startPoint x: 251, startPoint y: 112, endPoint x: 228, endPoint y: 162, distance: 55.2
click at [253, 179] on icon at bounding box center [396, 252] width 667 height 435
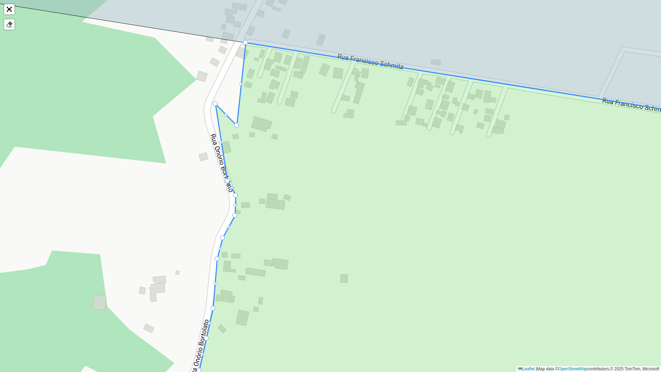
drag, startPoint x: 219, startPoint y: 145, endPoint x: 215, endPoint y: 103, distance: 42.9
drag, startPoint x: 237, startPoint y: 126, endPoint x: 229, endPoint y: 72, distance: 54.9
drag, startPoint x: 227, startPoint y: 179, endPoint x: 212, endPoint y: 118, distance: 62.8
drag, startPoint x: 216, startPoint y: 103, endPoint x: 210, endPoint y: 110, distance: 8.8
click at [219, 89] on div at bounding box center [218, 90] width 3 height 3
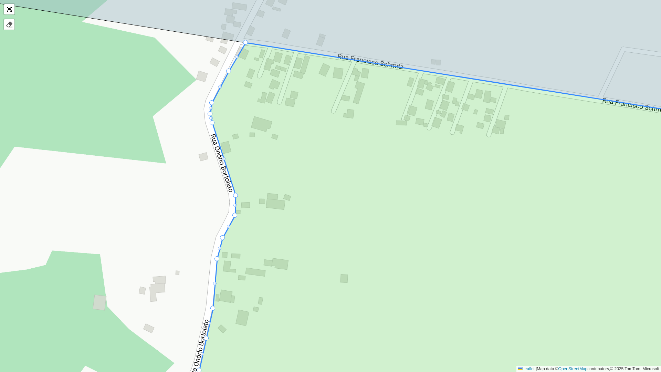
drag, startPoint x: 219, startPoint y: 90, endPoint x: 212, endPoint y: 102, distance: 14.2
drag, startPoint x: 246, startPoint y: 41, endPoint x: 242, endPoint y: 42, distance: 3.6
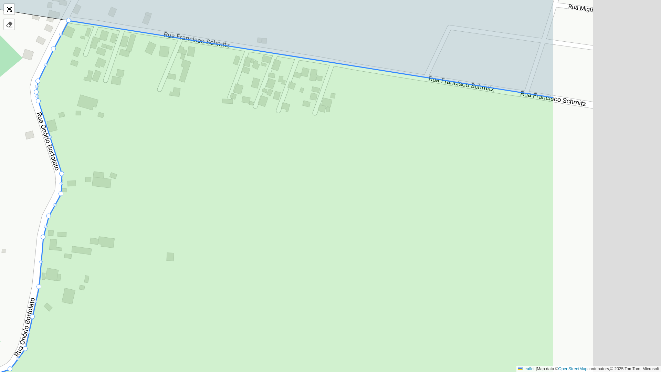
drag, startPoint x: 456, startPoint y: 144, endPoint x: 268, endPoint y: 122, distance: 189.0
click at [268, 122] on icon at bounding box center [253, 205] width 604 height 368
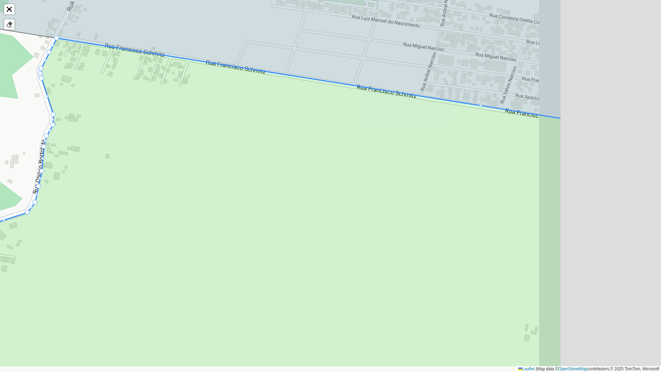
drag, startPoint x: 479, startPoint y: 187, endPoint x: 242, endPoint y: 131, distance: 244.1
click at [244, 131] on icon at bounding box center [236, 202] width 652 height 329
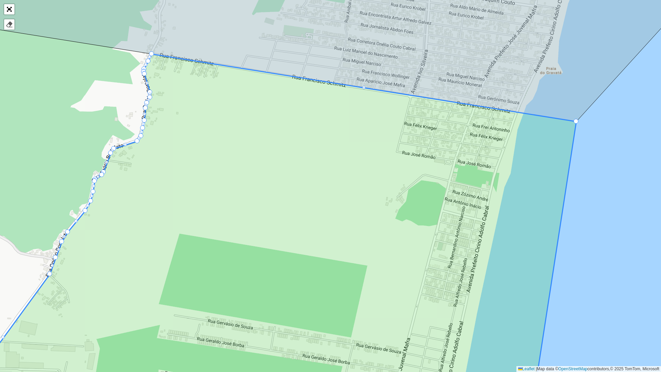
drag, startPoint x: 512, startPoint y: 170, endPoint x: 484, endPoint y: 90, distance: 85.0
click at [484, 91] on icon at bounding box center [272, 220] width 609 height 332
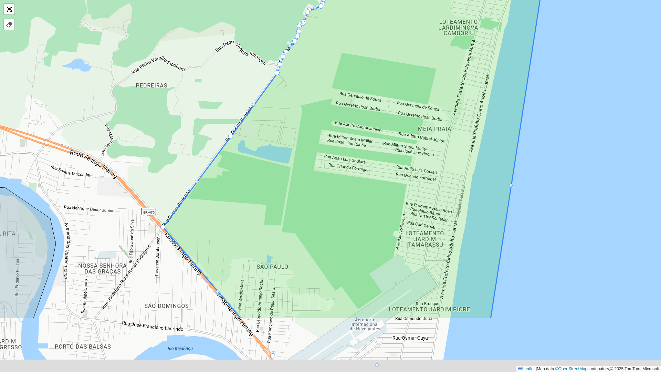
drag, startPoint x: 428, startPoint y: 179, endPoint x: 451, endPoint y: 84, distance: 98.2
click at [451, 84] on icon at bounding box center [351, 141] width 377 height 356
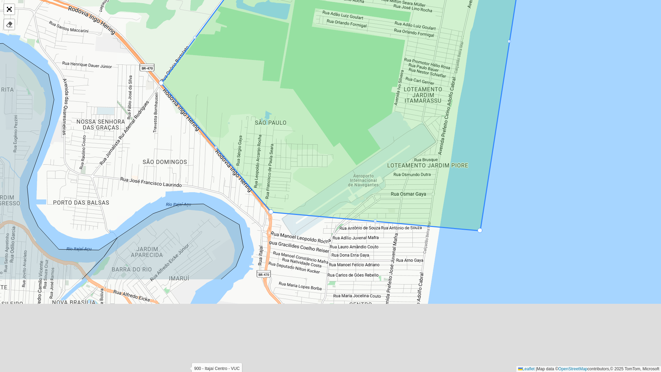
drag, startPoint x: 386, startPoint y: 210, endPoint x: 378, endPoint y: 63, distance: 146.9
click at [378, 63] on icon at bounding box center [350, 31] width 377 height 399
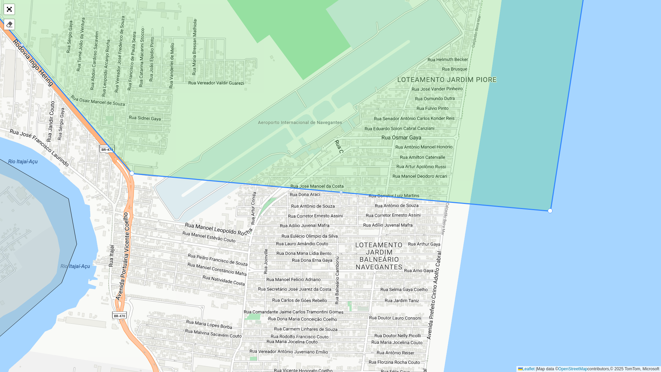
click at [341, 193] on div at bounding box center [341, 191] width 3 height 3
click at [236, 182] on div at bounding box center [236, 182] width 3 height 3
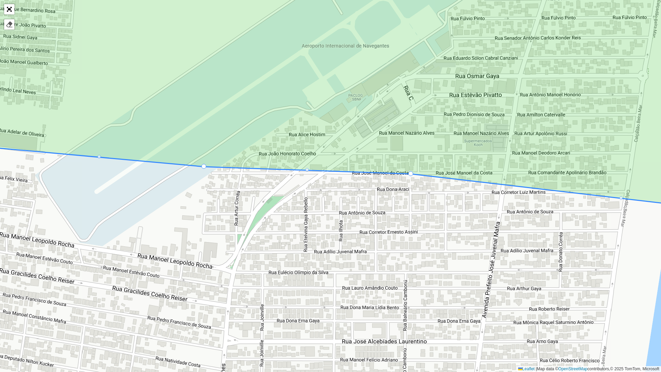
drag, startPoint x: 412, startPoint y: 186, endPoint x: 411, endPoint y: 175, distance: 11.5
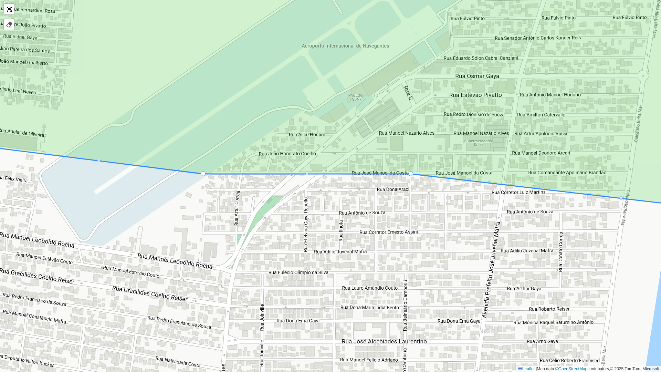
drag, startPoint x: 203, startPoint y: 167, endPoint x: 202, endPoint y: 175, distance: 7.3
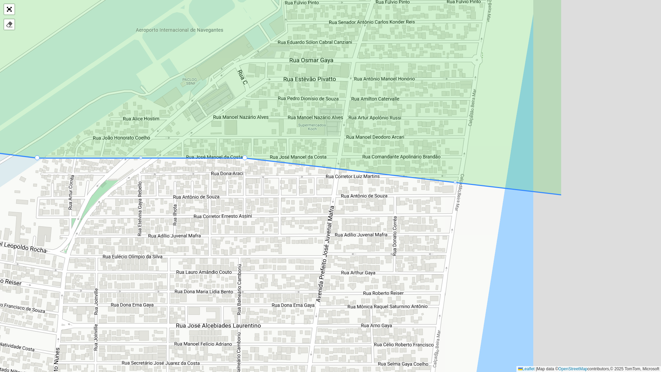
drag, startPoint x: 463, startPoint y: 209, endPoint x: 199, endPoint y: 187, distance: 265.0
click at [192, 186] on div "099 - Escalvados 100 - Balneário Piçarras 101 - PENHA 102 - [GEOGRAPHIC_DATA] 1…" at bounding box center [330, 186] width 661 height 372
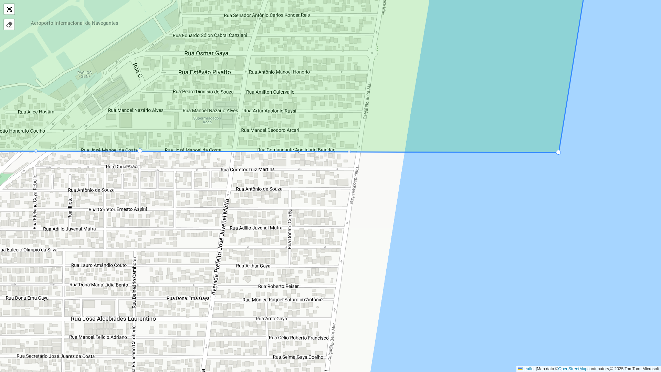
drag, startPoint x: 560, startPoint y: 198, endPoint x: 558, endPoint y: 151, distance: 47.6
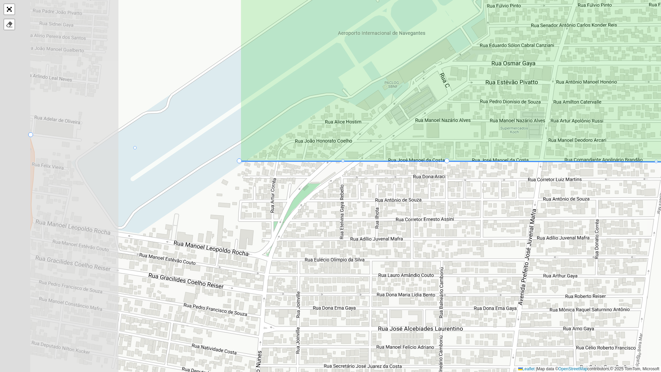
drag, startPoint x: 237, startPoint y: 188, endPoint x: 550, endPoint y: 197, distance: 313.6
click at [555, 197] on div "099 - Escalvados 100 - Balneário Piçarras 101 - PENHA 102 - [GEOGRAPHIC_DATA] 1…" at bounding box center [330, 186] width 661 height 372
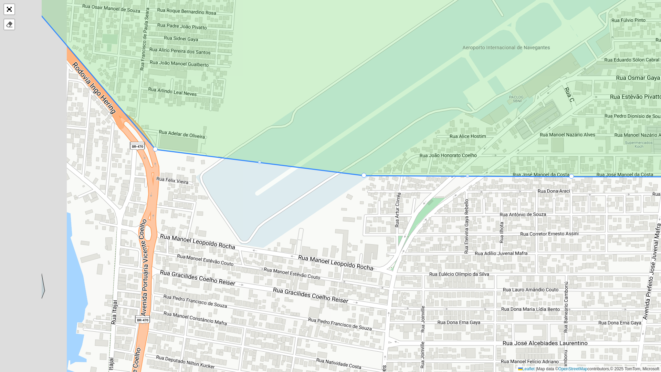
drag, startPoint x: 353, startPoint y: 195, endPoint x: 391, endPoint y: 203, distance: 39.3
click at [391, 203] on div "099 - Escalvados 100 - Balneário Piçarras 101 - PENHA 102 - [GEOGRAPHIC_DATA] 1…" at bounding box center [330, 186] width 661 height 372
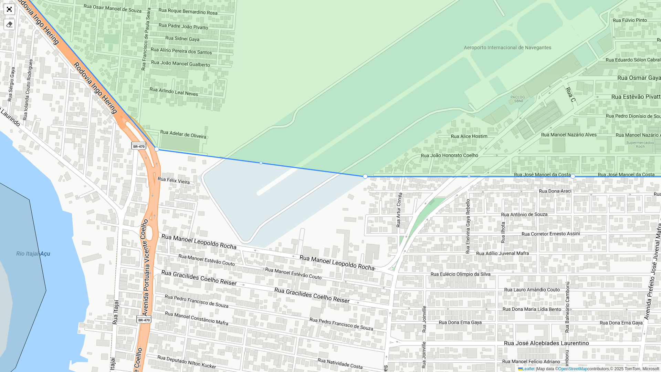
click at [157, 150] on div at bounding box center [156, 149] width 5 height 5
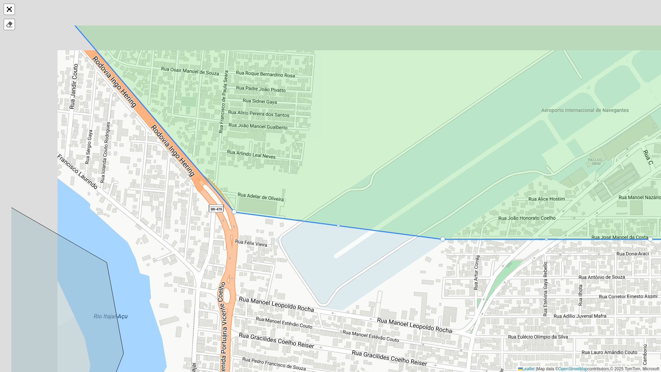
drag, startPoint x: 157, startPoint y: 87, endPoint x: 256, endPoint y: 166, distance: 126.0
click at [256, 166] on icon at bounding box center [440, 131] width 732 height 215
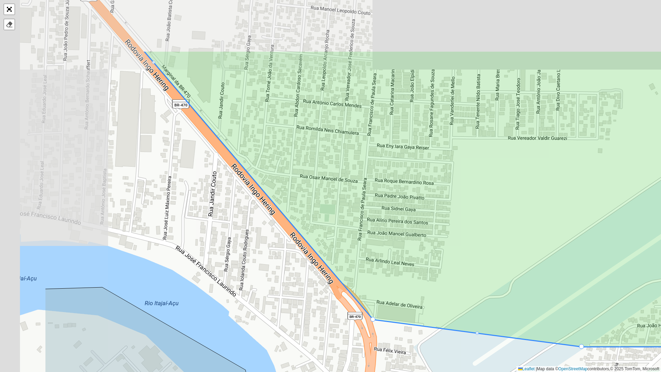
drag, startPoint x: 249, startPoint y: 137, endPoint x: 308, endPoint y: 198, distance: 83.8
click at [315, 199] on icon at bounding box center [492, 199] width 696 height 296
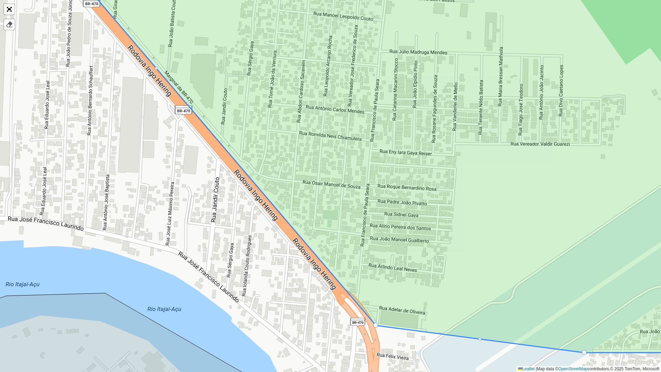
click at [156, 68] on div at bounding box center [156, 67] width 3 height 3
click at [266, 196] on div at bounding box center [265, 196] width 3 height 3
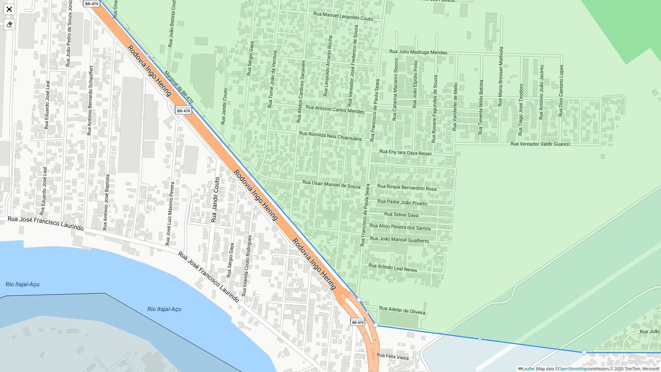
drag, startPoint x: 265, startPoint y: 197, endPoint x: 359, endPoint y: 300, distance: 139.0
drag, startPoint x: 148, startPoint y: 56, endPoint x: 187, endPoint y: 96, distance: 56.3
click at [253, 177] on div at bounding box center [253, 177] width 3 height 3
click at [253, 177] on div at bounding box center [253, 177] width 5 height 5
drag, startPoint x: 254, startPoint y: 178, endPoint x: 342, endPoint y: 286, distance: 139.0
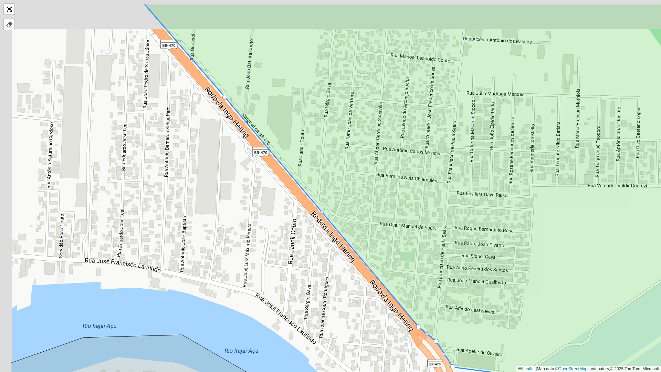
drag, startPoint x: 338, startPoint y: 147, endPoint x: 444, endPoint y: 213, distance: 124.4
click at [444, 213] on icon at bounding box center [475, 198] width 662 height 391
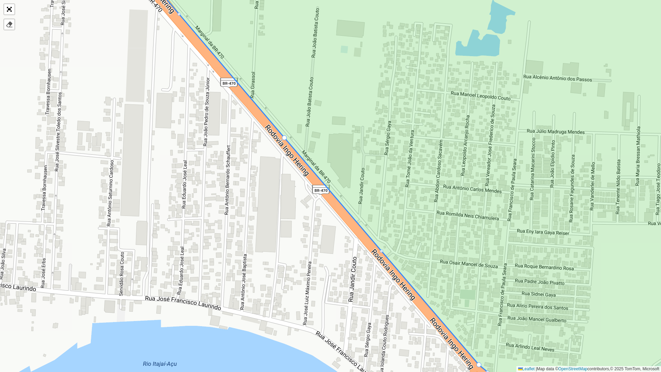
drag, startPoint x: 423, startPoint y: 149, endPoint x: 391, endPoint y: 115, distance: 46.3
click at [392, 116] on icon at bounding box center [405, 164] width 578 height 448
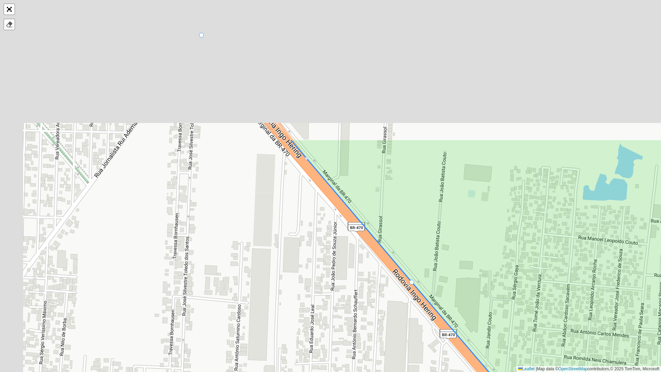
drag, startPoint x: 503, startPoint y: 272, endPoint x: 538, endPoint y: 295, distance: 41.6
click at [563, 284] on icon at bounding box center [588, 357] width 596 height 437
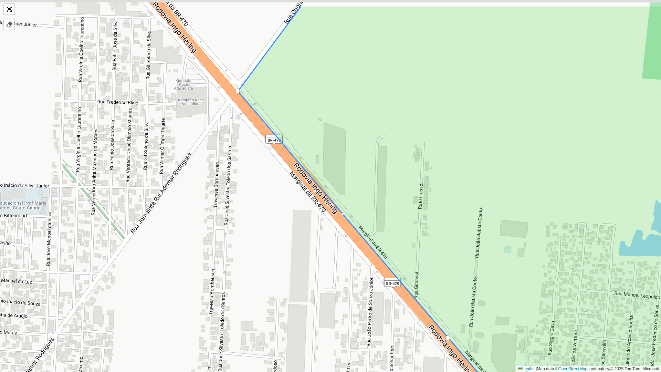
drag, startPoint x: 403, startPoint y: 178, endPoint x: 443, endPoint y: 251, distance: 83.5
click at [443, 251] on icon at bounding box center [496, 230] width 516 height 448
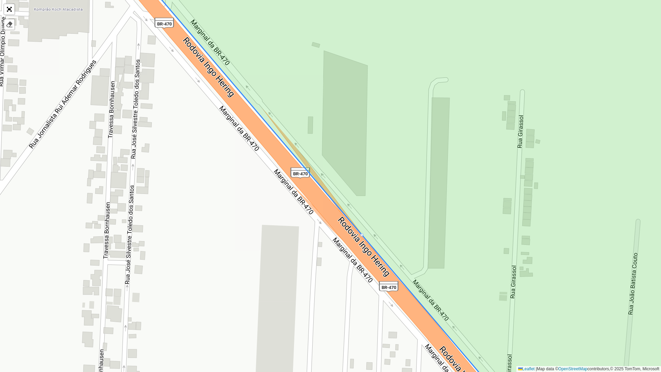
click at [362, 233] on div at bounding box center [361, 234] width 3 height 3
click at [362, 234] on div at bounding box center [361, 234] width 3 height 3
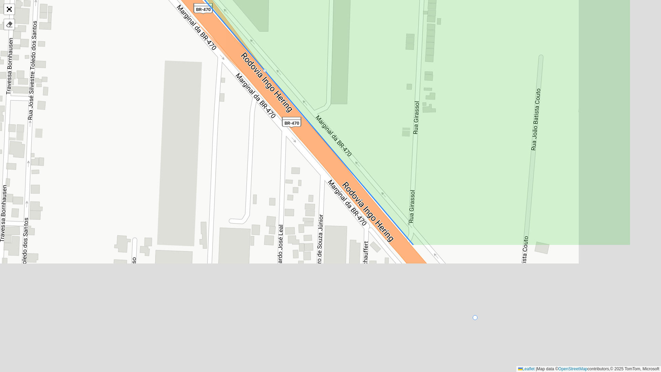
drag, startPoint x: 313, startPoint y: 49, endPoint x: 309, endPoint y: 97, distance: 48.4
click at [303, 42] on icon at bounding box center [343, 21] width 577 height 448
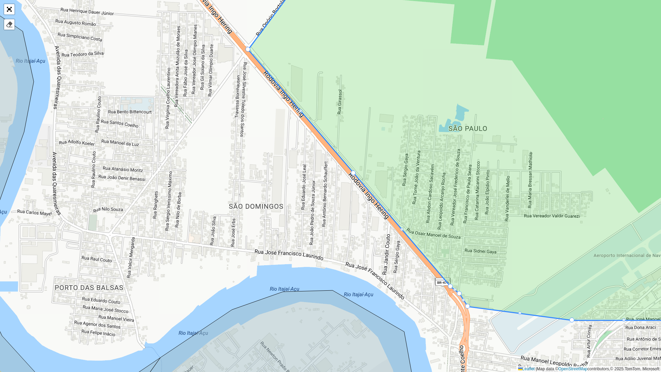
click at [402, 229] on div at bounding box center [401, 229] width 3 height 3
drag, startPoint x: 352, startPoint y: 172, endPoint x: 298, endPoint y: 104, distance: 86.9
click at [351, 167] on div at bounding box center [350, 167] width 3 height 3
drag, startPoint x: 351, startPoint y: 167, endPoint x: 318, endPoint y: 129, distance: 50.8
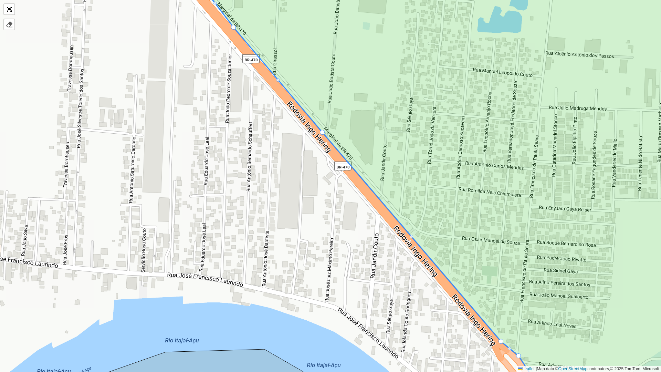
drag, startPoint x: 404, startPoint y: 228, endPoint x: 323, endPoint y: 132, distance: 125.8
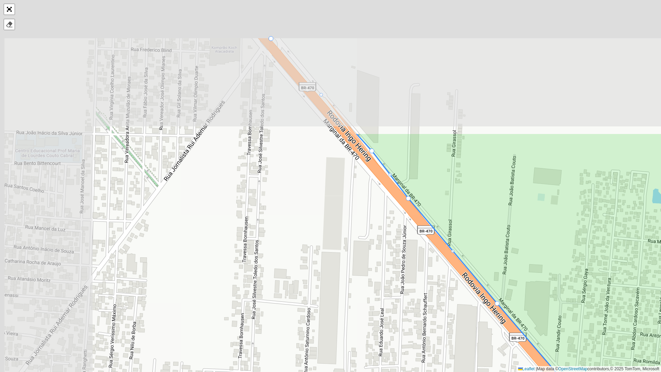
drag, startPoint x: 338, startPoint y: 82, endPoint x: 524, endPoint y: 278, distance: 270.2
click at [524, 278] on icon at bounding box center [630, 355] width 548 height 445
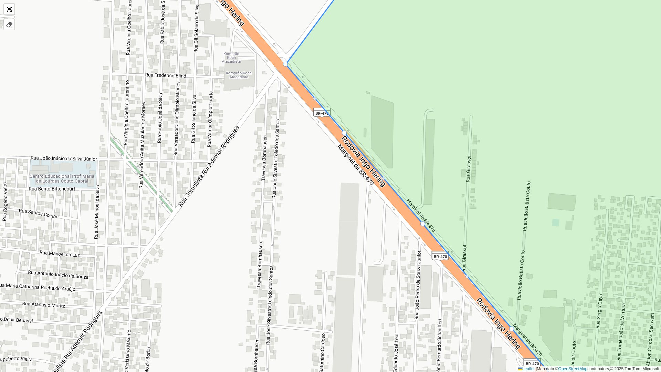
drag, startPoint x: 387, startPoint y: 175, endPoint x: 345, endPoint y: 132, distance: 60.4
drag, startPoint x: 423, startPoint y: 222, endPoint x: 394, endPoint y: 189, distance: 43.7
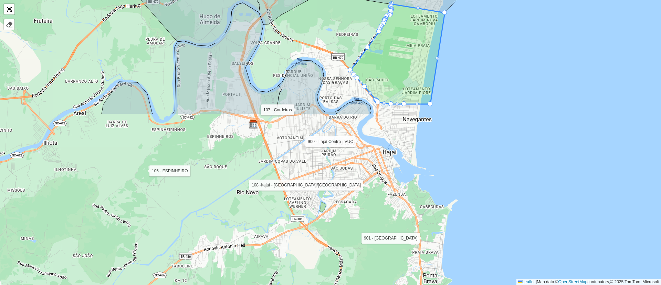
scroll to position [155, 0]
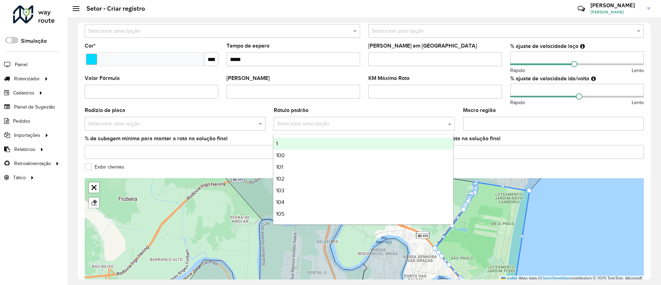
click at [342, 121] on input "text" at bounding box center [357, 124] width 160 height 8
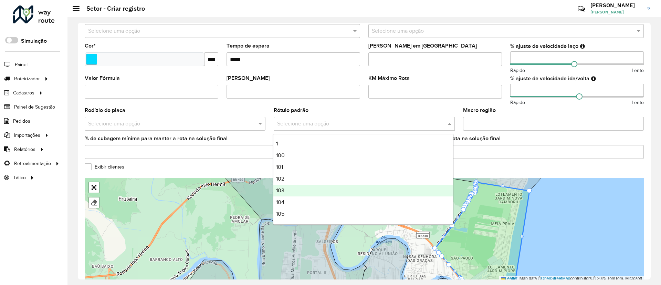
click at [323, 190] on div "103" at bounding box center [362, 191] width 179 height 12
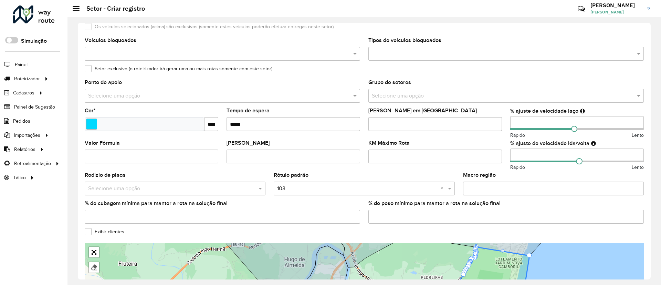
scroll to position [0, 0]
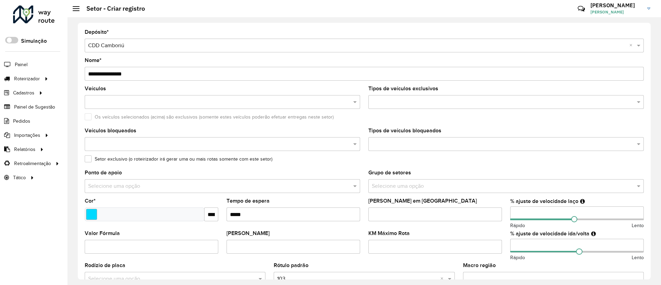
drag, startPoint x: 141, startPoint y: 73, endPoint x: 102, endPoint y: 74, distance: 38.9
click at [102, 74] on input "**********" at bounding box center [364, 74] width 559 height 14
type input "**********"
click at [366, 124] on formly-field "Os veículos selecionados (acima) são exclusivos (somente estes veículos poderão…" at bounding box center [365, 121] width 568 height 14
click at [127, 100] on input "text" at bounding box center [218, 102] width 265 height 8
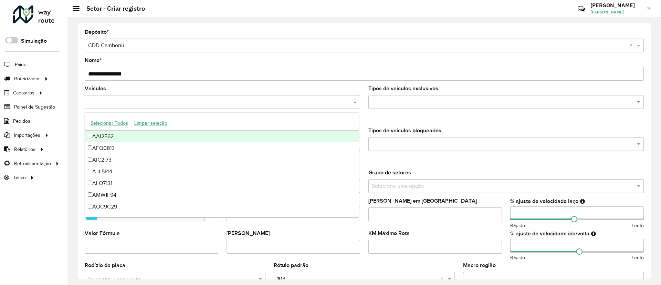
paste input "*******"
type input "*******"
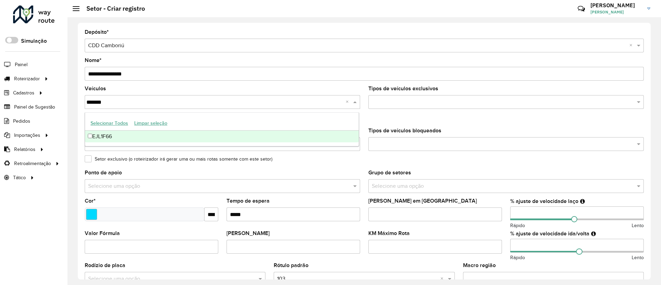
click at [179, 136] on div "EJL1F66" at bounding box center [222, 137] width 274 height 12
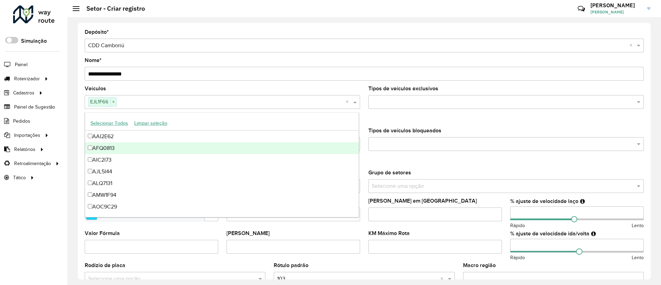
click at [367, 118] on div "Os veículos selecionados (acima) são exclusivos (somente estes veículos poderão…" at bounding box center [364, 118] width 559 height 8
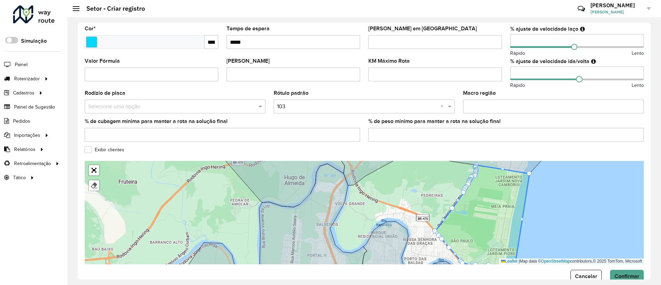
scroll to position [188, 0]
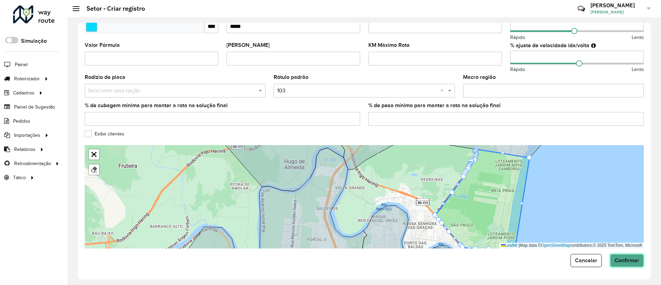
click at [633, 261] on span "Confirmar" at bounding box center [627, 260] width 25 height 6
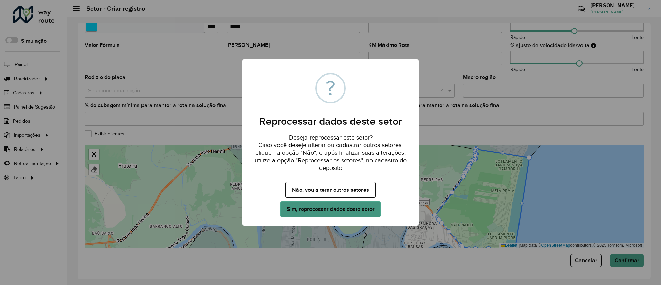
click at [358, 210] on button "Sim, reprocessar dados deste setor" at bounding box center [330, 209] width 101 height 16
